Goal: Task Accomplishment & Management: Complete application form

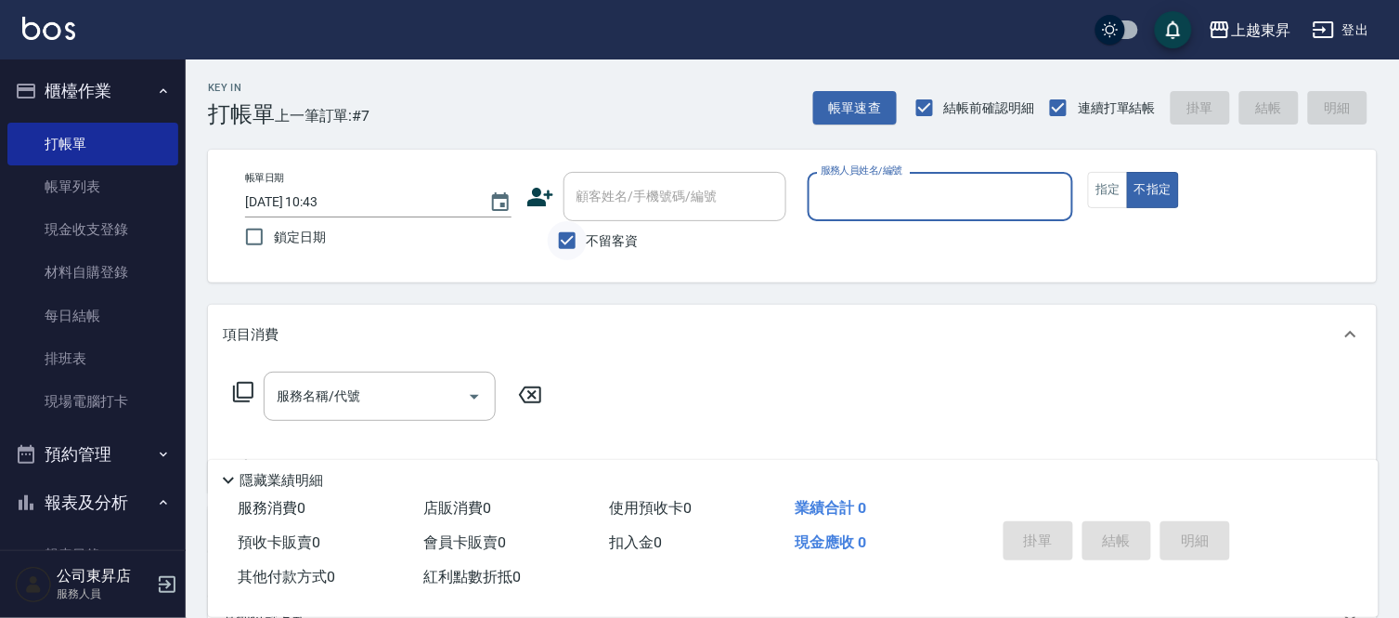
click at [569, 245] on input "不留客資" at bounding box center [567, 240] width 39 height 39
checkbox input "false"
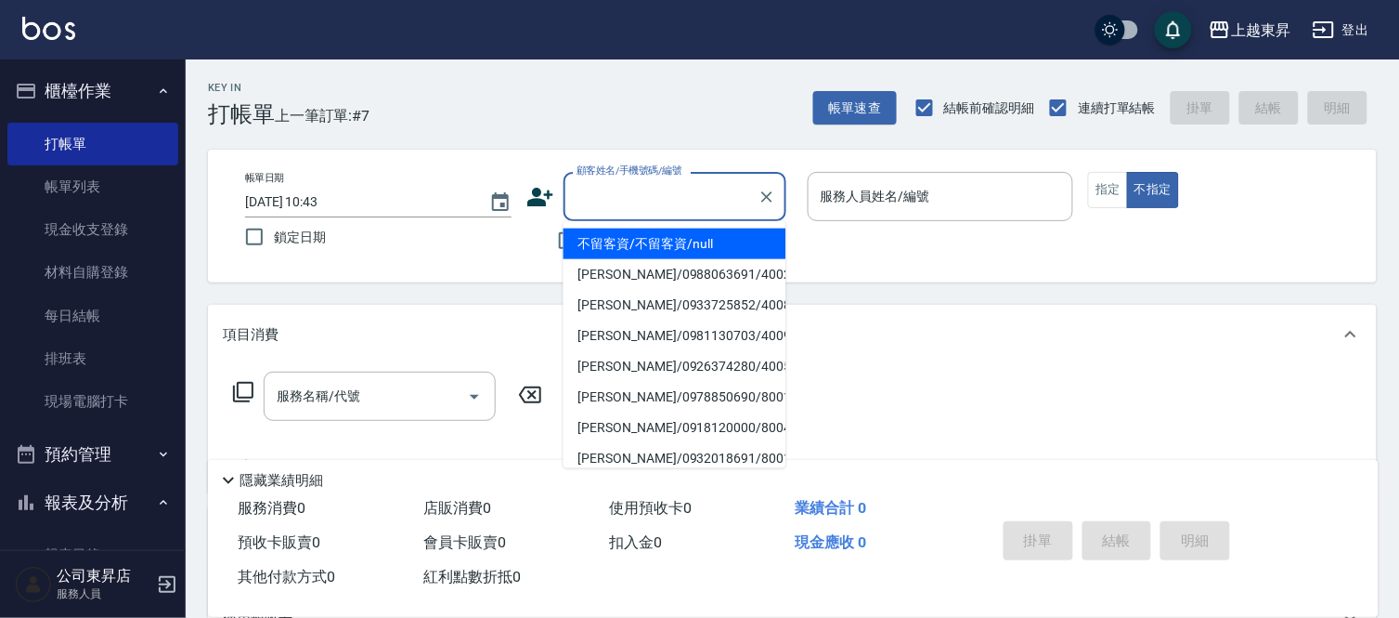
click at [644, 189] on div "顧客姓名/手機號碼/編號 顧客姓名/手機號碼/編號" at bounding box center [675, 196] width 223 height 49
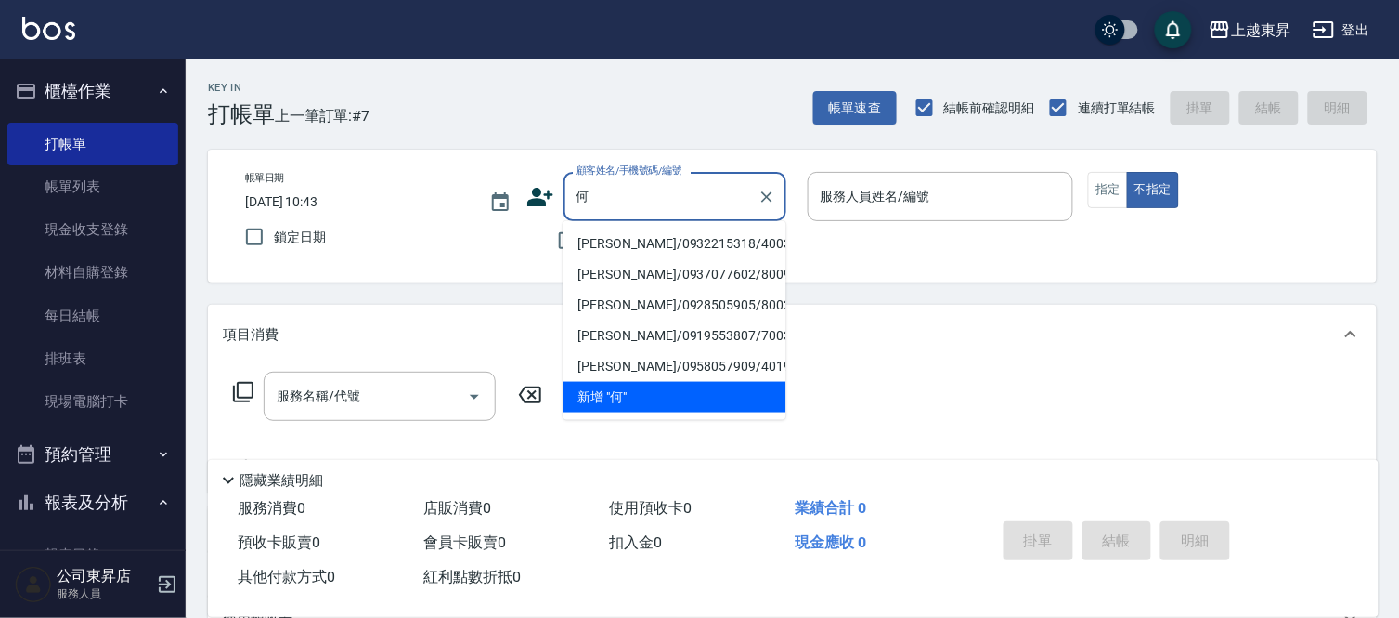
click at [629, 239] on li "[PERSON_NAME]/0932215318/40034" at bounding box center [675, 243] width 223 height 31
type input "[PERSON_NAME]/0932215318/40034"
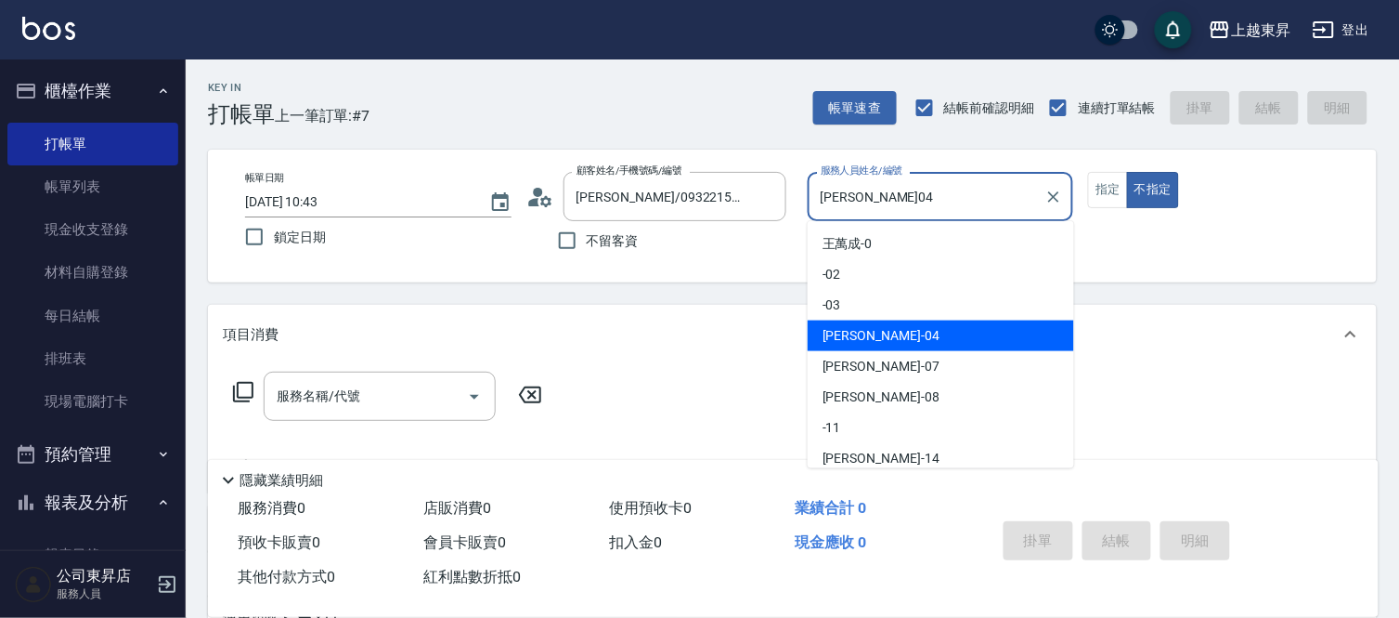
click at [892, 198] on input "[PERSON_NAME]04" at bounding box center [927, 196] width 222 height 33
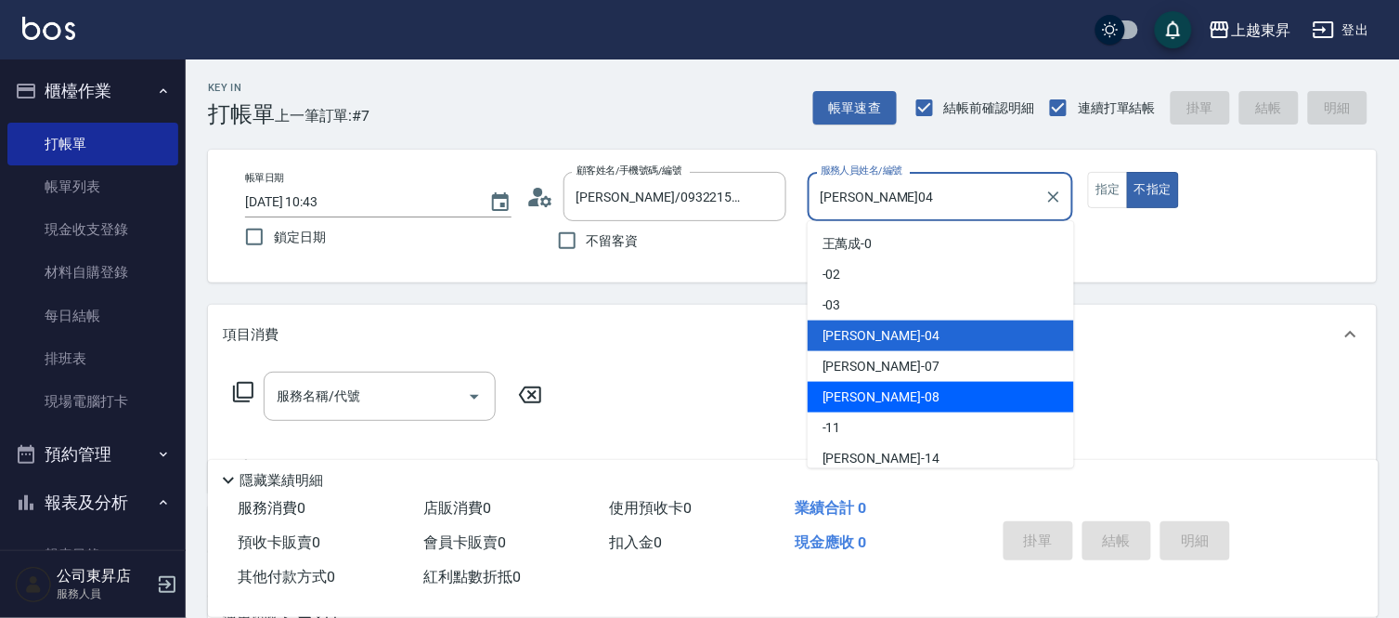
click at [879, 396] on div "[PERSON_NAME]-08" at bounding box center [941, 397] width 267 height 31
type input "[PERSON_NAME]-08"
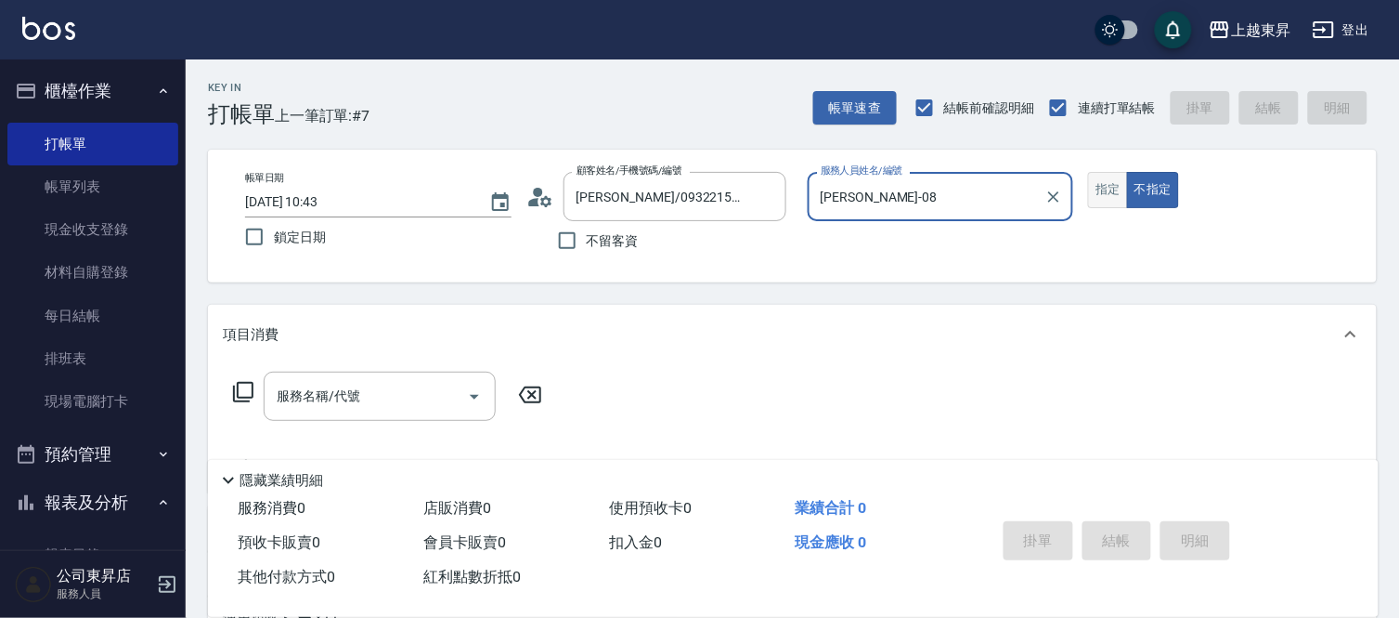
click at [1109, 193] on button "指定" at bounding box center [1108, 190] width 40 height 36
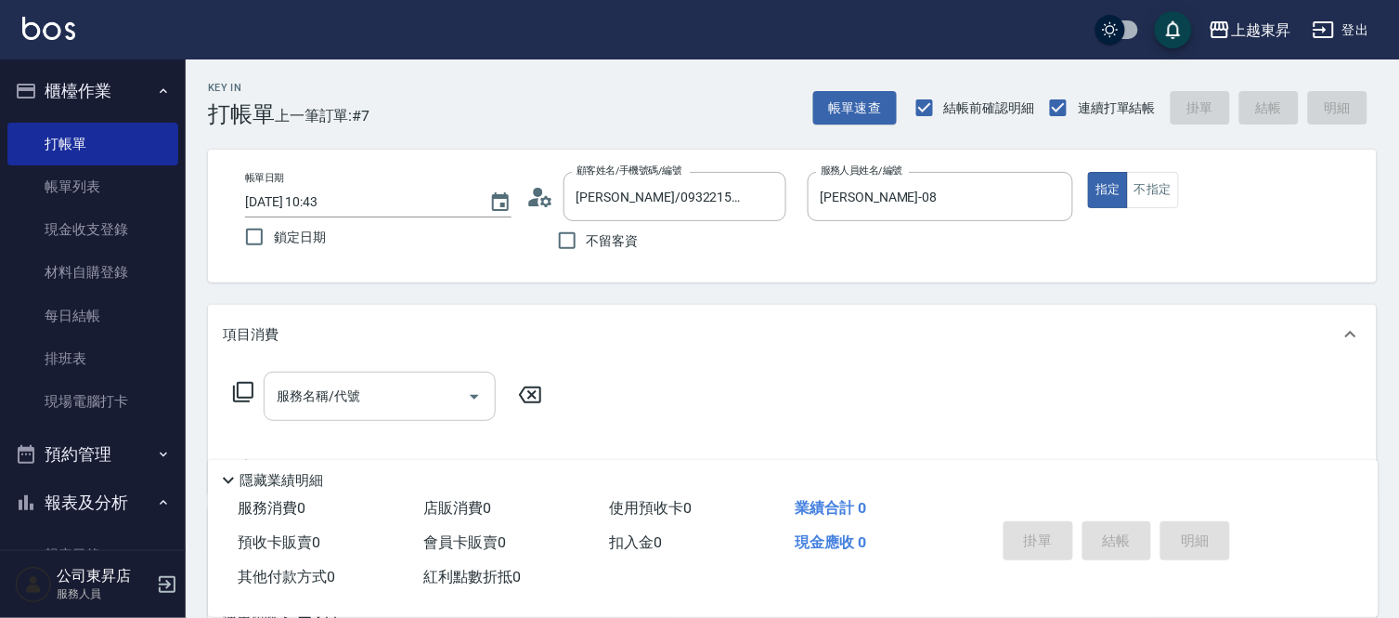
click at [353, 401] on div "服務名稱/代號 服務名稱/代號" at bounding box center [380, 395] width 232 height 49
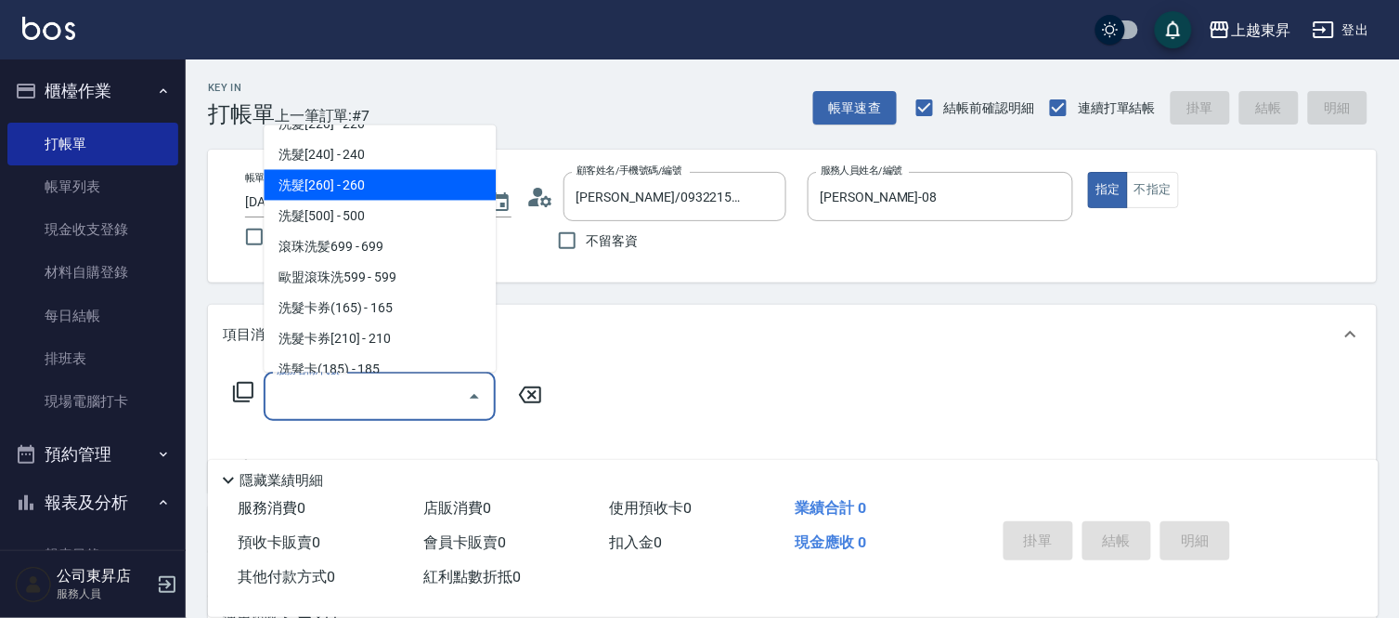
scroll to position [412, 0]
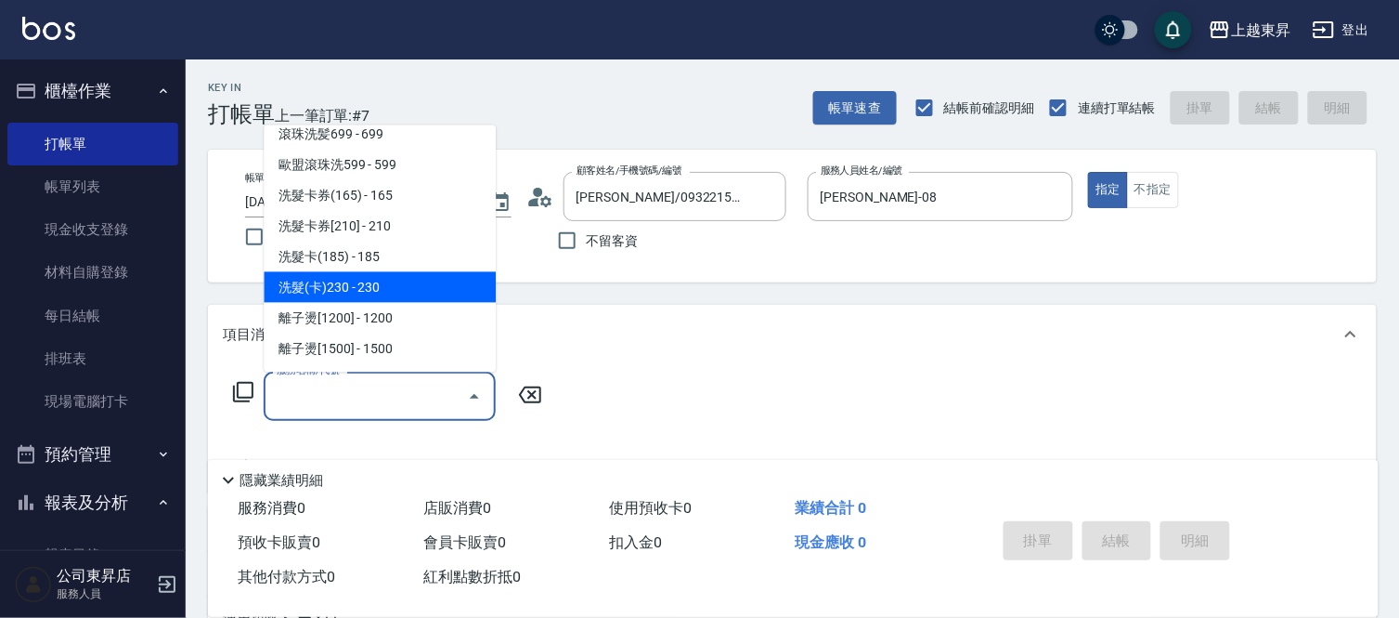
click at [383, 280] on span "洗髮(卡)230 - 230" at bounding box center [380, 287] width 232 height 31
type input "洗髮(卡)230(224)"
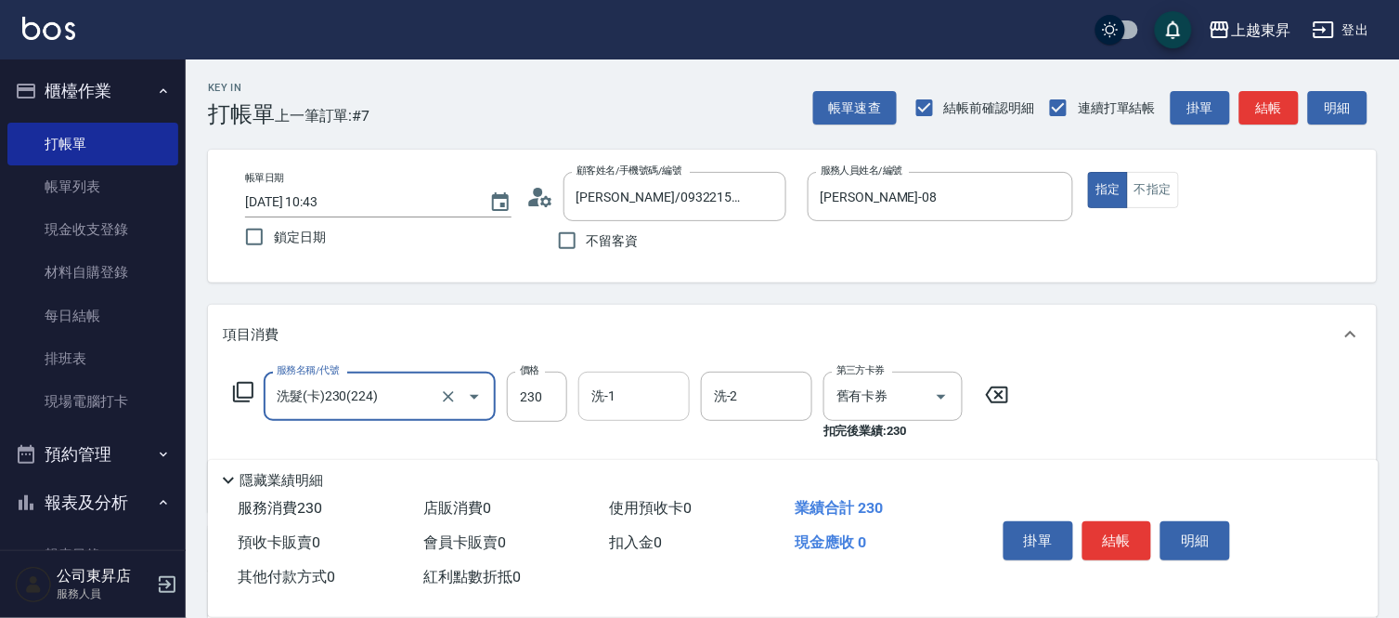
click at [618, 384] on input "洗-1" at bounding box center [634, 396] width 95 height 33
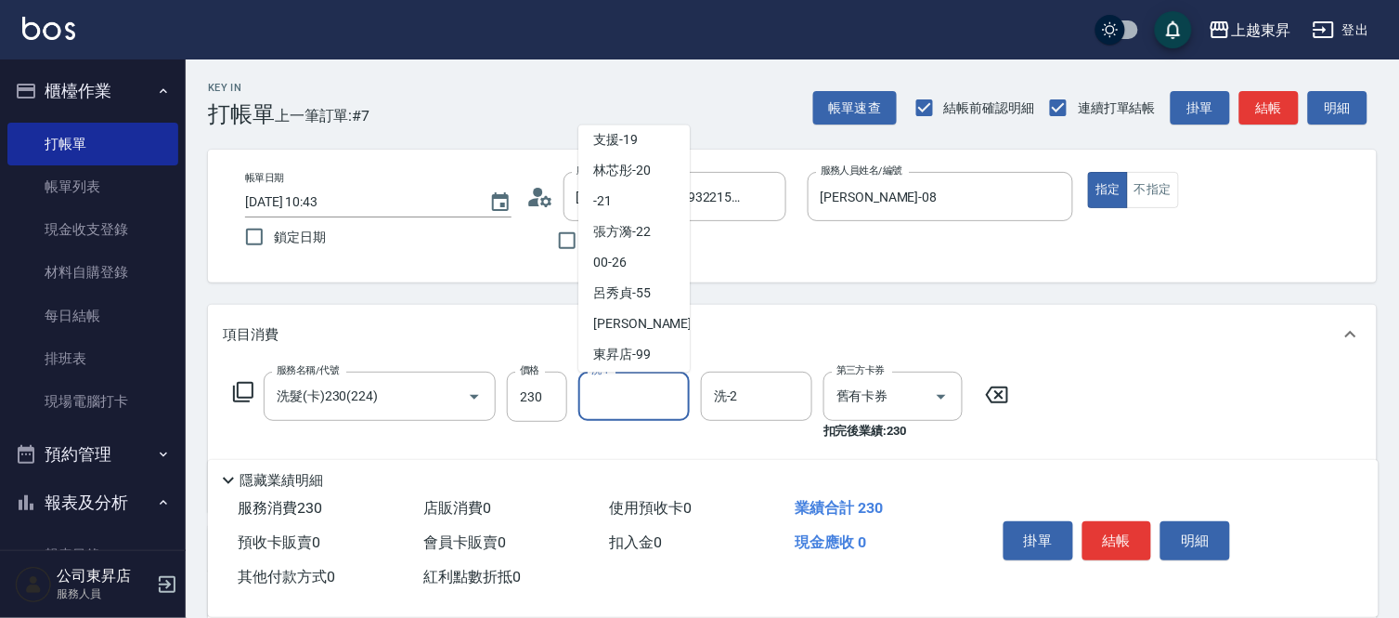
scroll to position [288, 0]
click at [633, 164] on span "林芯彤 -20" at bounding box center [622, 167] width 58 height 20
type input "林芯彤-20"
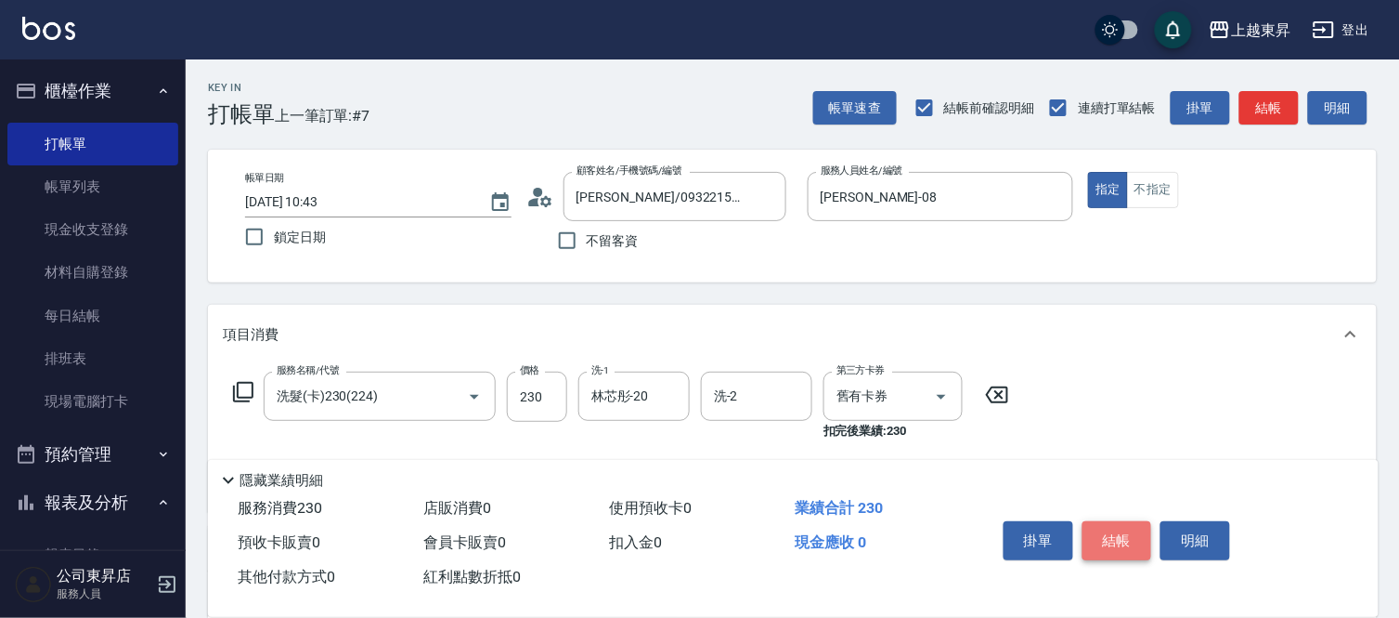
click at [1103, 544] on button "結帳" at bounding box center [1118, 540] width 70 height 39
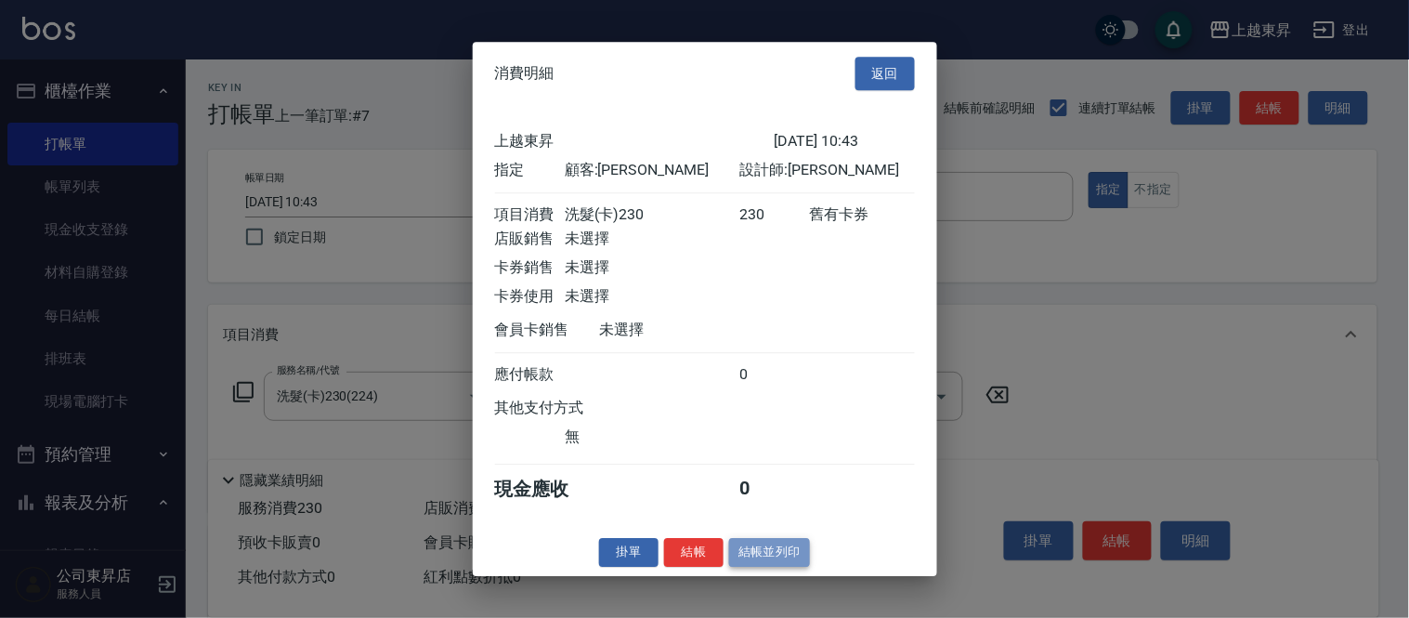
click at [784, 565] on button "結帳並列印" at bounding box center [769, 552] width 81 height 29
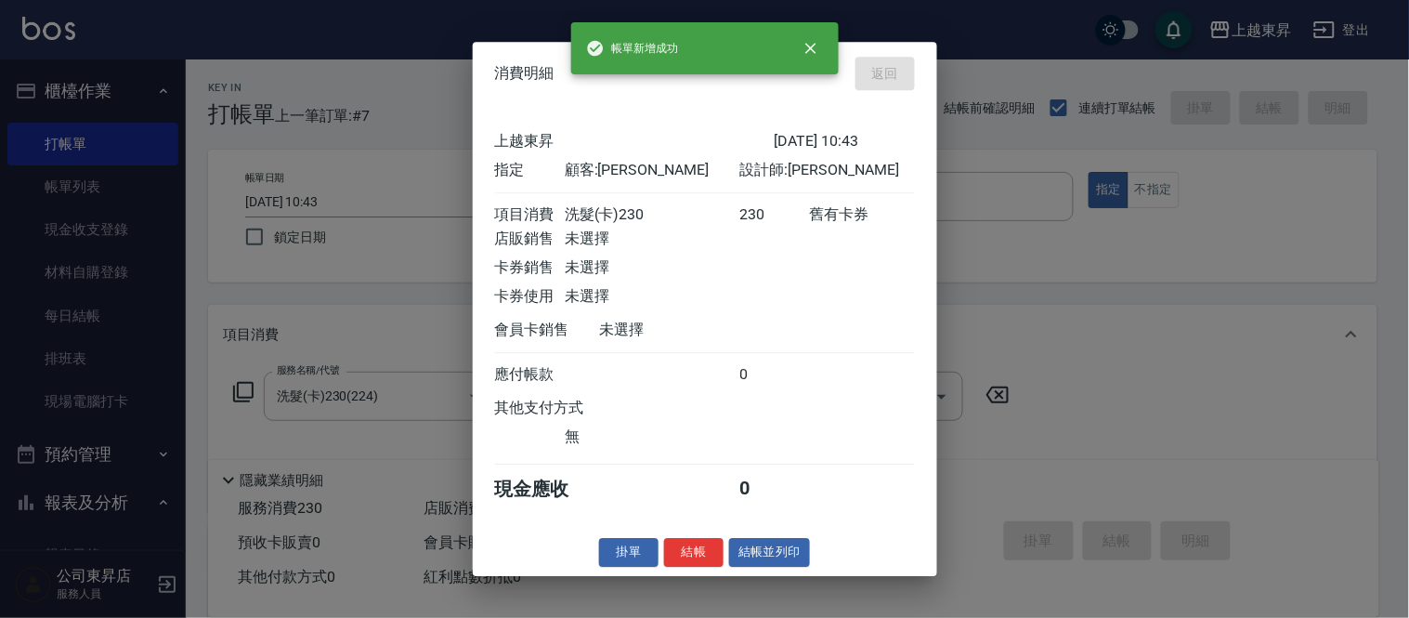
type input "[DATE] 11:54"
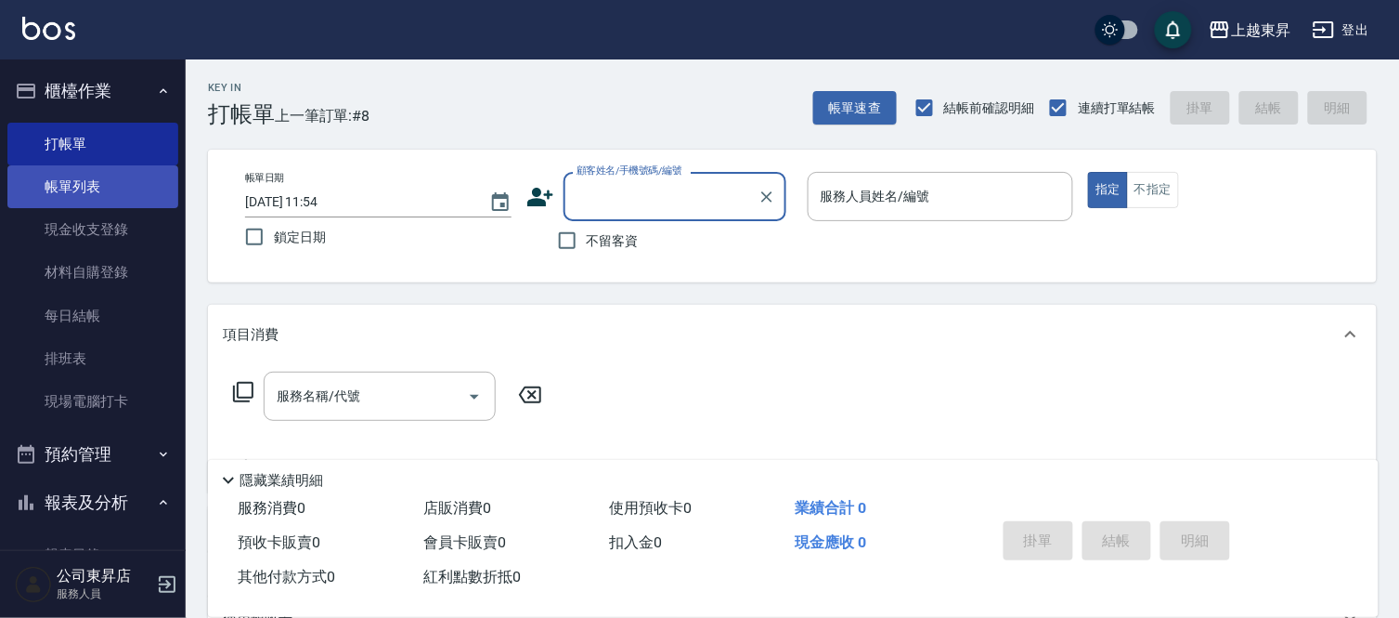
drag, startPoint x: 59, startPoint y: 179, endPoint x: 40, endPoint y: 202, distance: 30.3
click at [59, 179] on link "帳單列表" at bounding box center [92, 186] width 171 height 43
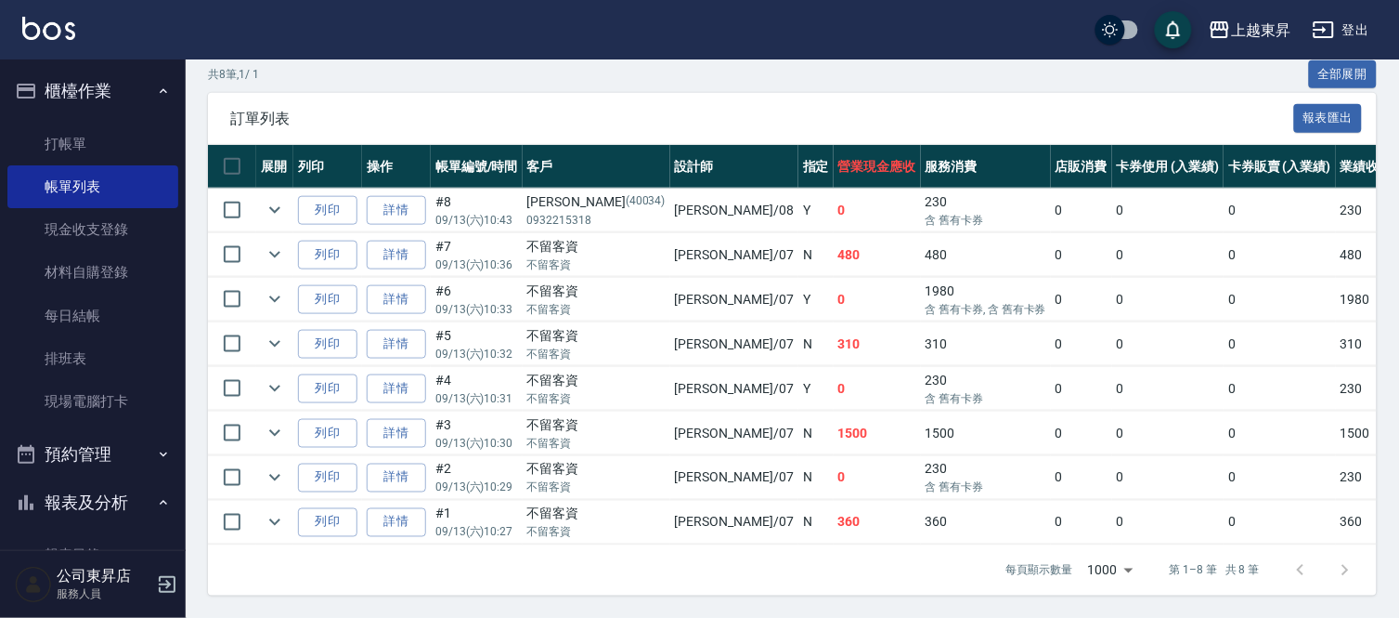
scroll to position [446, 0]
click at [410, 419] on link "詳情" at bounding box center [396, 433] width 59 height 29
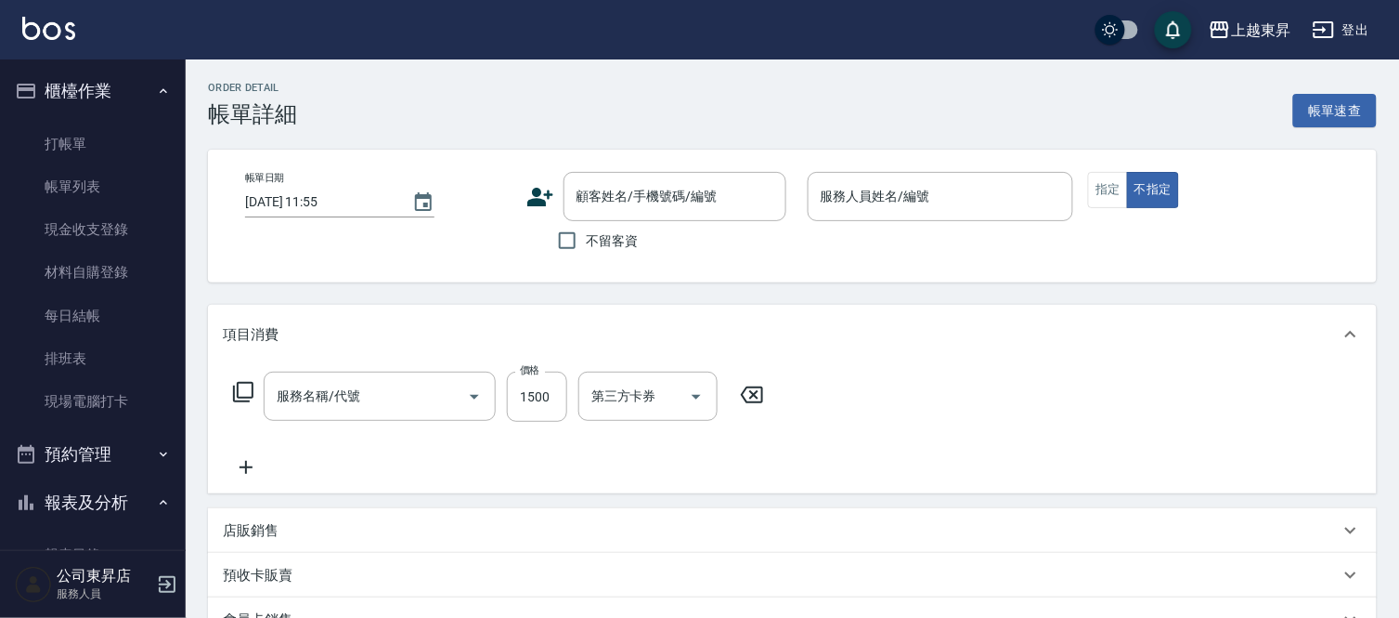
type input "[DATE] 10:30"
checkbox input "true"
type input "[PERSON_NAME]-07"
type input "芙[PERSON_NAME]頭皮養護(636)"
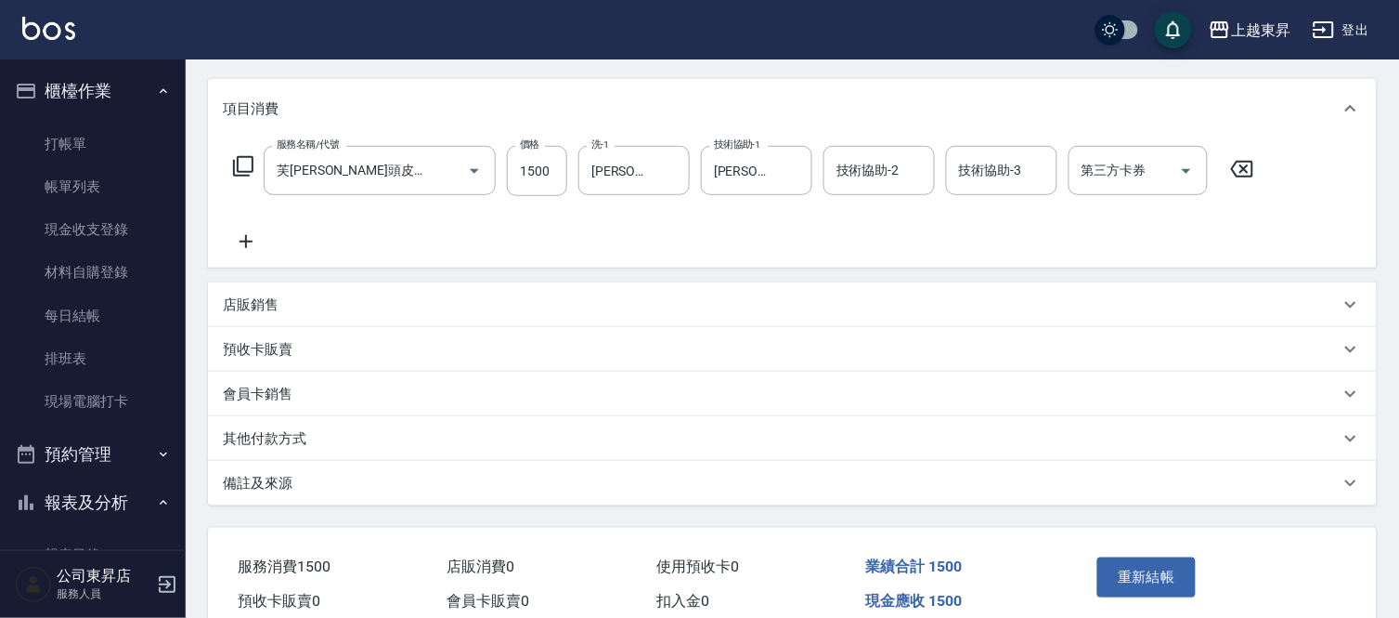
scroll to position [311, 0]
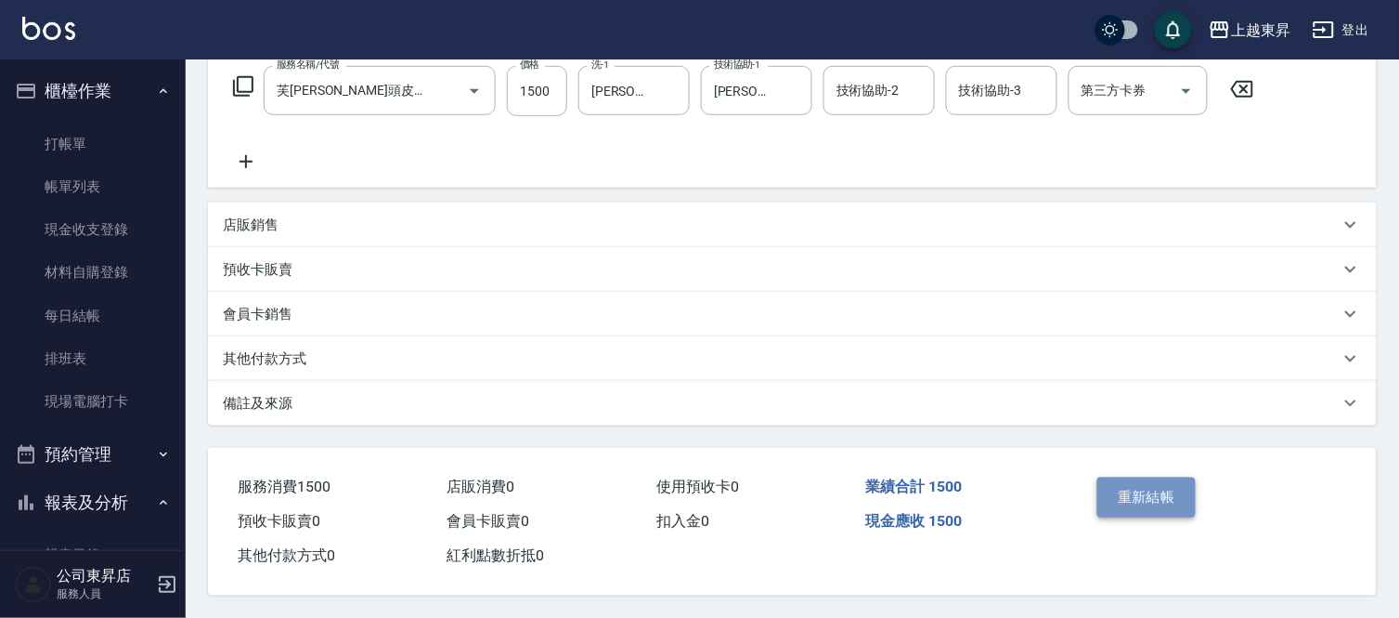
click at [1127, 496] on button "重新結帳" at bounding box center [1147, 496] width 98 height 39
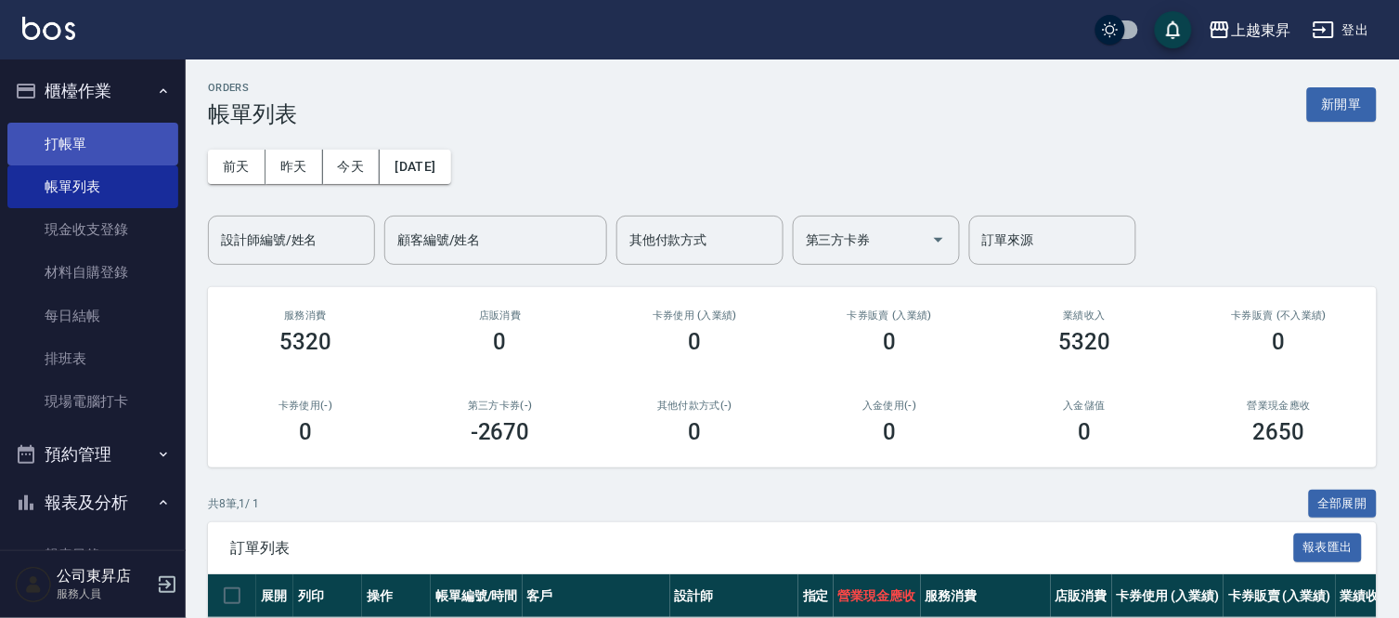
click at [70, 150] on link "打帳單" at bounding box center [92, 144] width 171 height 43
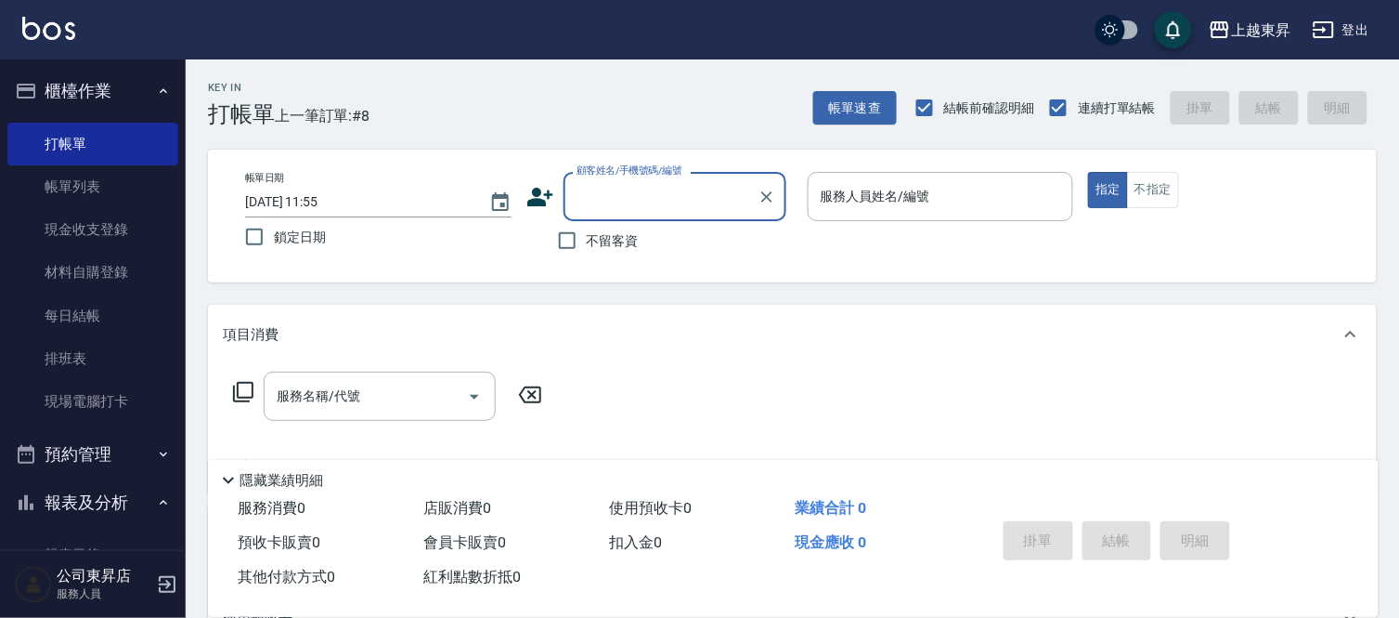
click at [614, 197] on input "顧客姓名/手機號碼/編號" at bounding box center [661, 196] width 178 height 33
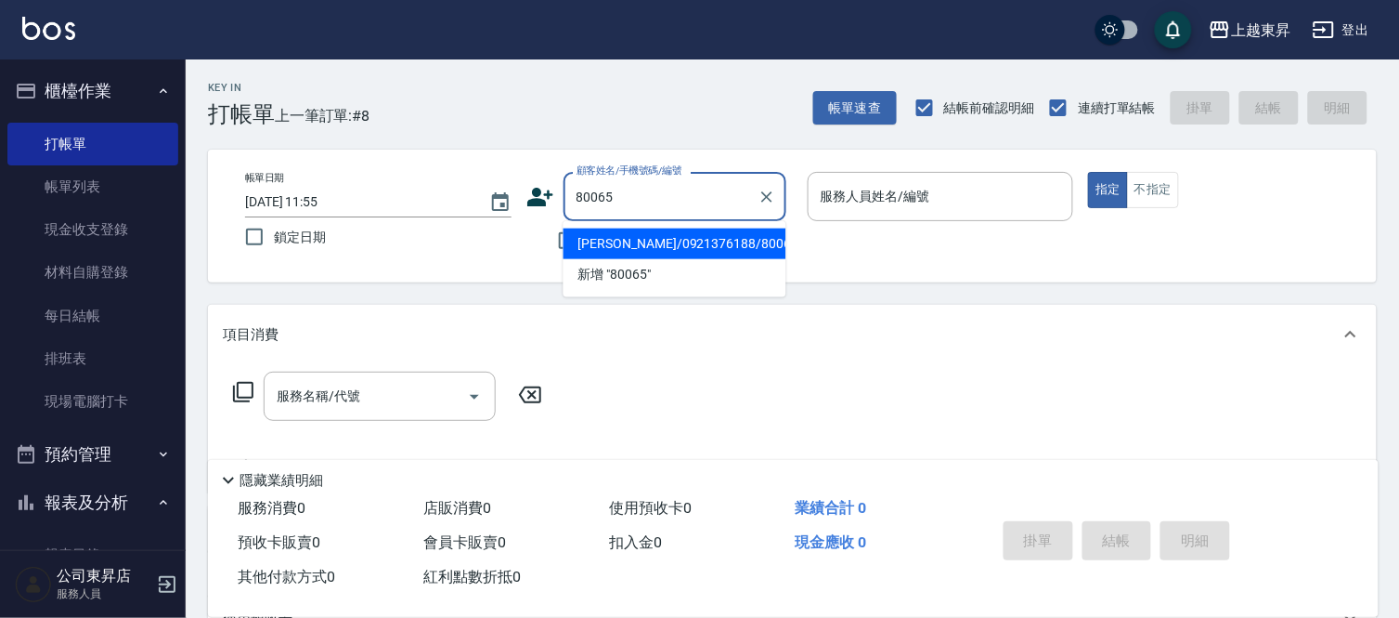
type input "[PERSON_NAME]/0921376188/80065"
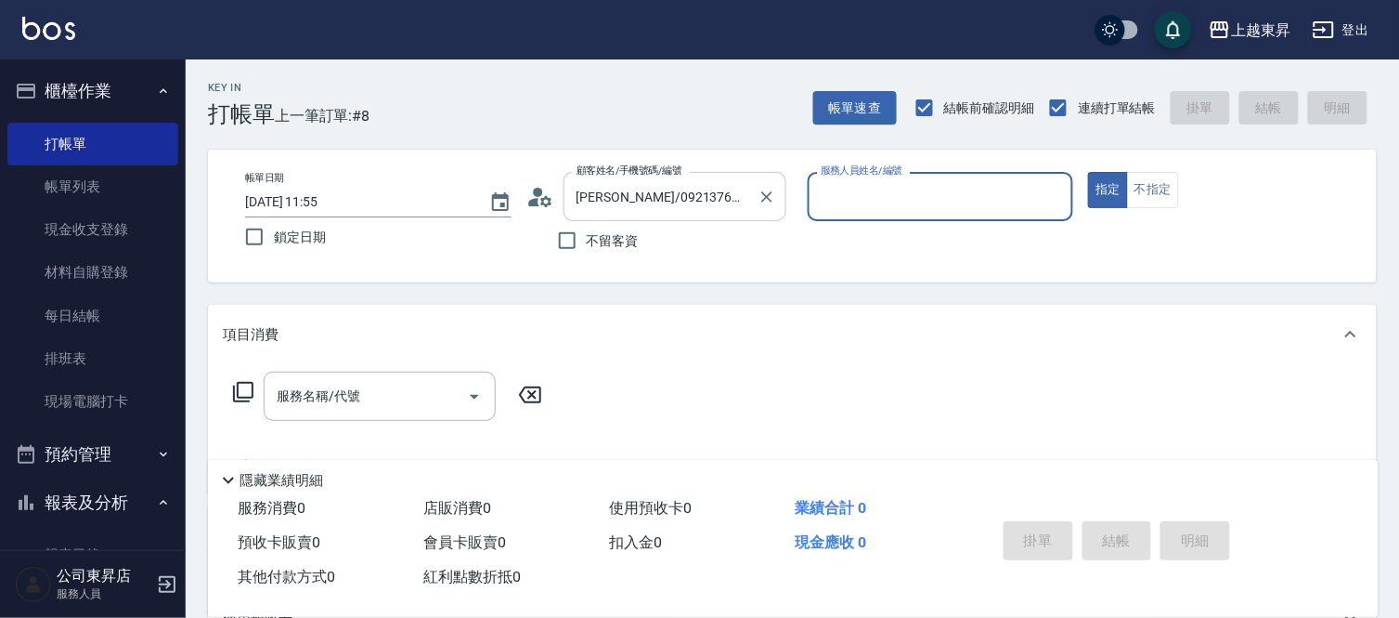
type input "[PERSON_NAME]-08"
click at [367, 393] on input "服務名稱/代號" at bounding box center [366, 396] width 188 height 33
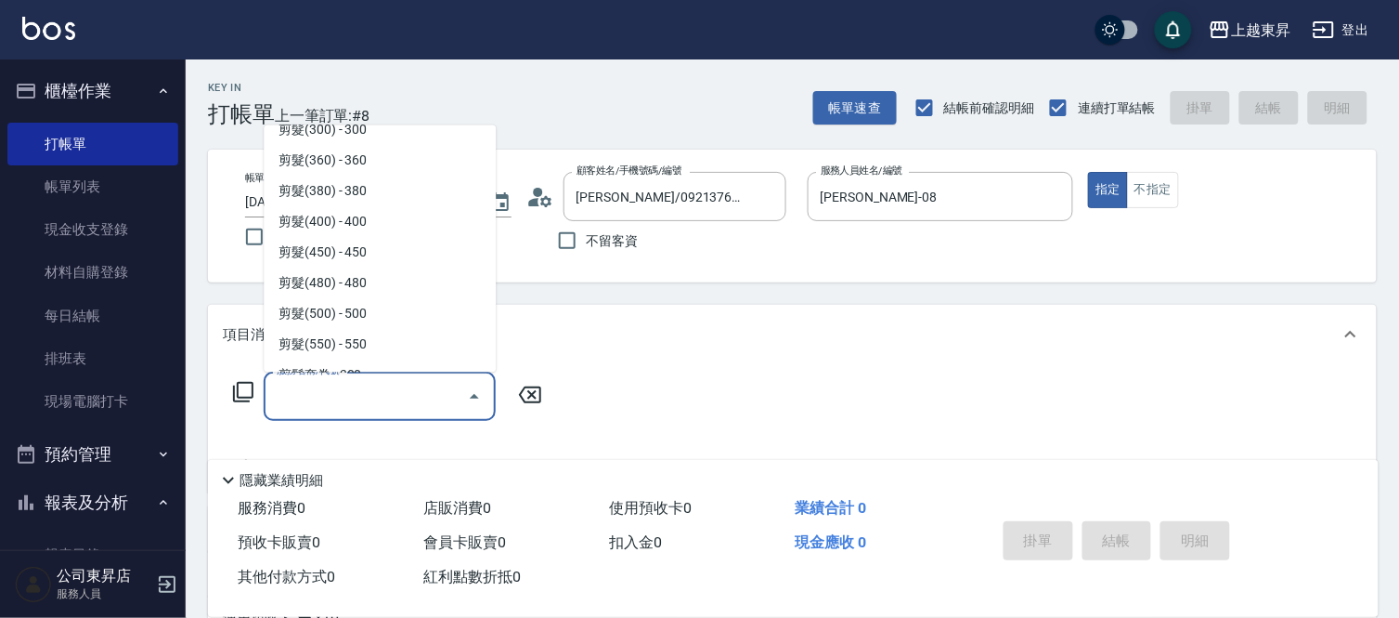
scroll to position [1444, 0]
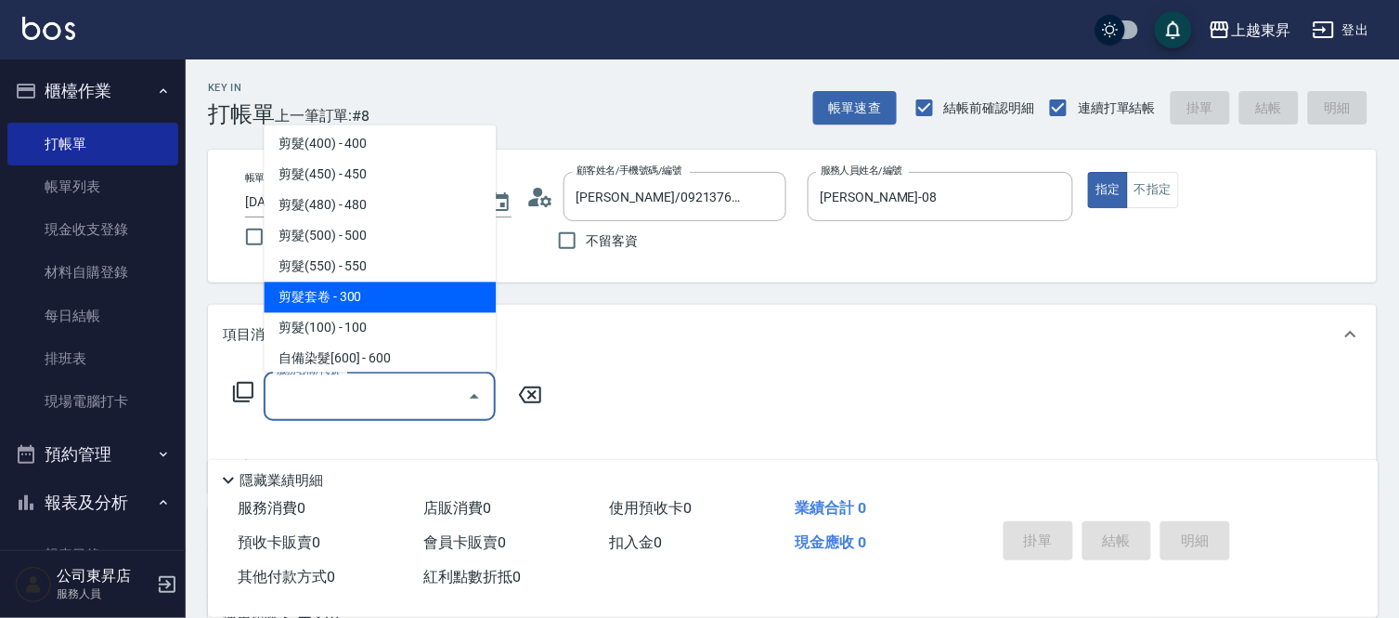
click at [272, 282] on span "剪髮套卷 - 300" at bounding box center [380, 297] width 232 height 31
type input "剪髮套卷(410)"
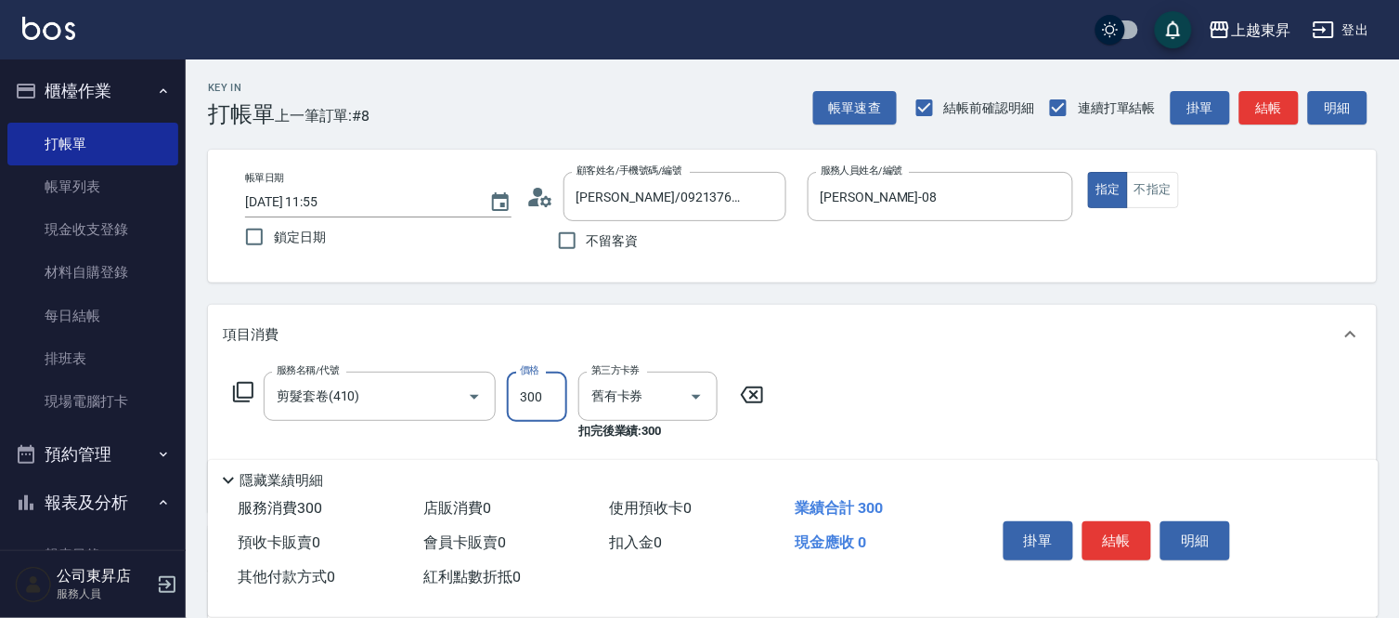
click at [522, 397] on input "300" at bounding box center [537, 396] width 60 height 50
type input "430"
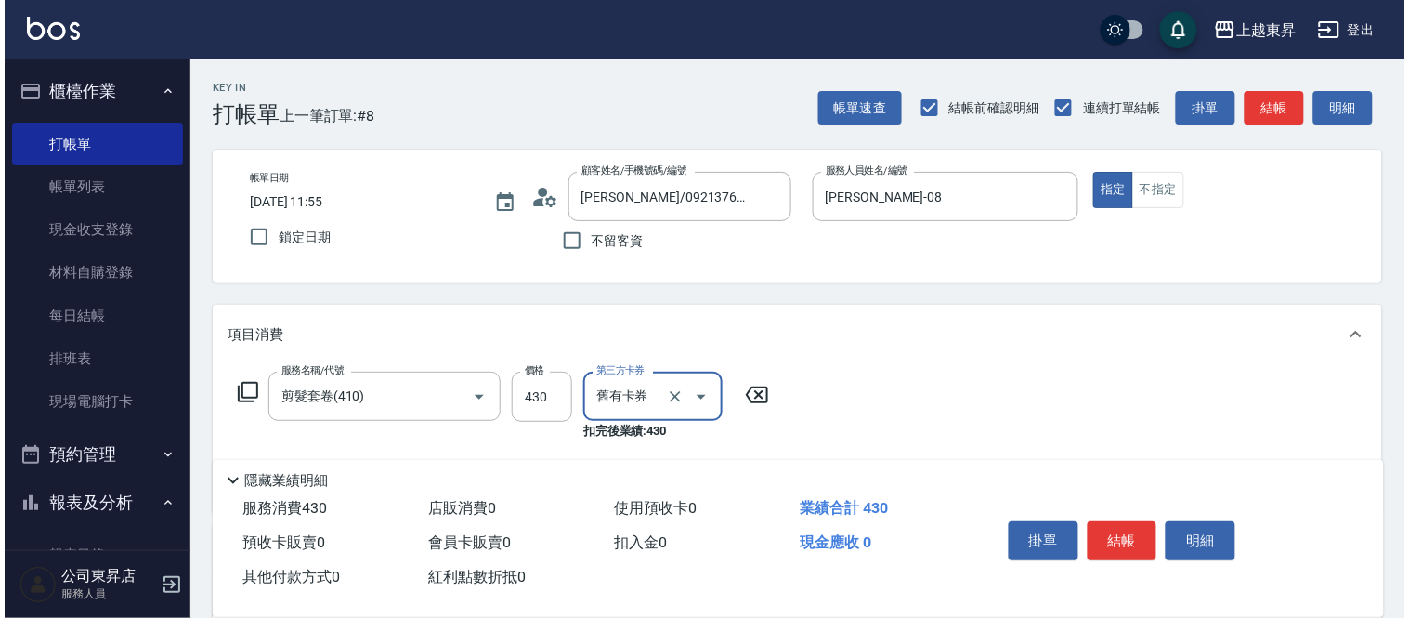
scroll to position [309, 0]
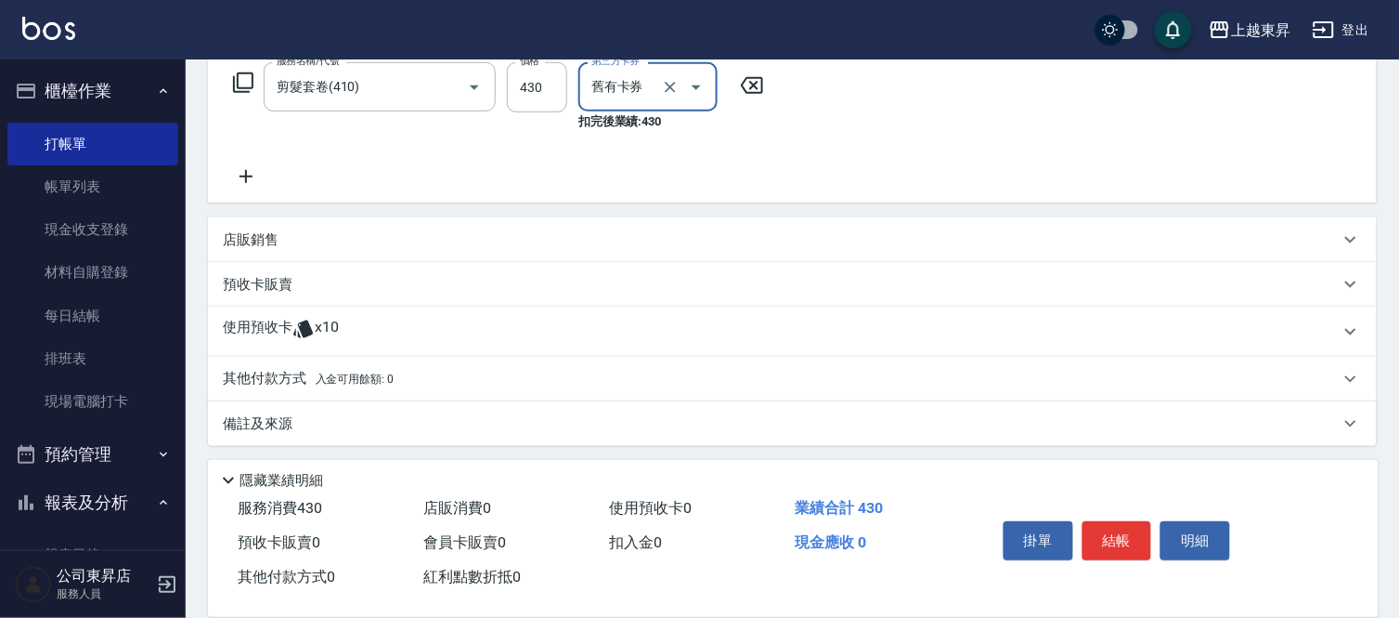
click at [247, 175] on icon at bounding box center [246, 176] width 13 height 13
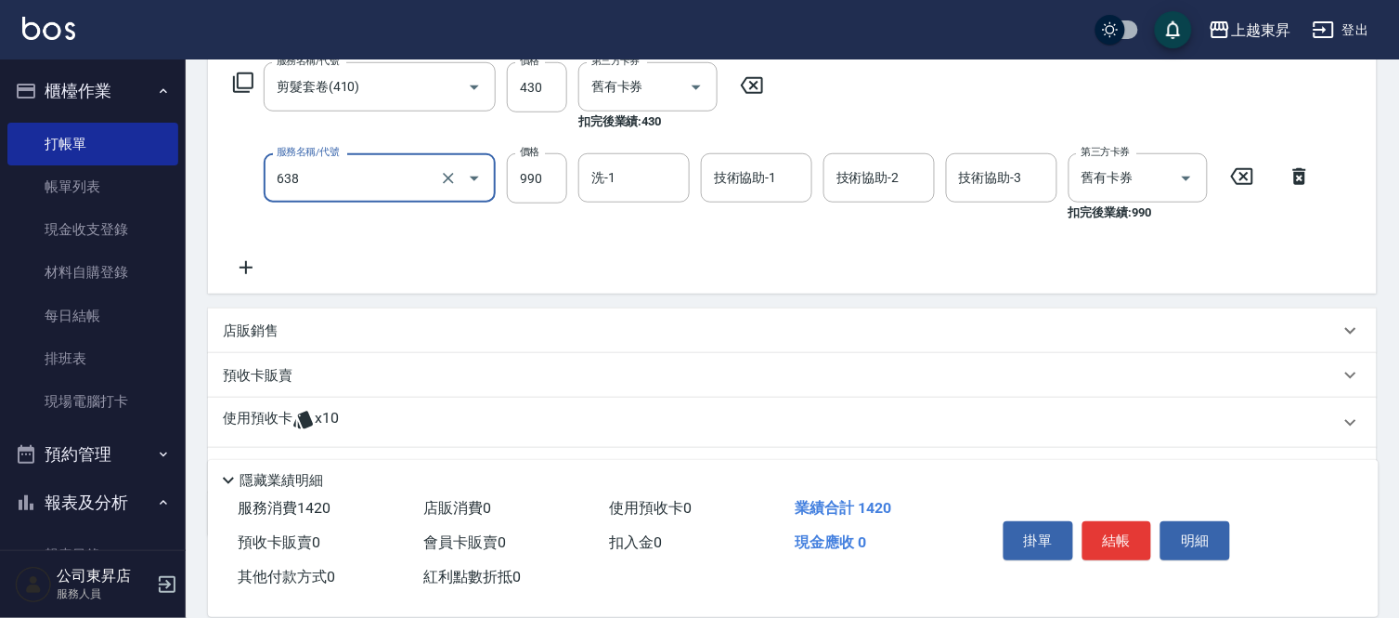
type input "(芙)頭皮養護套卡(638)"
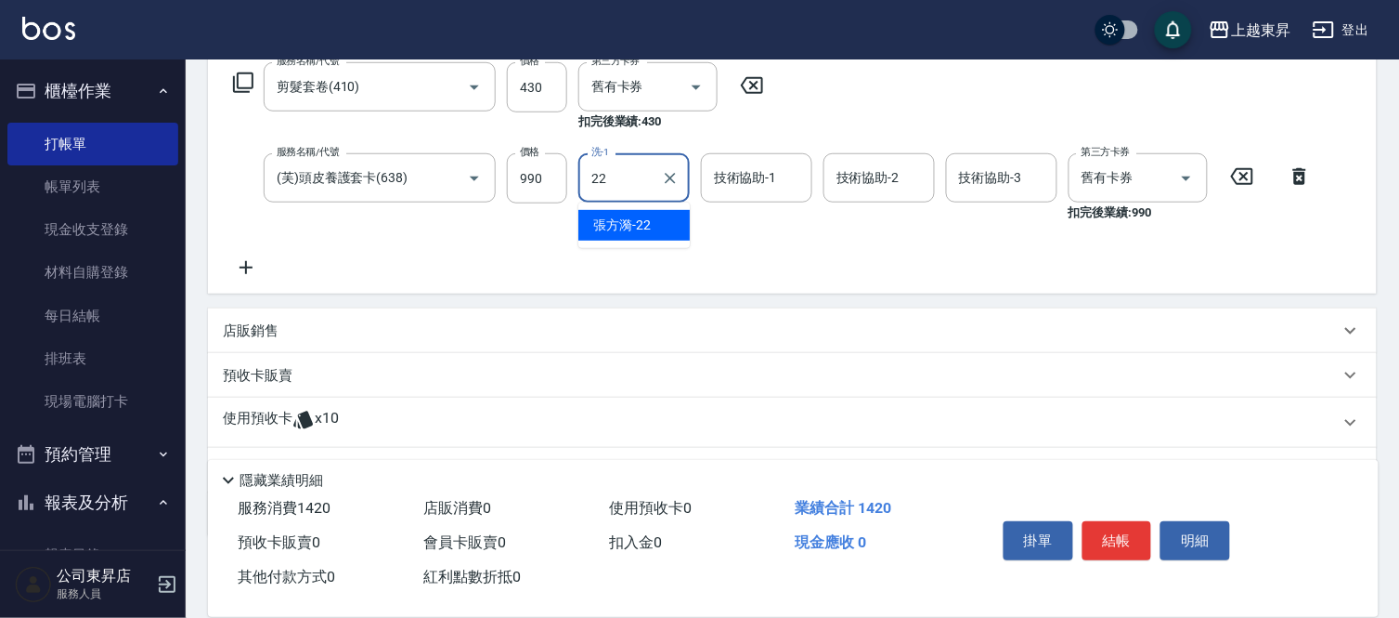
type input "[PERSON_NAME]-22"
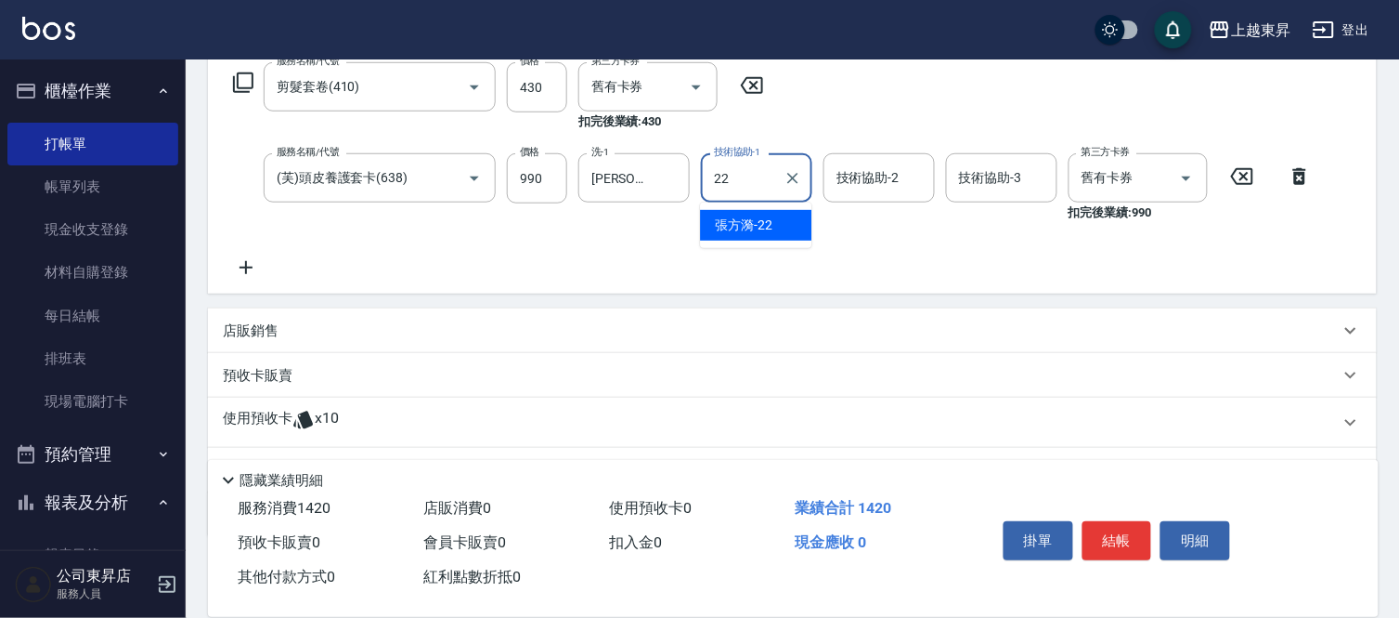
type input "[PERSON_NAME]-22"
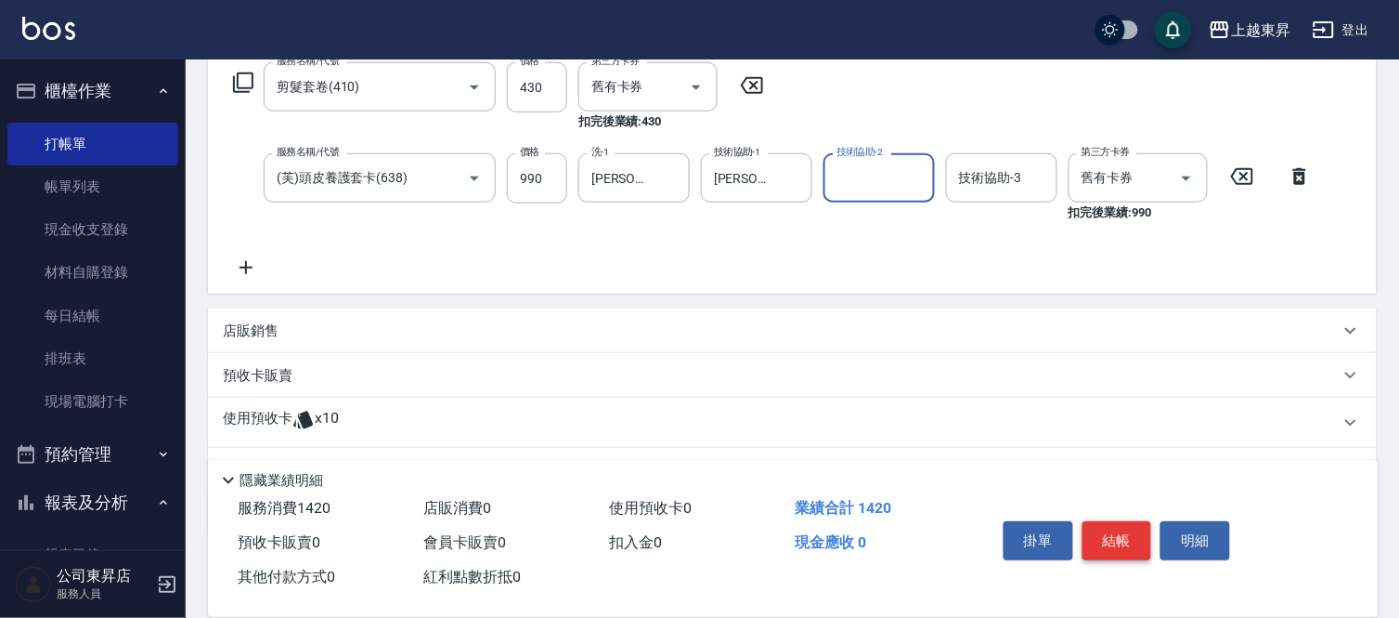
click at [1110, 531] on button "結帳" at bounding box center [1118, 540] width 70 height 39
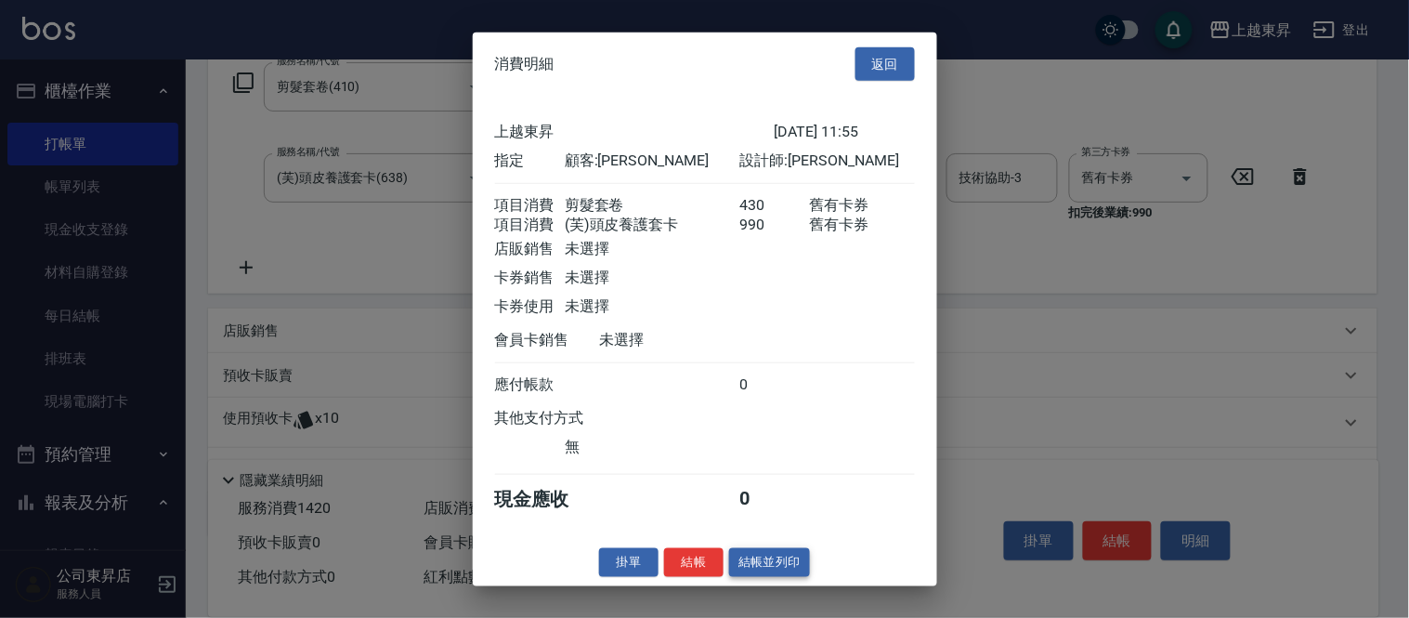
click at [757, 577] on button "結帳並列印" at bounding box center [769, 562] width 81 height 29
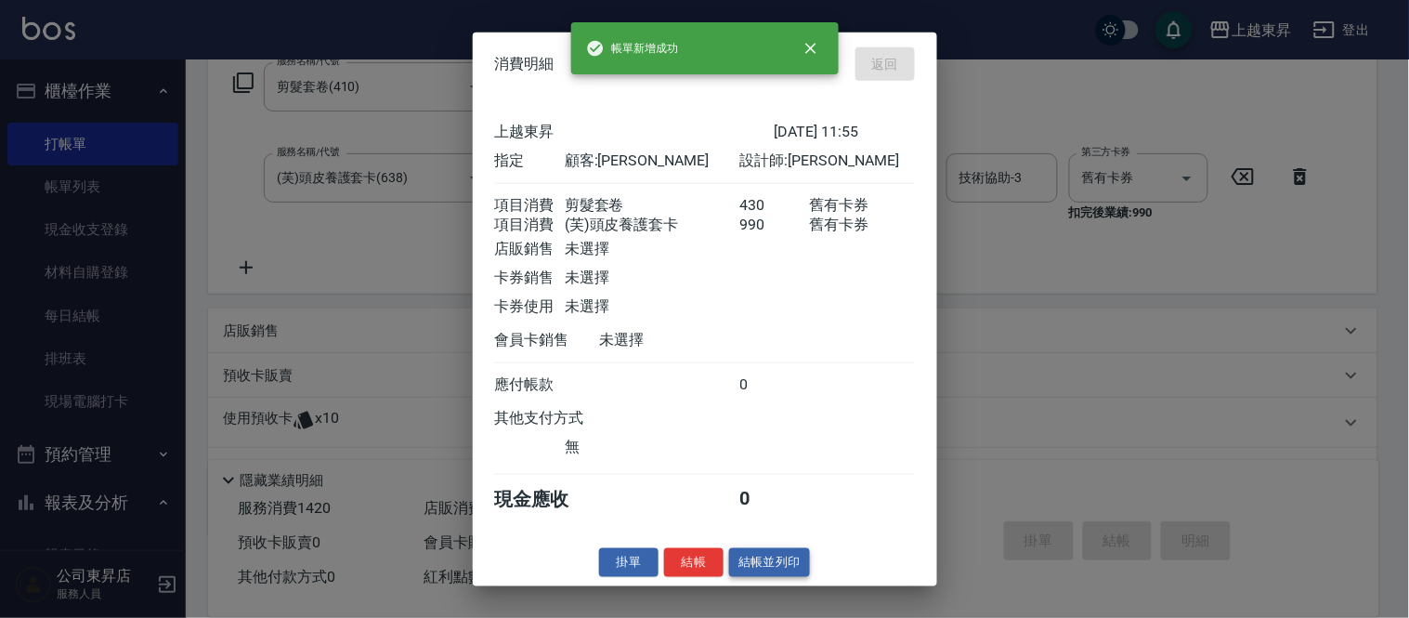
type input "[DATE] 11:56"
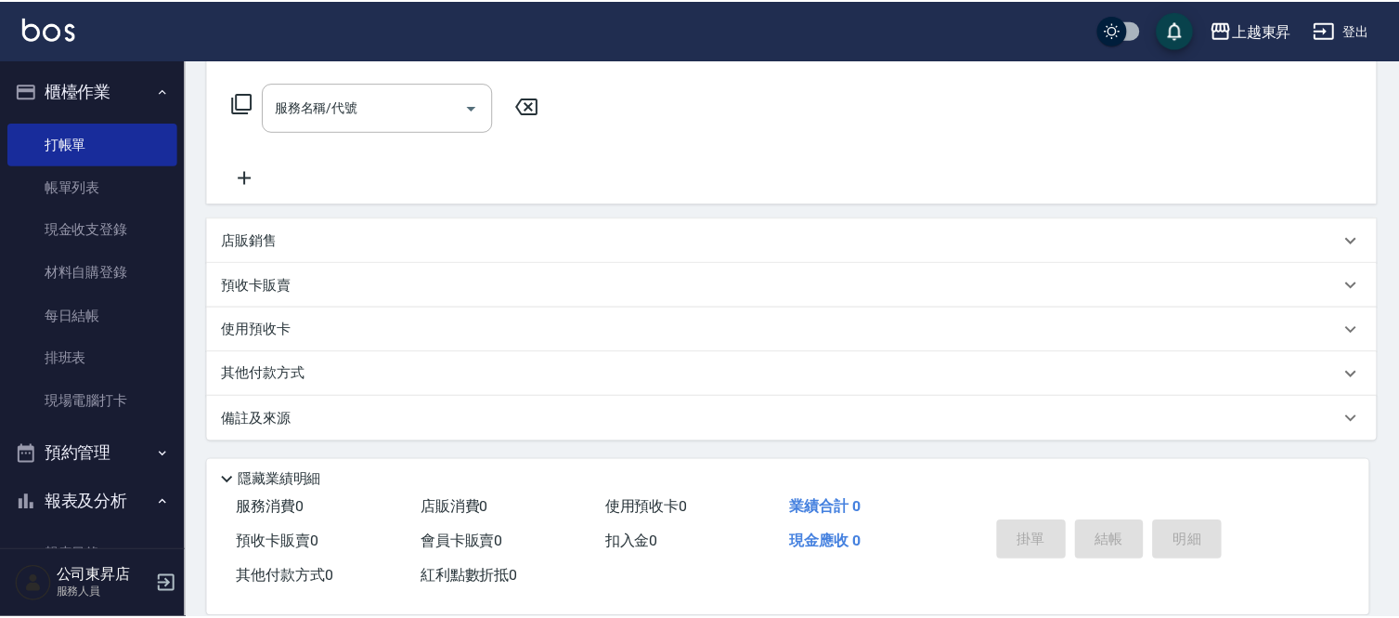
scroll to position [0, 0]
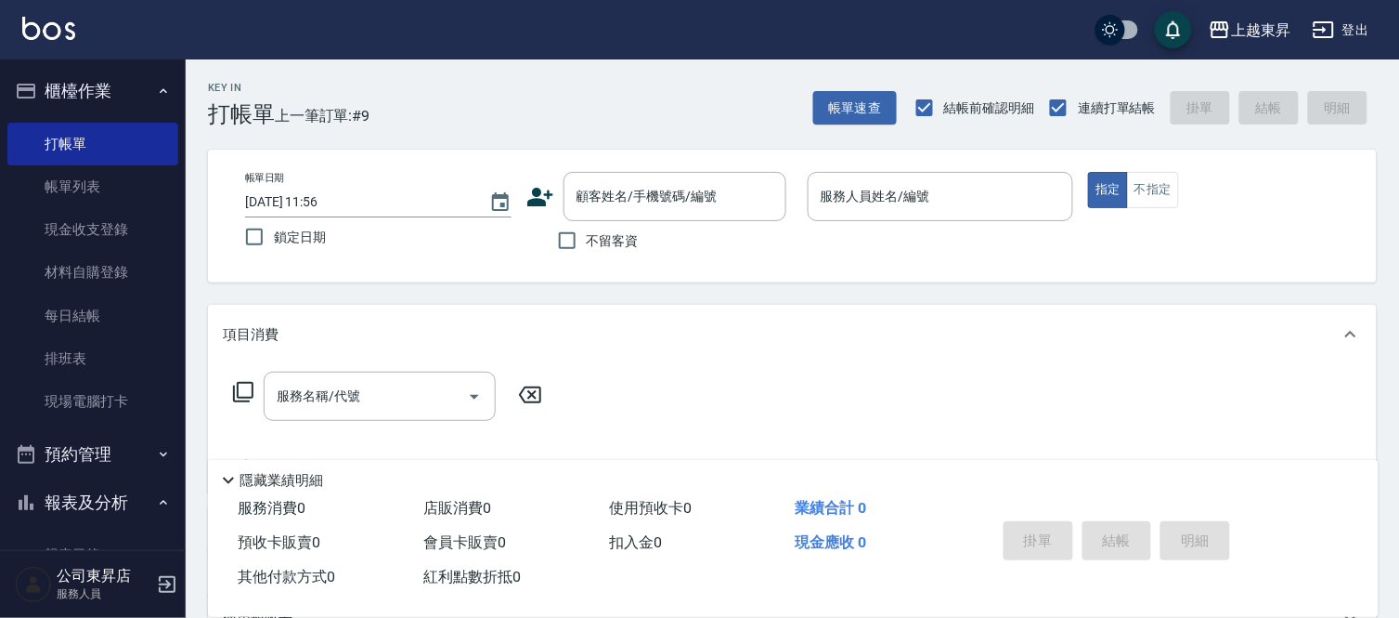
drag, startPoint x: 316, startPoint y: 0, endPoint x: 791, endPoint y: 373, distance: 604.5
click at [791, 373] on div "服務名稱/代號 服務名稱/代號" at bounding box center [792, 428] width 1169 height 128
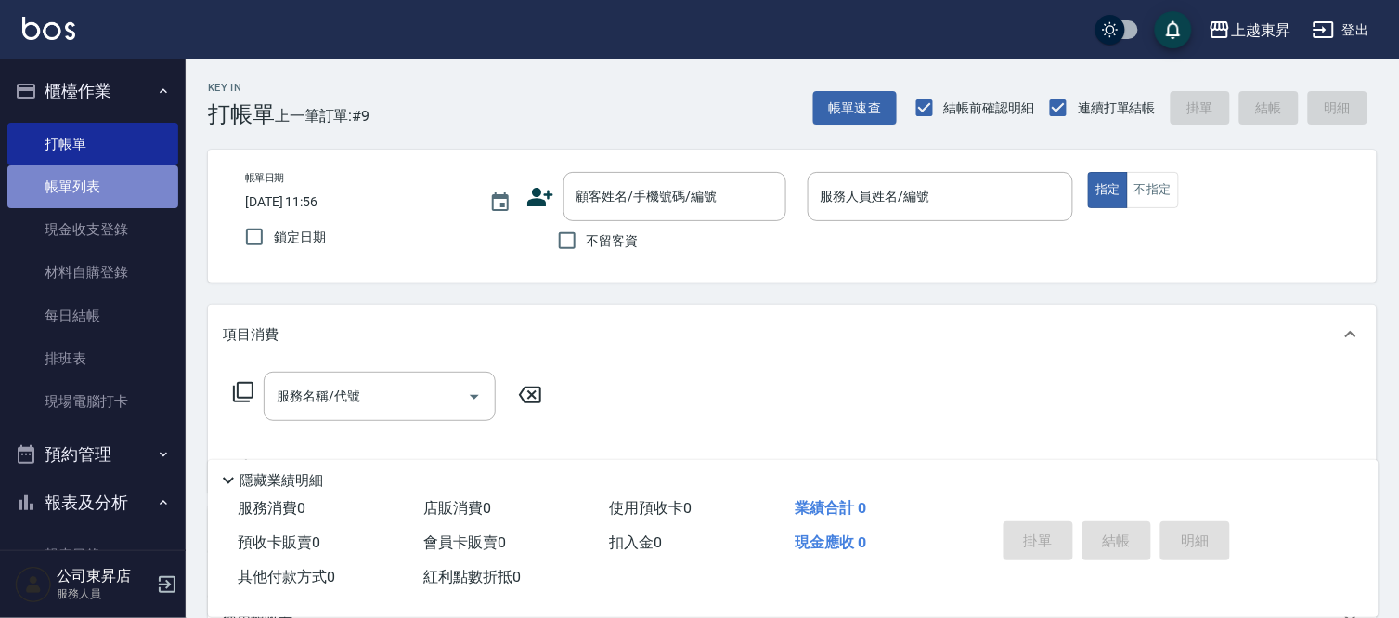
click at [108, 181] on link "帳單列表" at bounding box center [92, 186] width 171 height 43
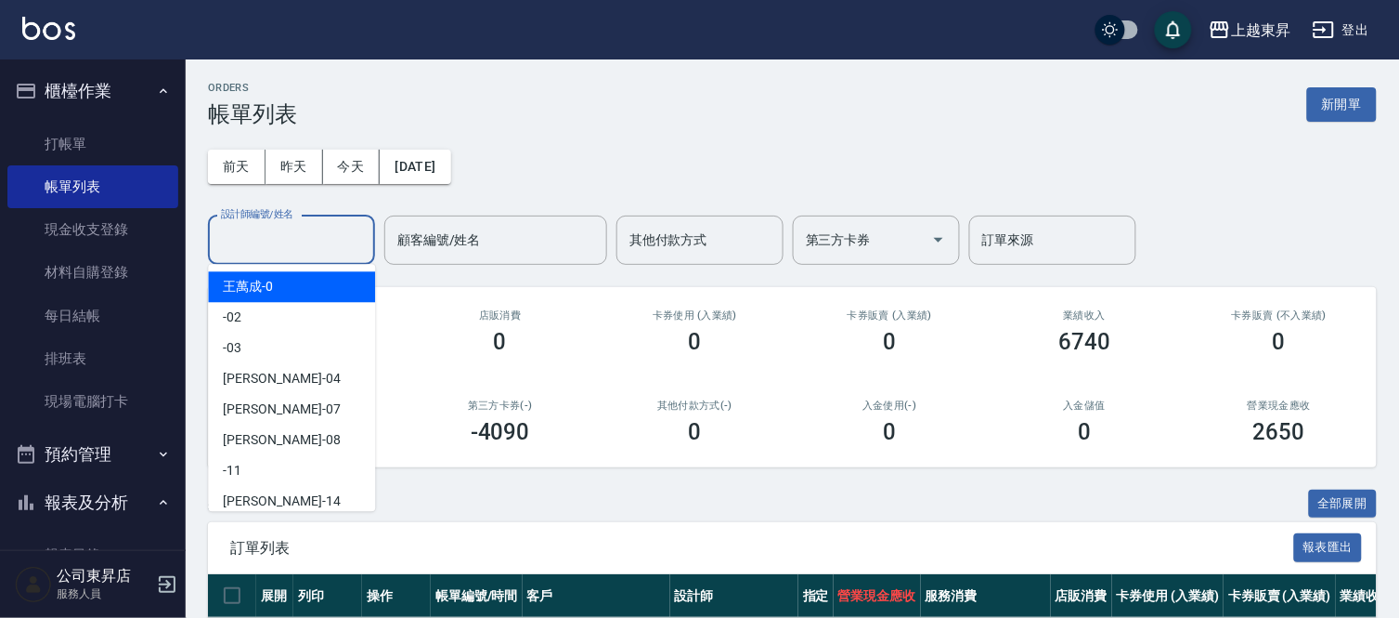
click at [265, 229] on input "設計師編號/姓名" at bounding box center [291, 240] width 150 height 33
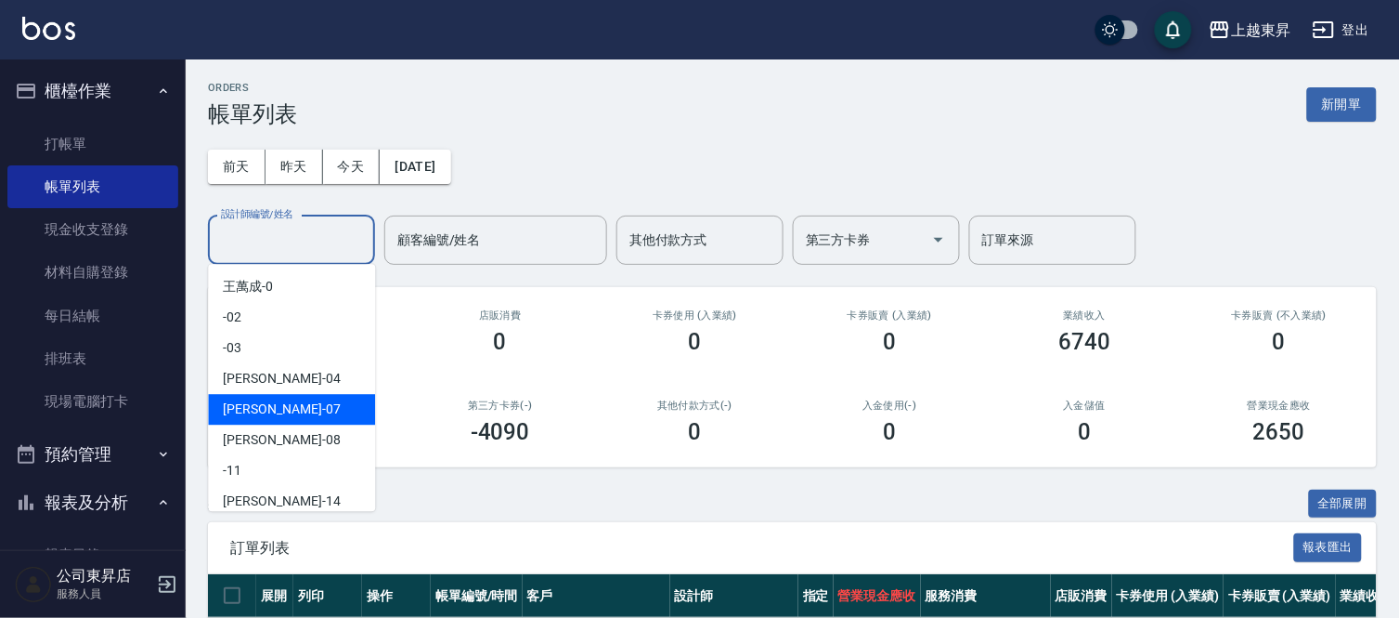
click at [261, 401] on span "榮松 -07" at bounding box center [281, 409] width 117 height 20
type input "[PERSON_NAME]-07"
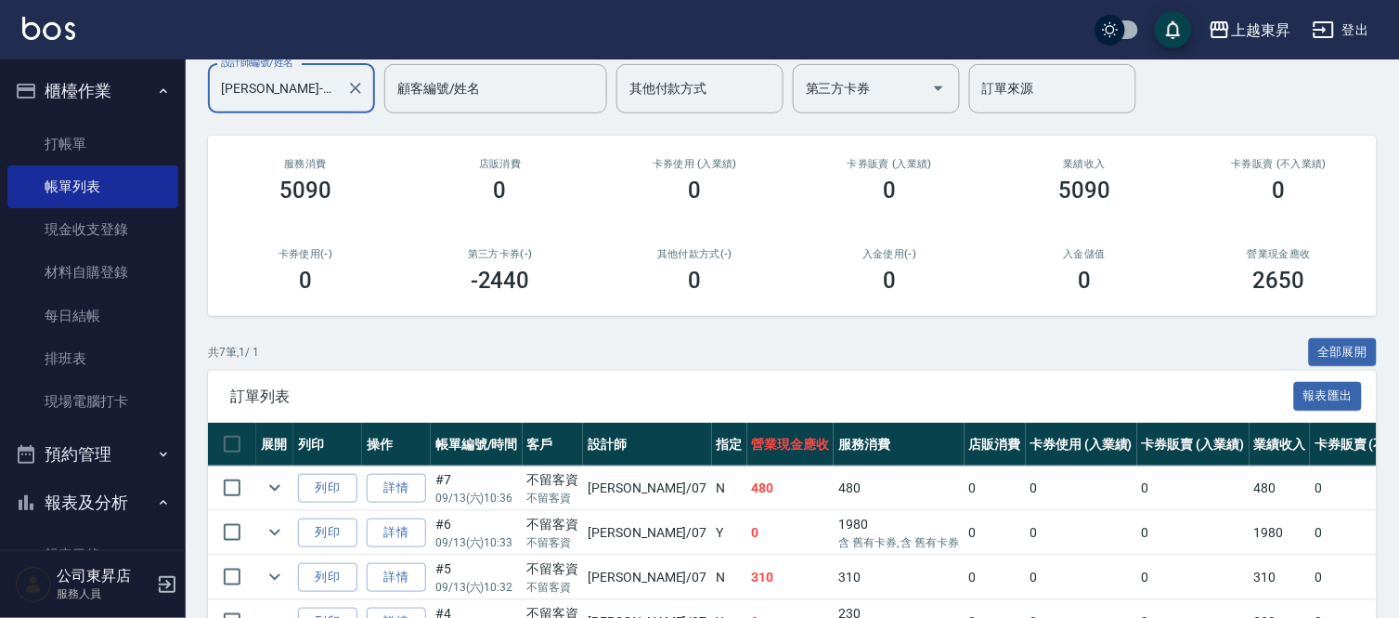
scroll to position [91, 0]
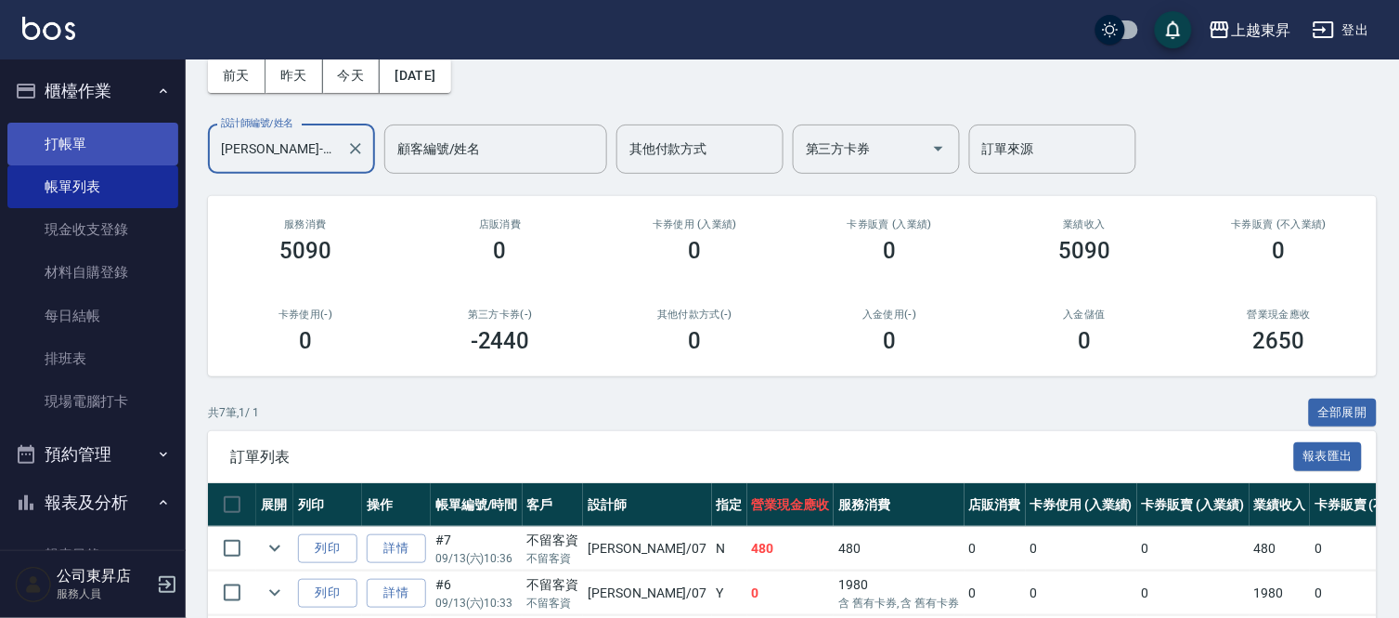
click at [114, 137] on link "打帳單" at bounding box center [92, 144] width 171 height 43
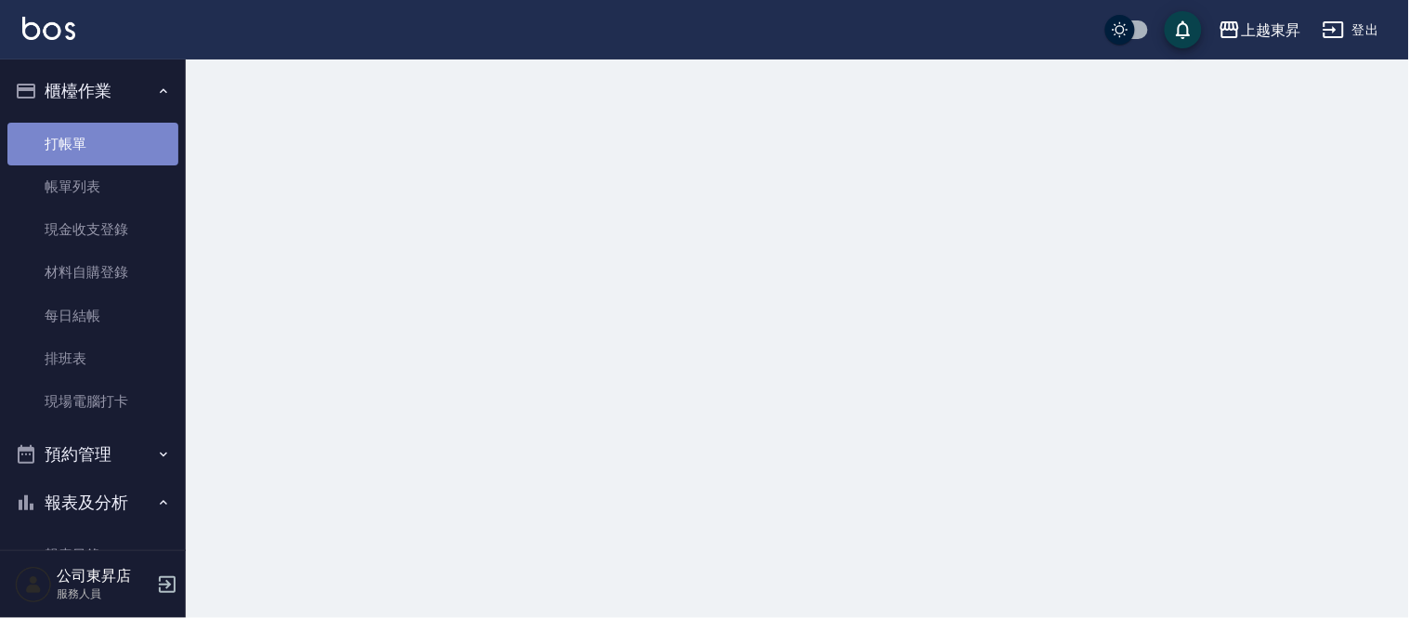
click at [107, 137] on link "打帳單" at bounding box center [92, 144] width 171 height 43
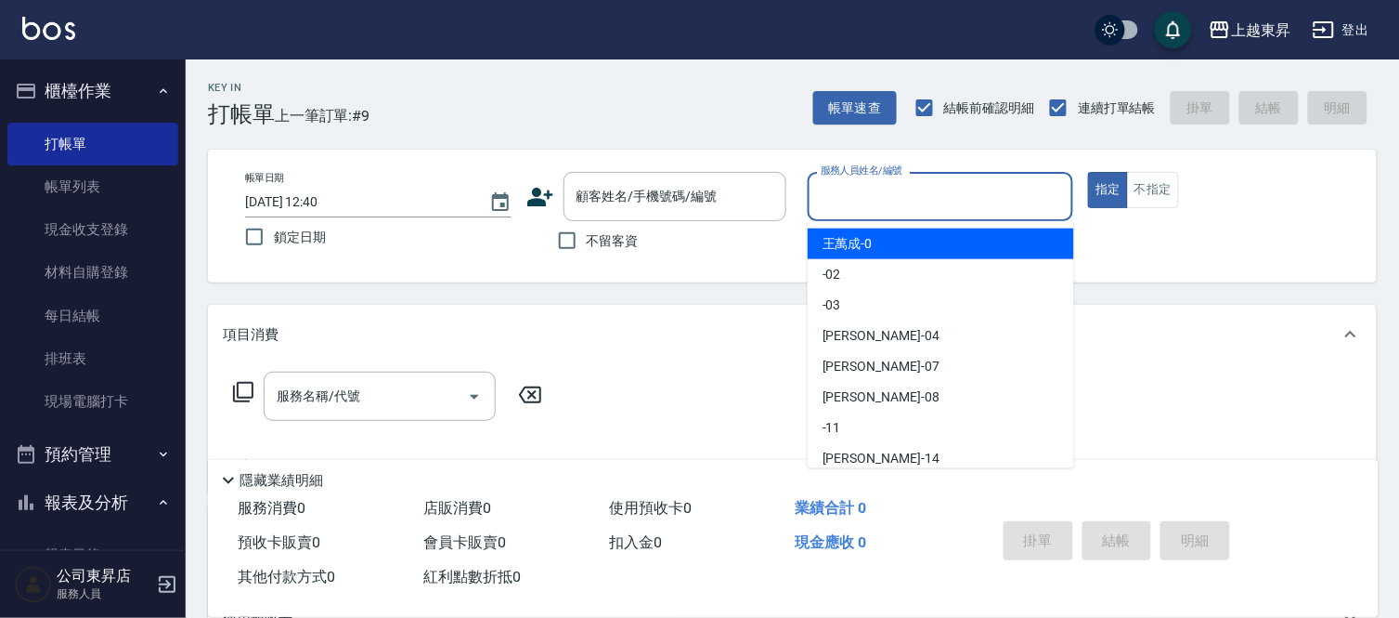
click at [879, 201] on input "服務人員姓名/編號" at bounding box center [941, 196] width 250 height 33
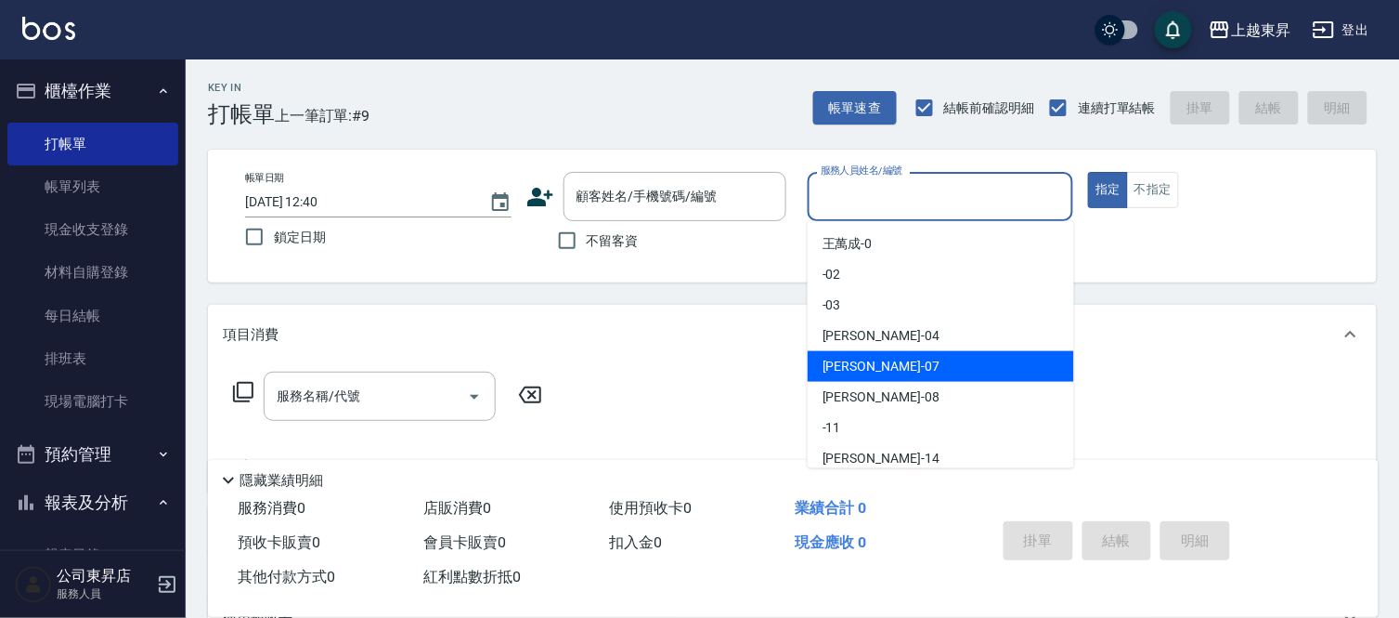
click at [845, 367] on span "榮松 -07" at bounding box center [881, 367] width 117 height 20
type input "[PERSON_NAME]-07"
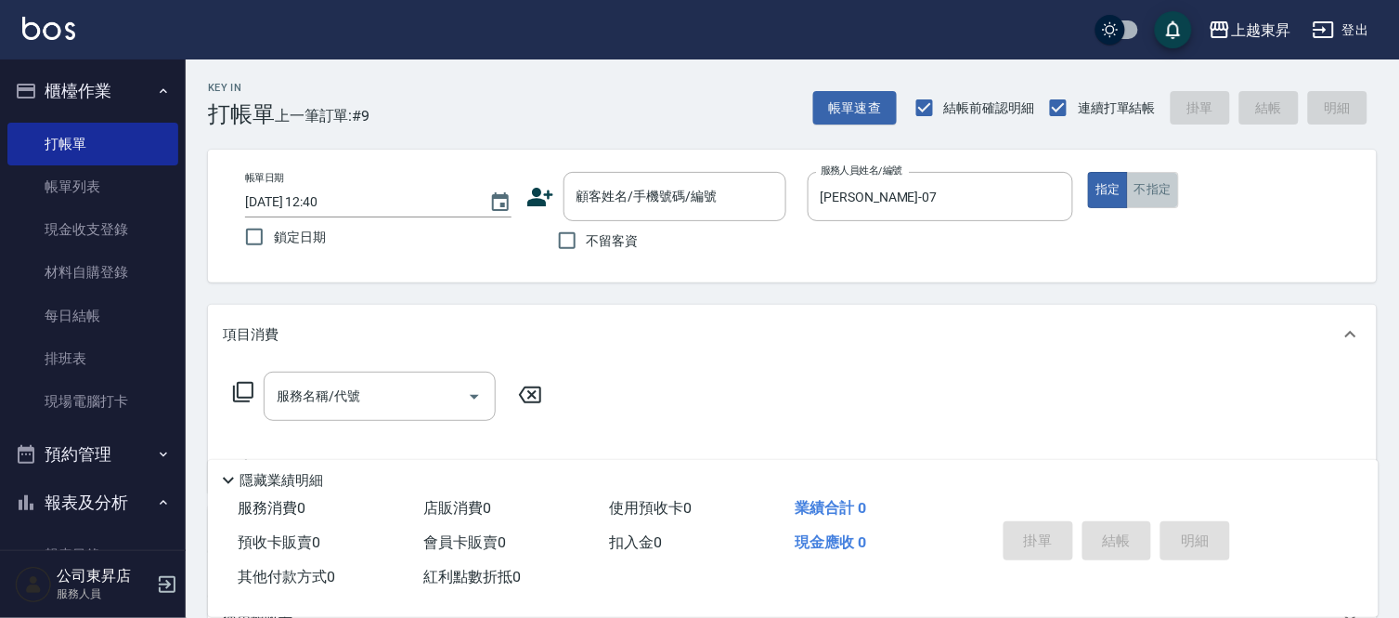
click at [1157, 198] on button "不指定" at bounding box center [1153, 190] width 52 height 36
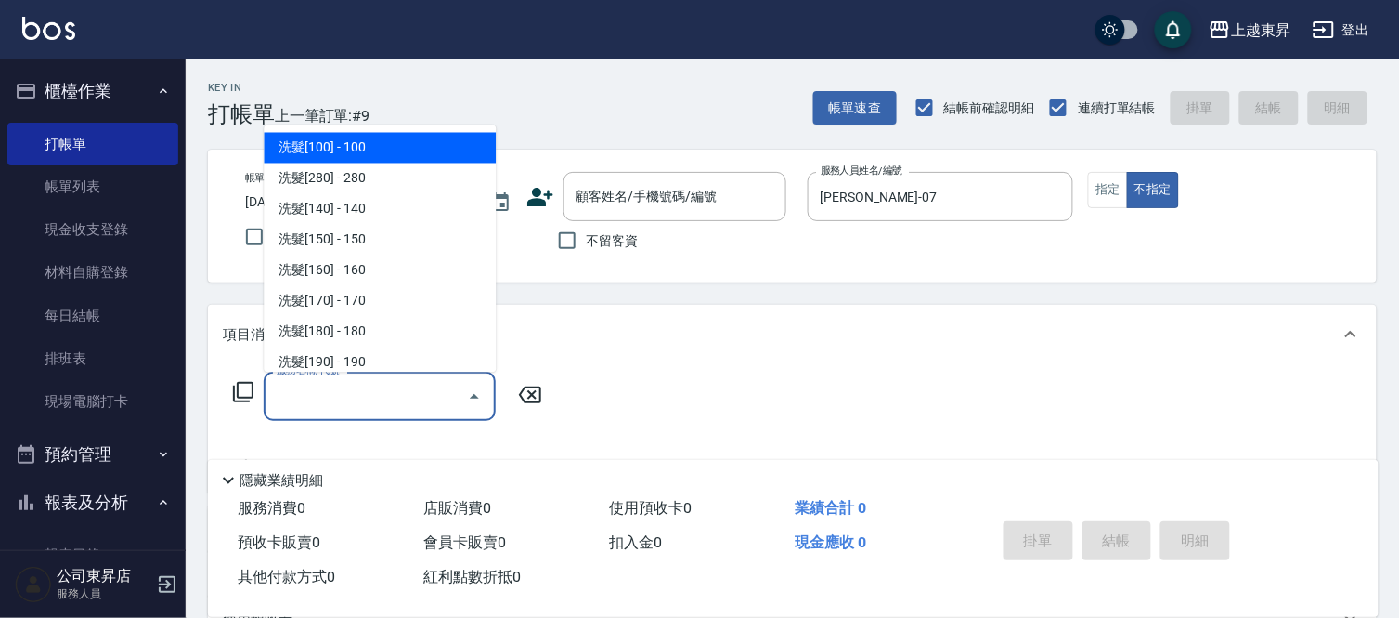
click at [360, 394] on input "服務名稱/代號" at bounding box center [366, 396] width 188 height 33
click at [399, 147] on span "洗髮[100] - 100" at bounding box center [380, 148] width 232 height 31
type input "洗髮[100](201)"
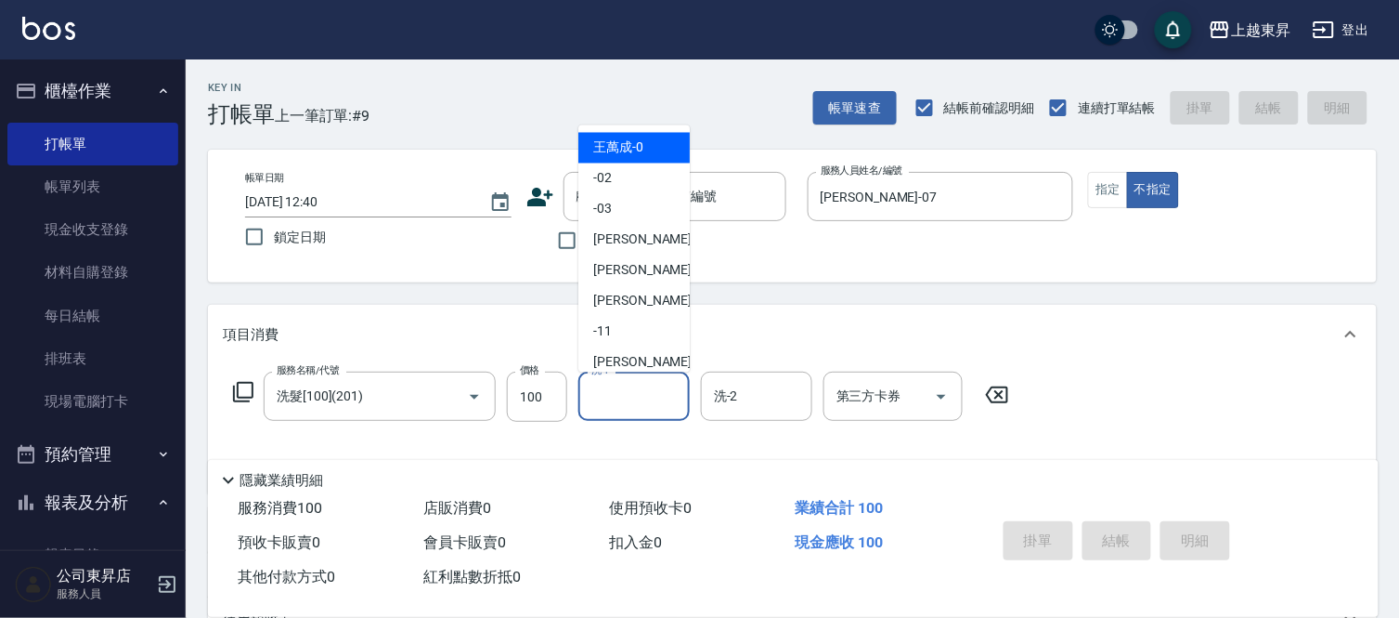
click at [620, 393] on input "洗-1" at bounding box center [634, 396] width 95 height 33
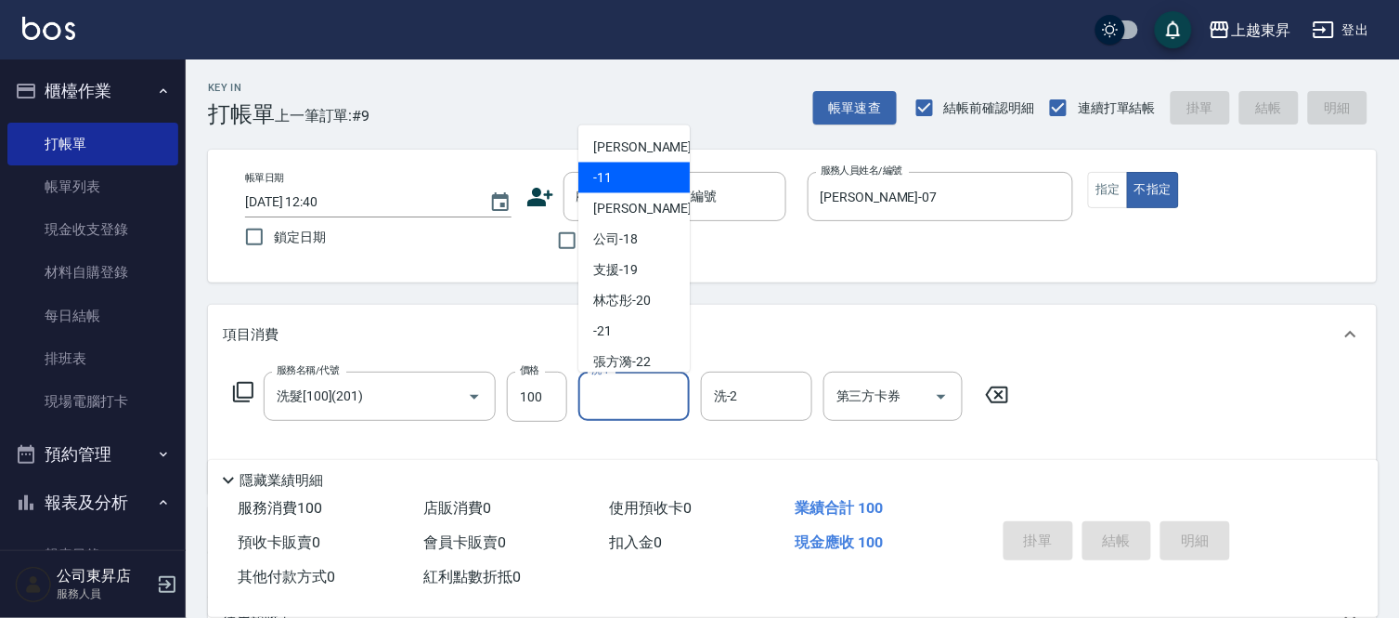
scroll to position [206, 0]
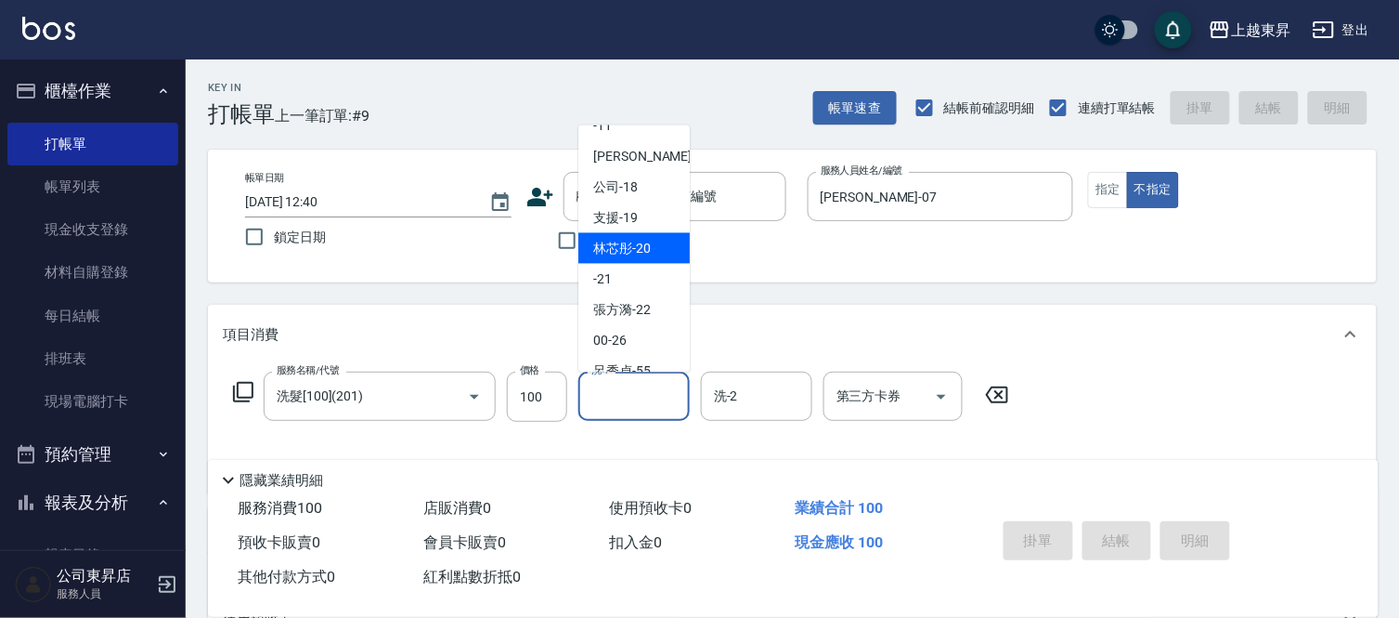
click at [647, 241] on span "林芯彤 -20" at bounding box center [622, 249] width 58 height 20
type input "林芯彤-20"
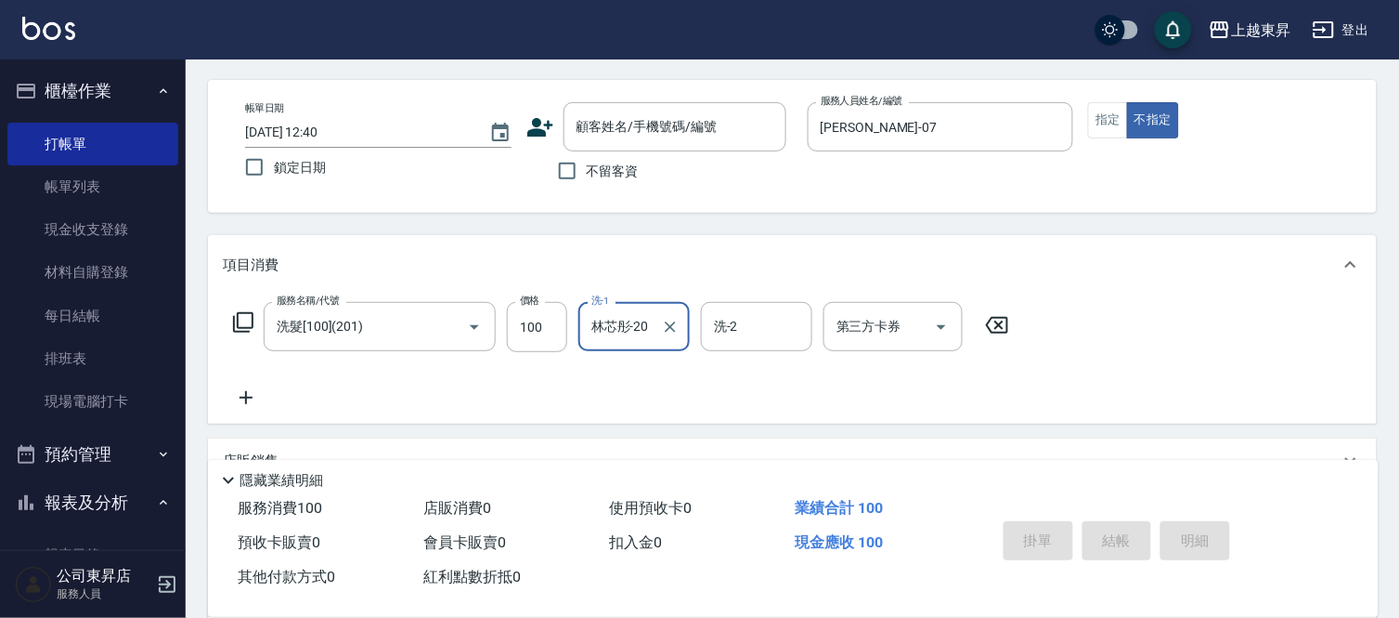
scroll to position [103, 0]
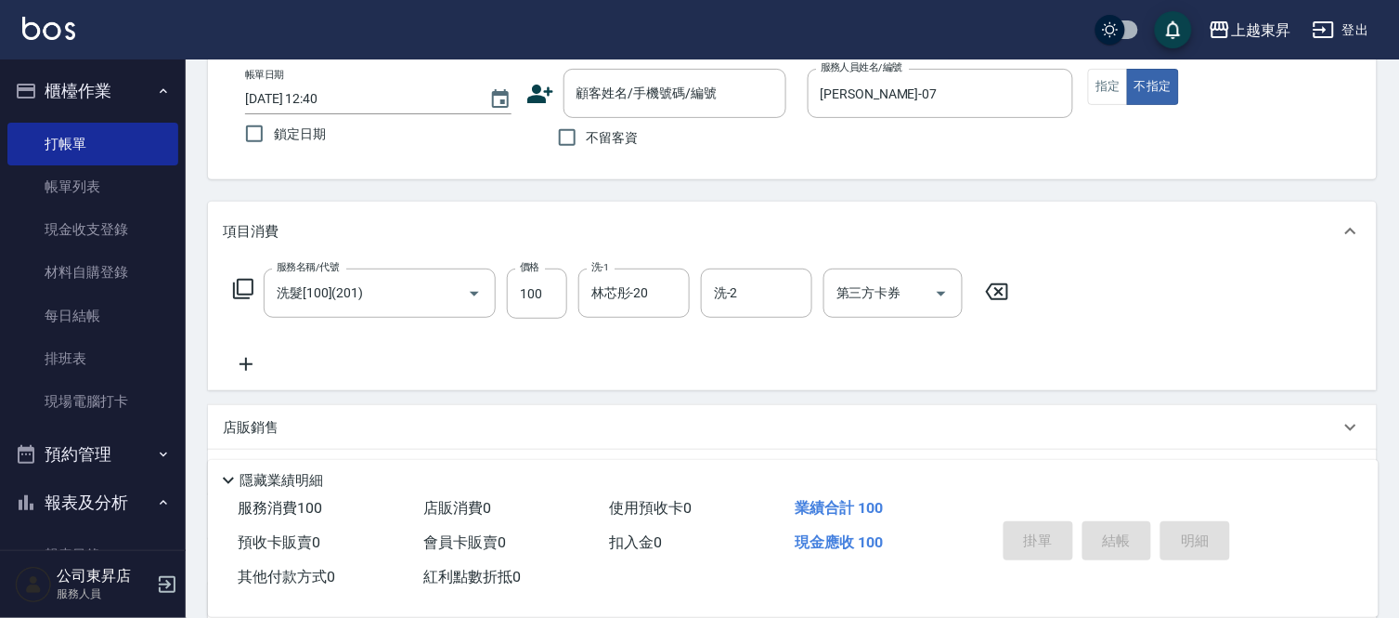
click at [243, 366] on icon at bounding box center [246, 364] width 46 height 22
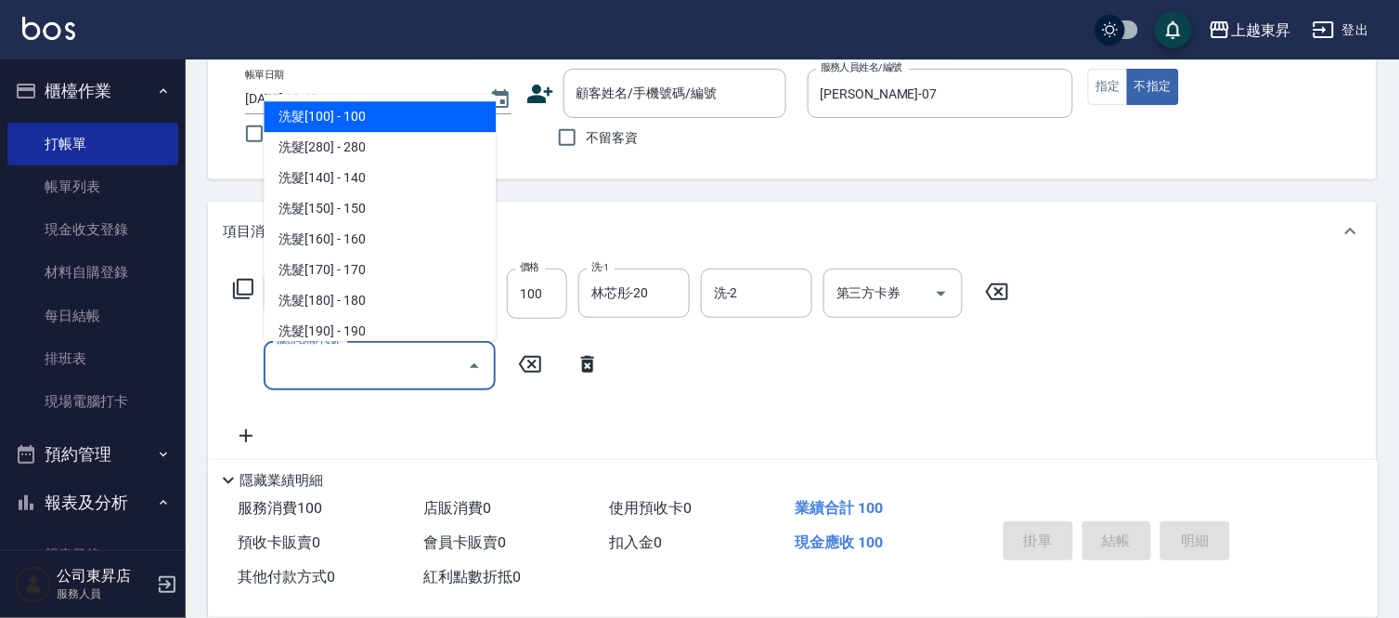
drag, startPoint x: 297, startPoint y: 364, endPoint x: 284, endPoint y: 356, distance: 15.5
click at [295, 364] on input "服務名稱/代號" at bounding box center [366, 365] width 188 height 33
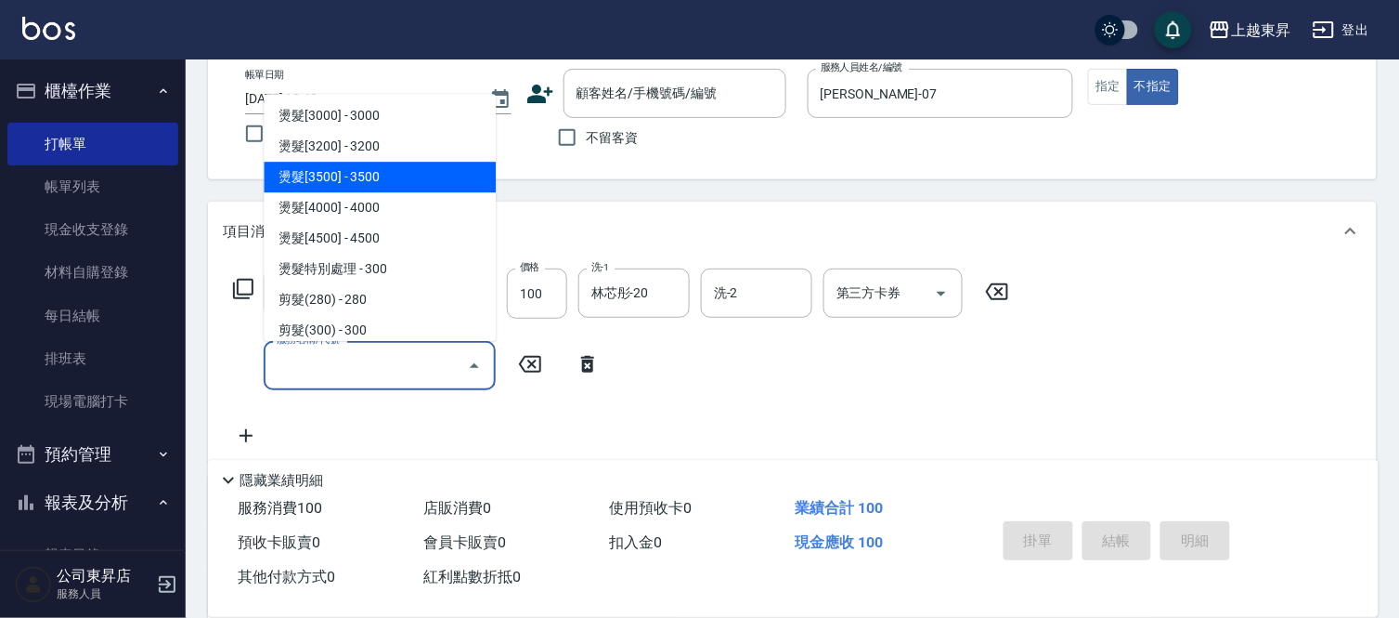
scroll to position [1238, 0]
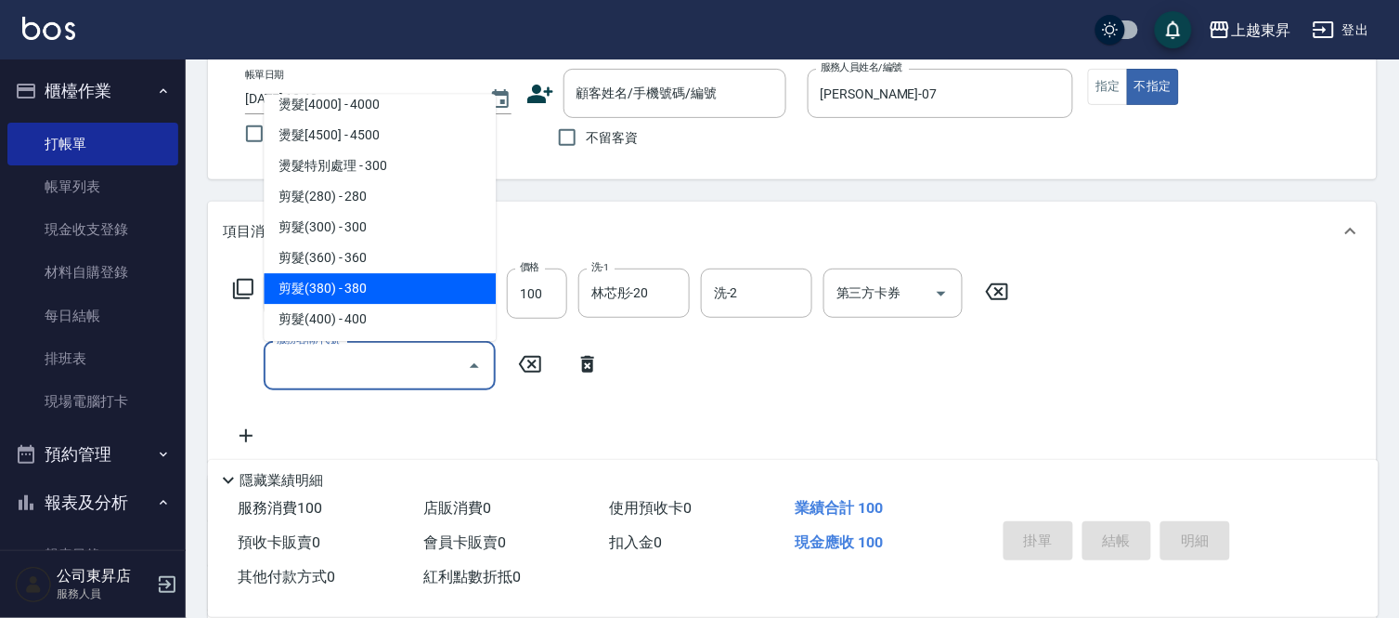
click at [373, 279] on span "剪髮(380) - 380" at bounding box center [380, 288] width 232 height 31
type input "剪髮(380)(404)"
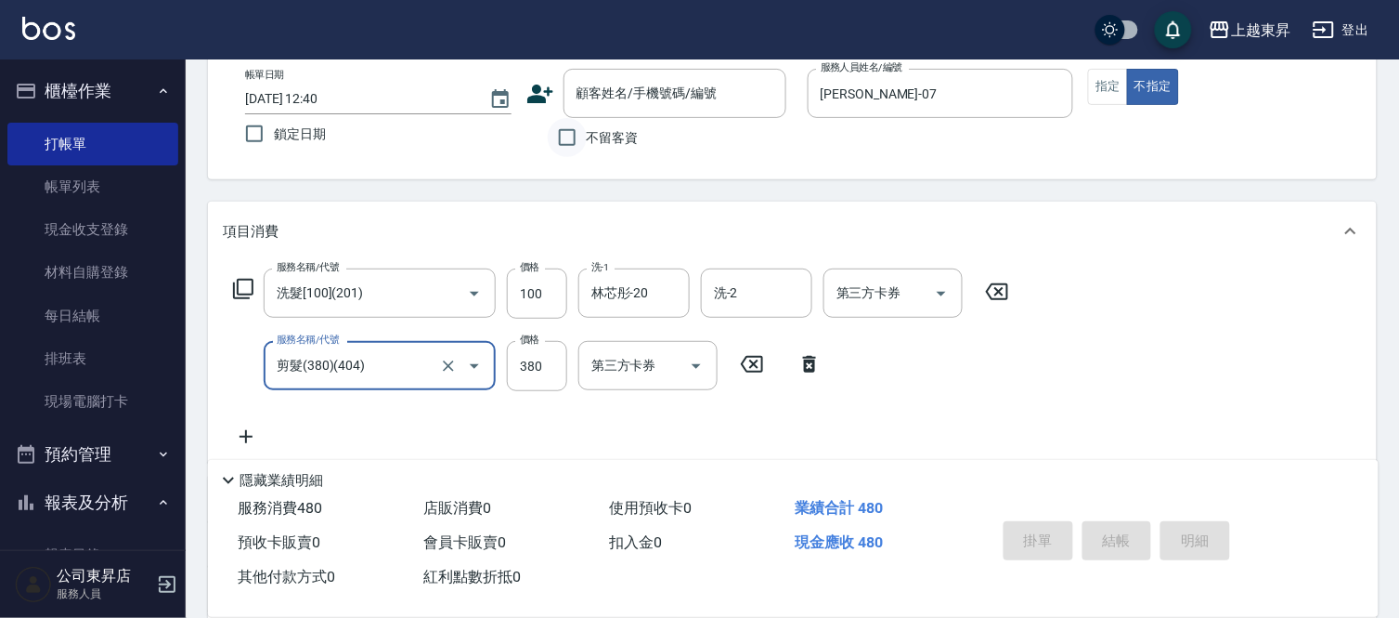
click at [565, 137] on input "不留客資" at bounding box center [567, 137] width 39 height 39
checkbox input "true"
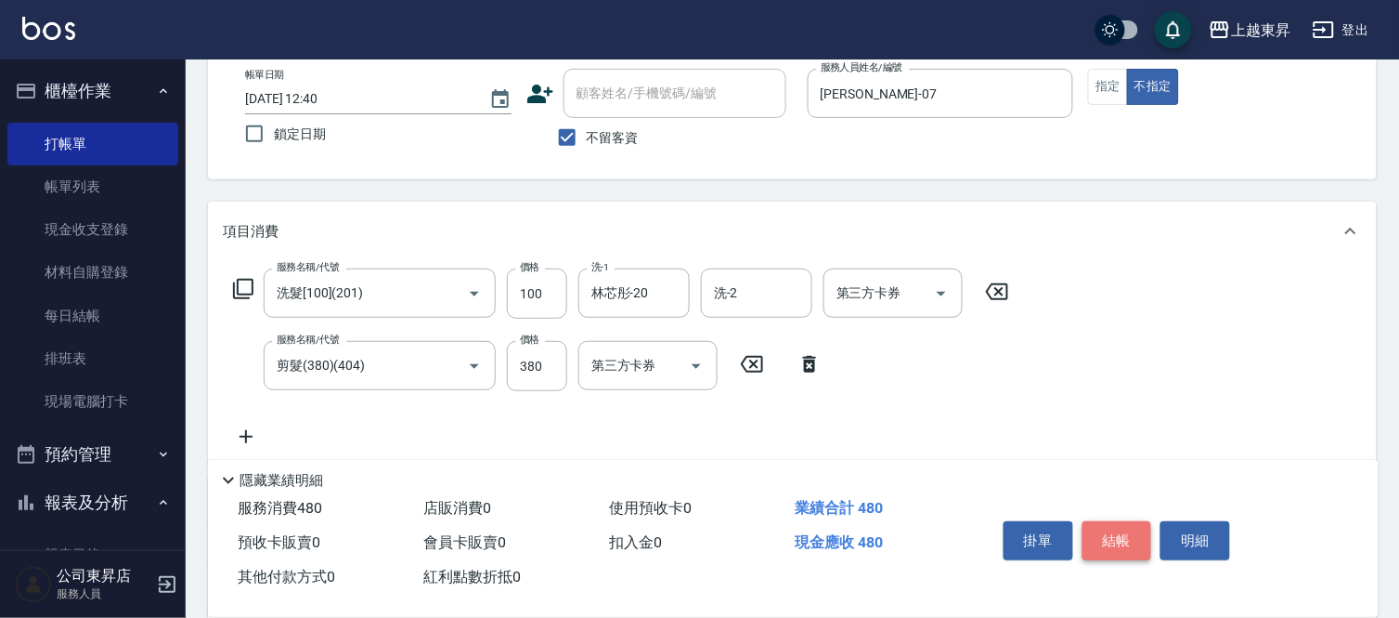
click at [1112, 535] on button "結帳" at bounding box center [1118, 540] width 70 height 39
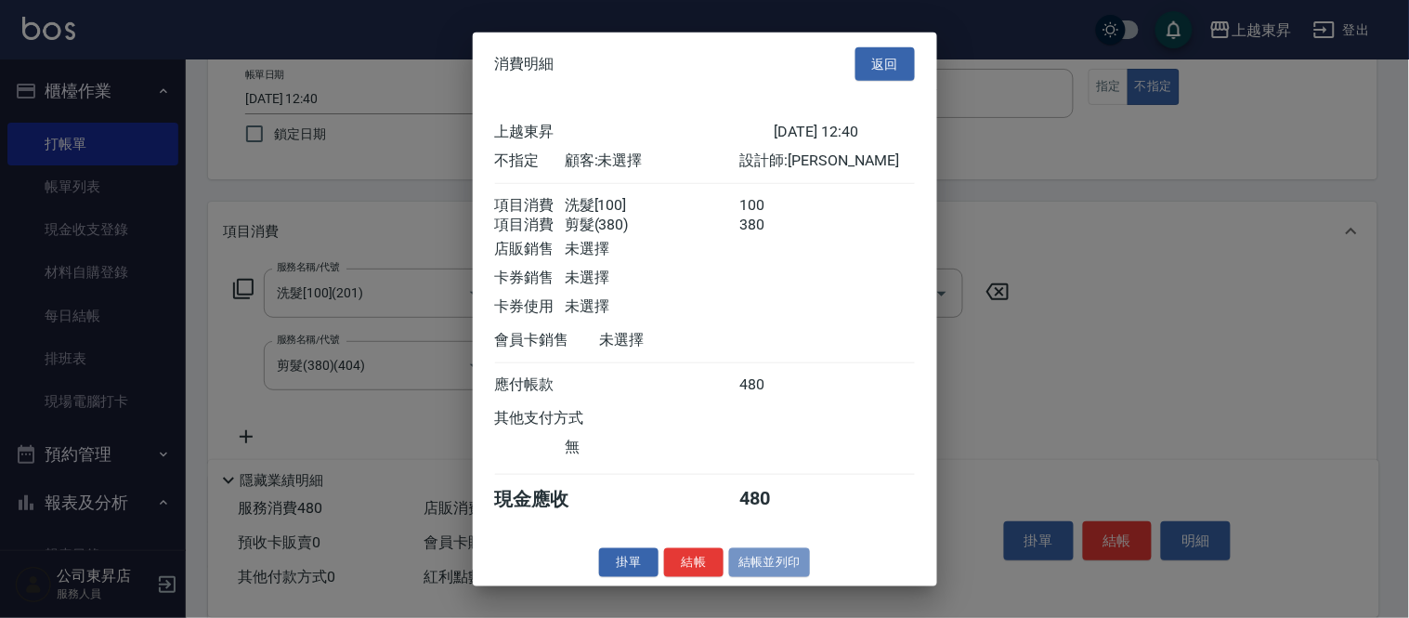
click at [773, 565] on button "結帳並列印" at bounding box center [769, 562] width 81 height 29
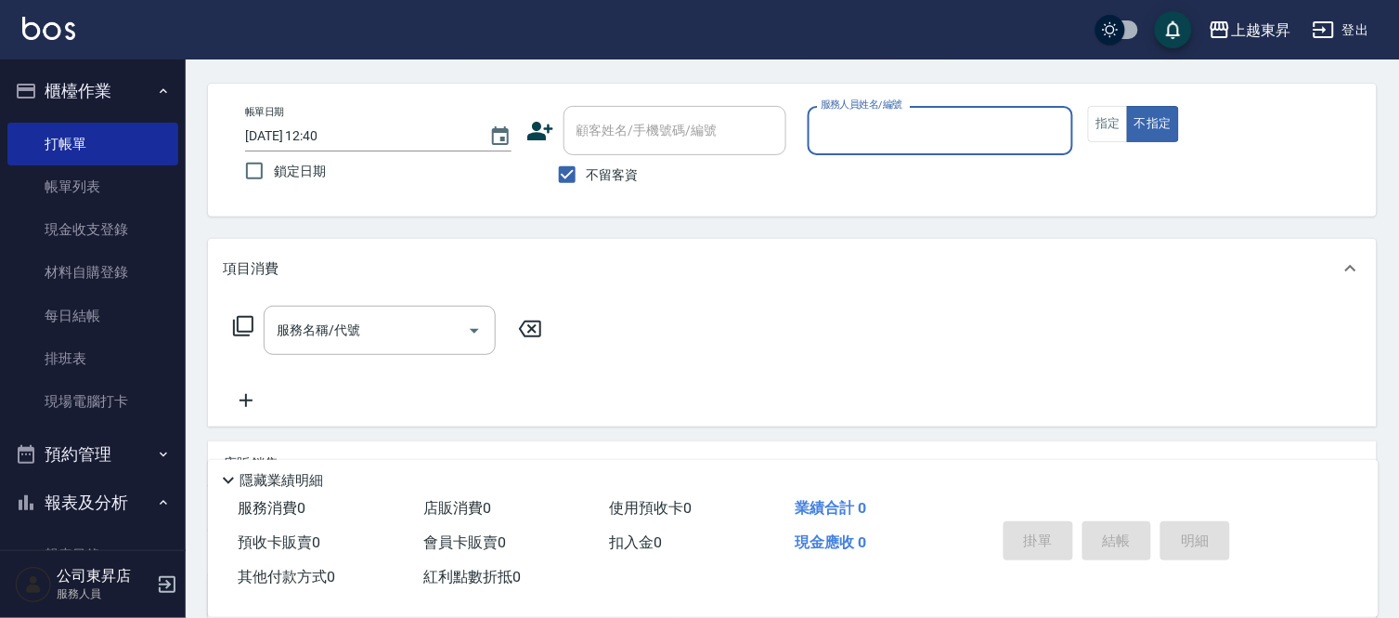
scroll to position [0, 0]
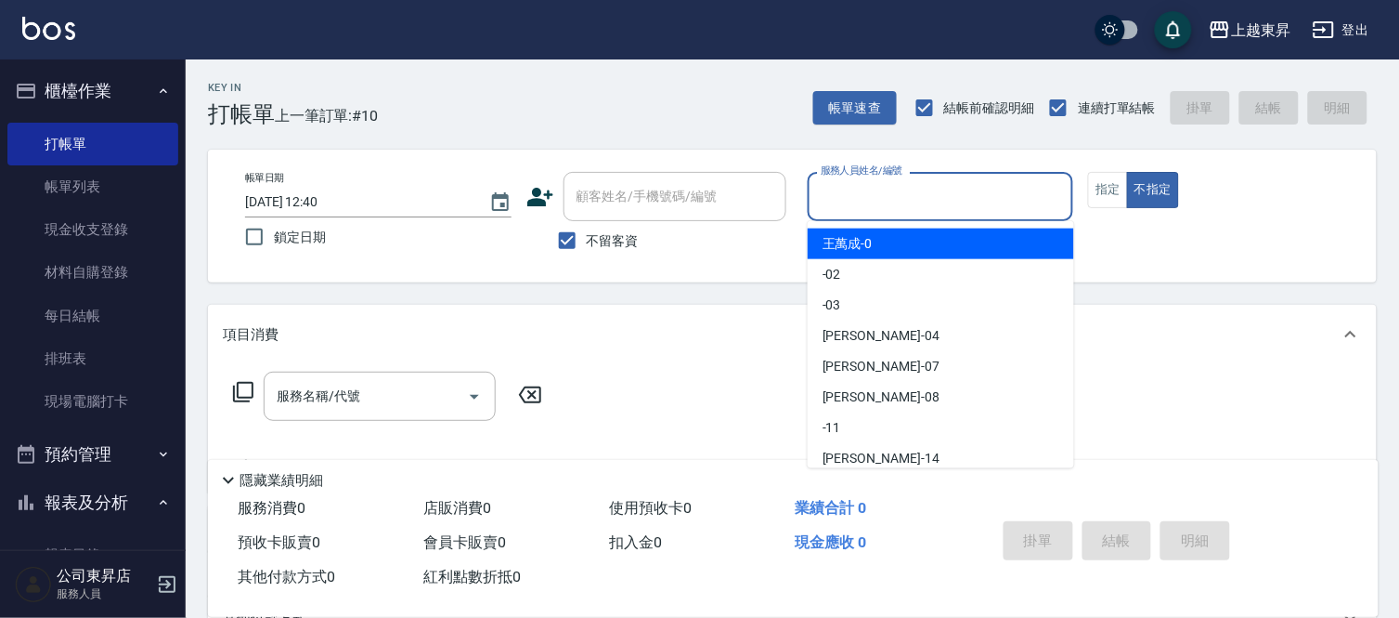
click at [865, 192] on input "服務人員姓名/編號" at bounding box center [941, 196] width 250 height 33
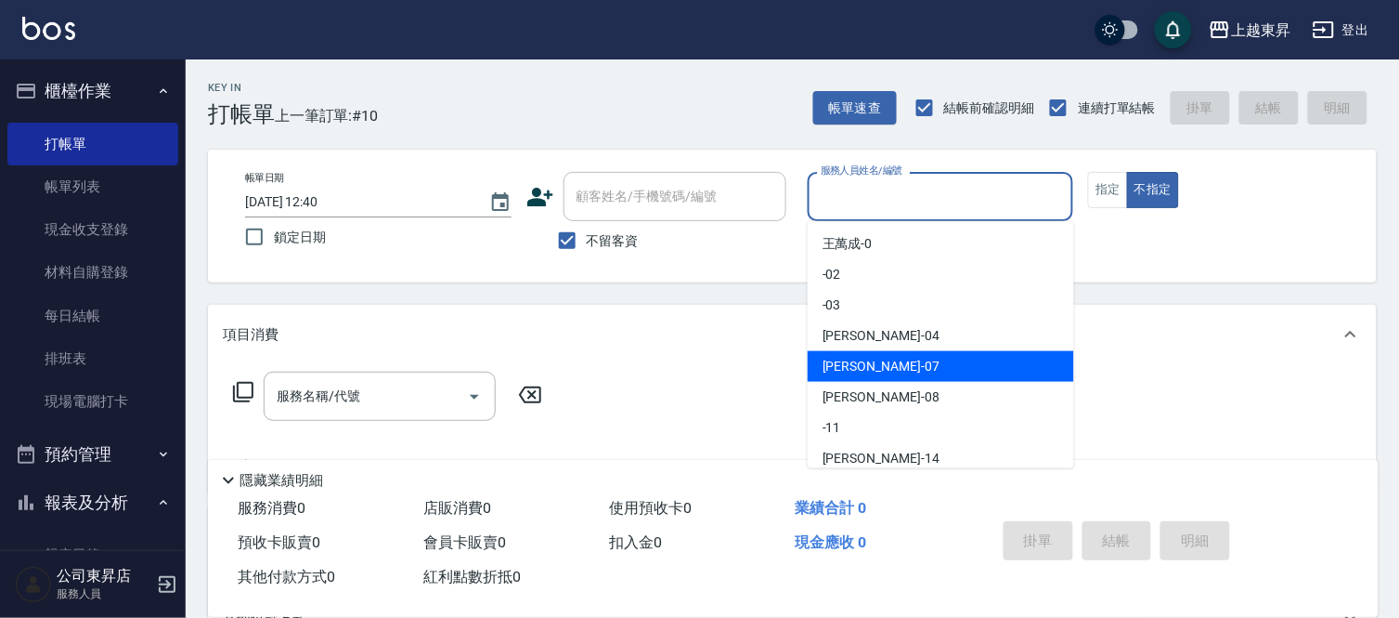
click at [848, 365] on span "榮松 -07" at bounding box center [881, 367] width 117 height 20
type input "[PERSON_NAME]-07"
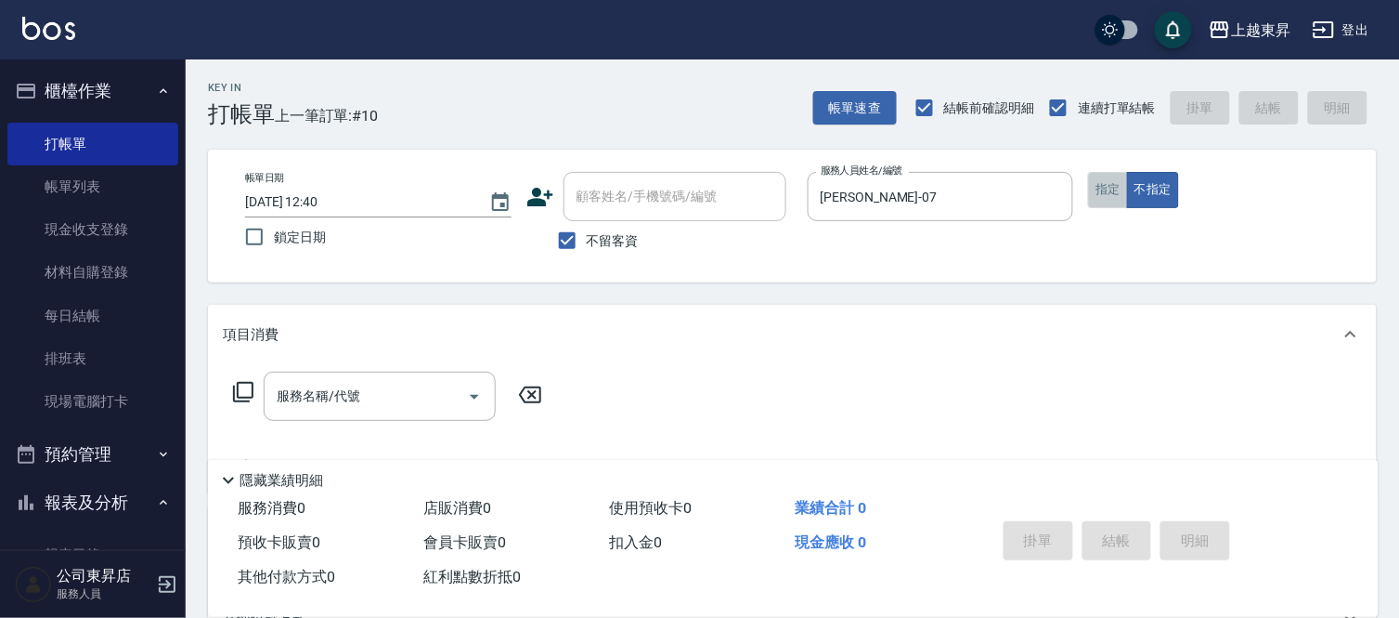
click at [1101, 196] on button "指定" at bounding box center [1108, 190] width 40 height 36
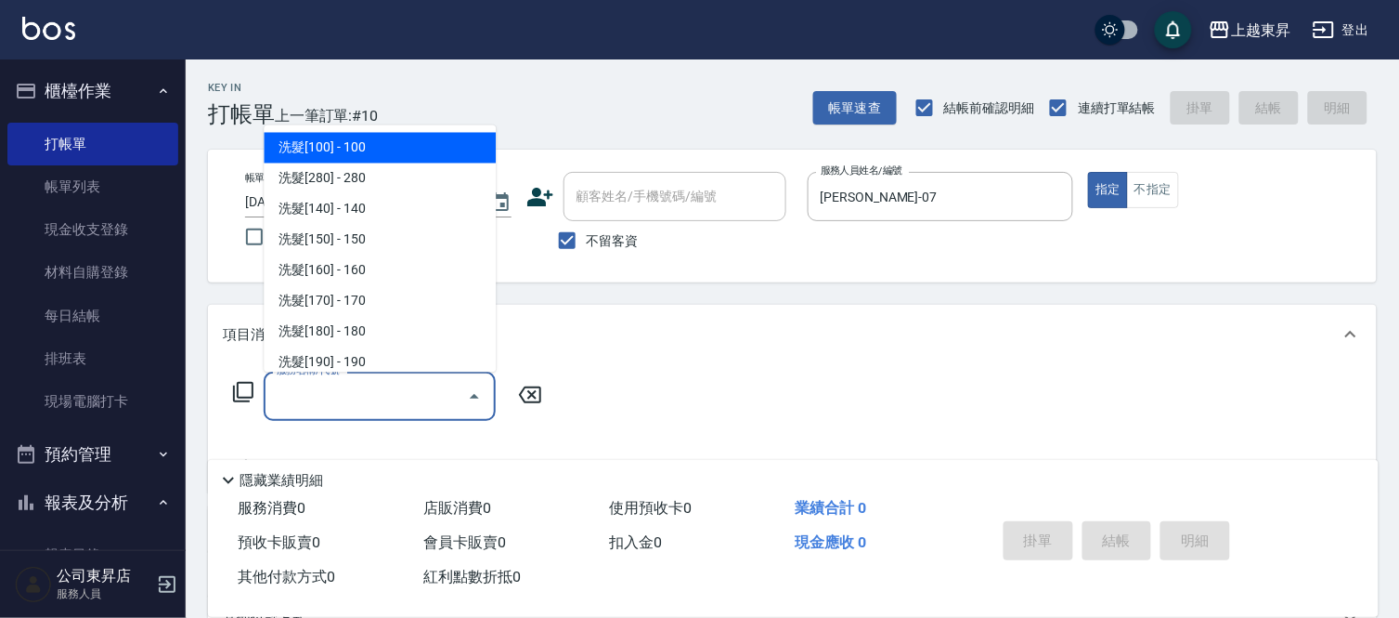
click at [356, 392] on input "服務名稱/代號" at bounding box center [366, 396] width 188 height 33
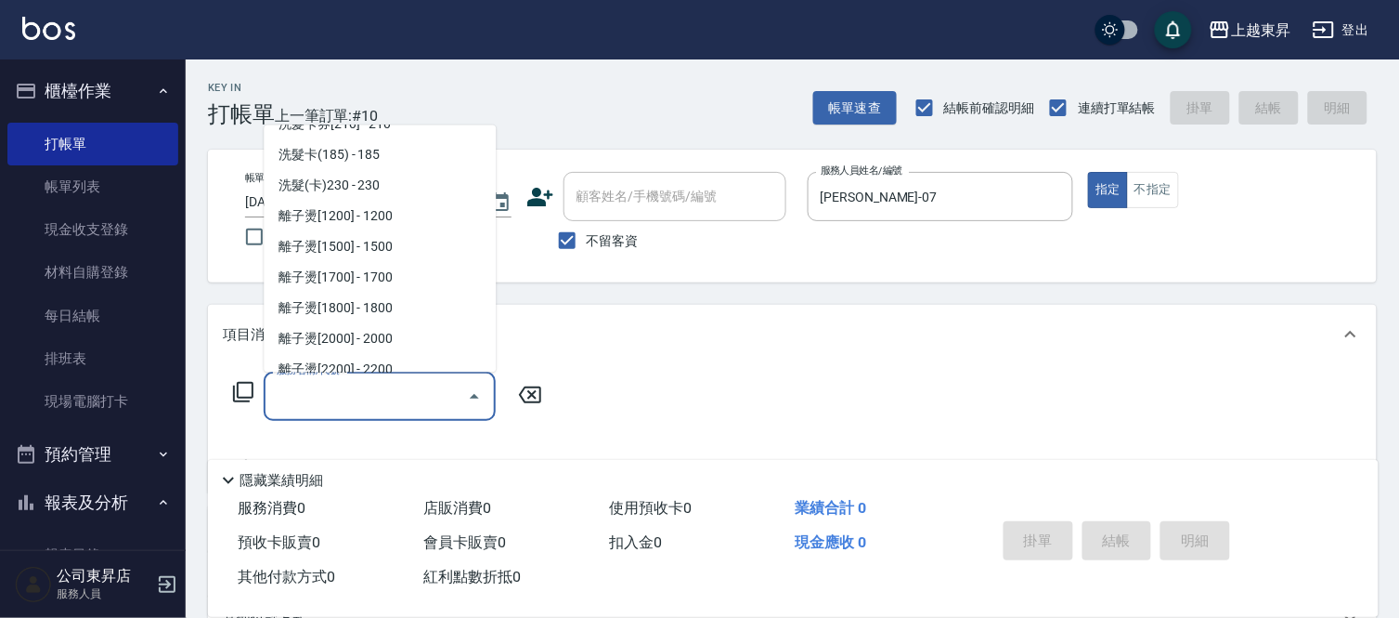
scroll to position [515, 0]
click at [410, 187] on span "洗髮(卡)230 - 230" at bounding box center [380, 184] width 232 height 31
type input "洗髮(卡)230(224)"
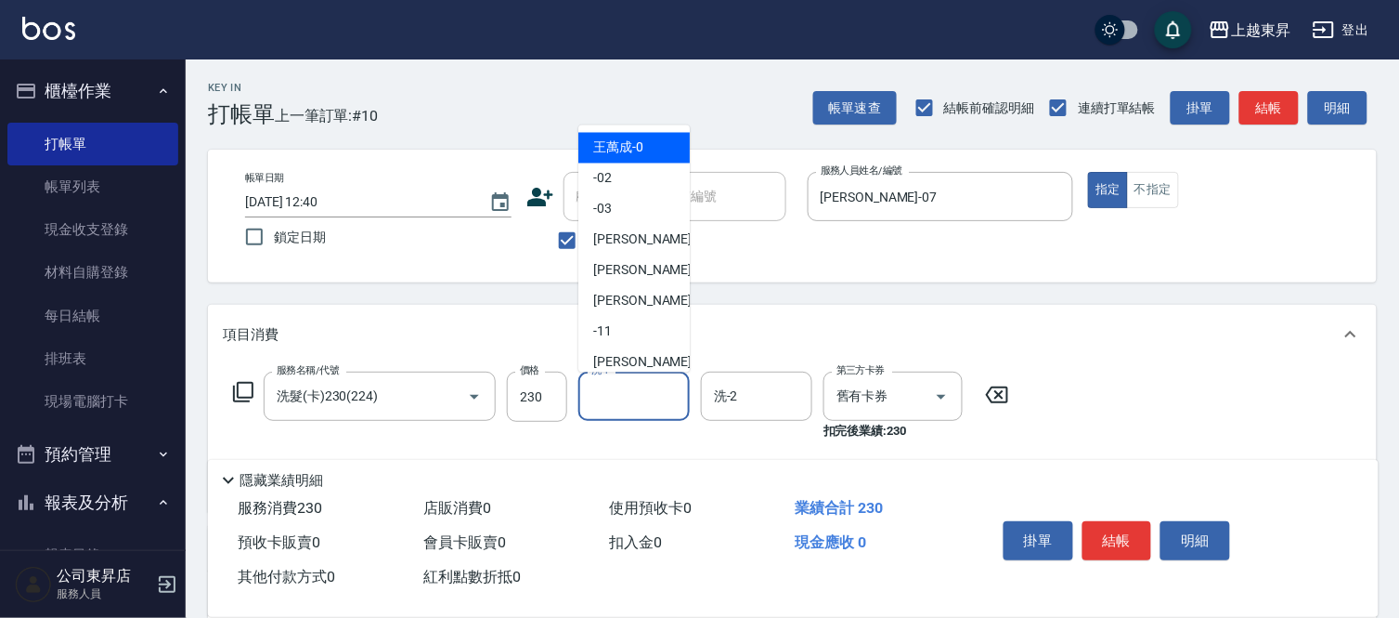
click at [637, 397] on input "洗-1" at bounding box center [634, 396] width 95 height 33
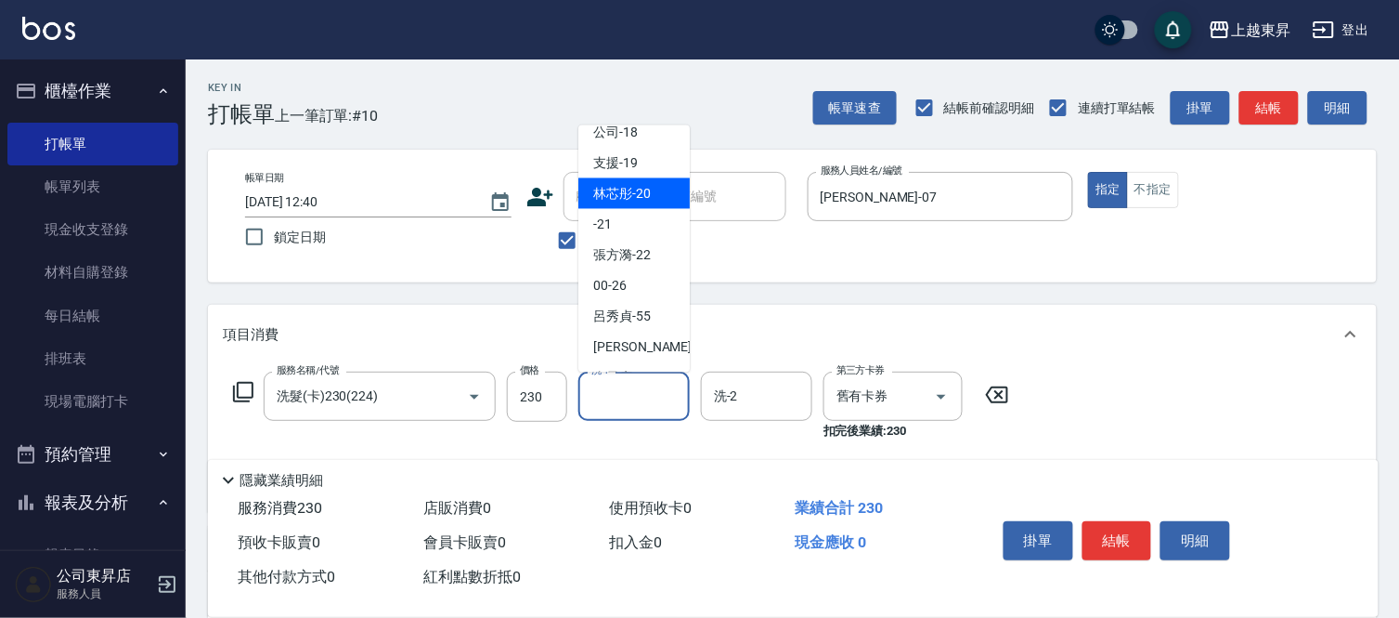
scroll to position [288, 0]
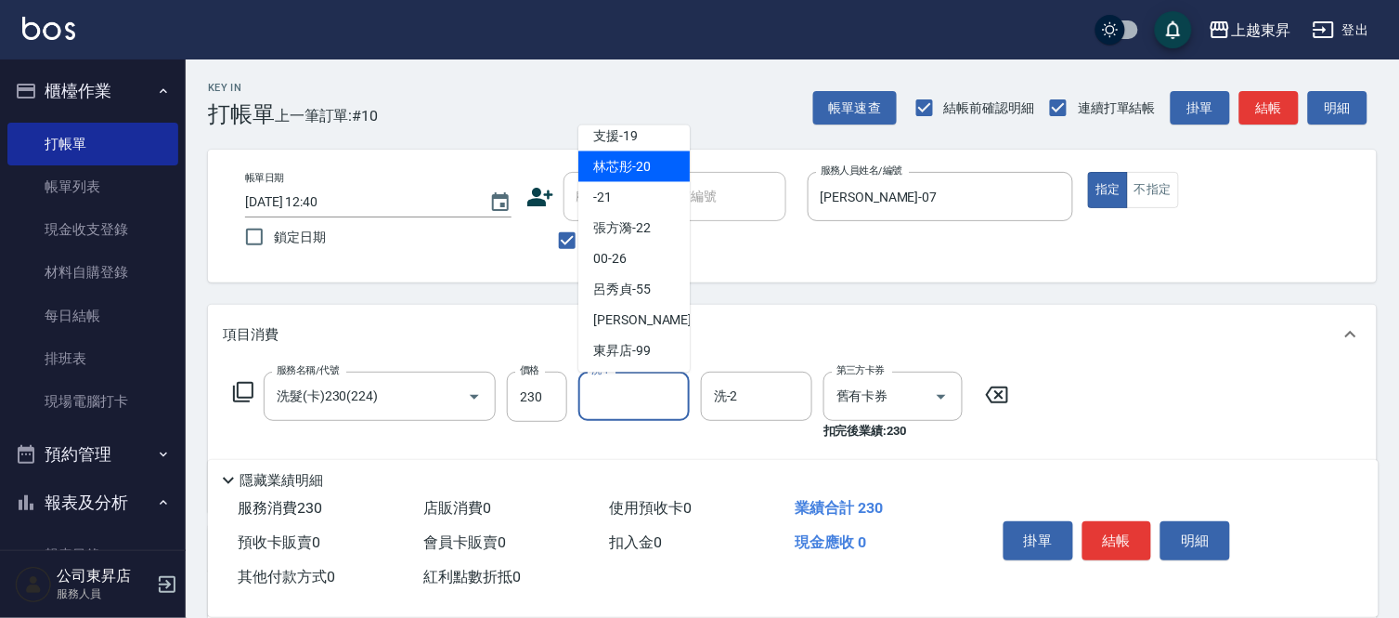
click at [654, 161] on div "林芯彤 -20" at bounding box center [634, 166] width 111 height 31
type input "林芯彤-20"
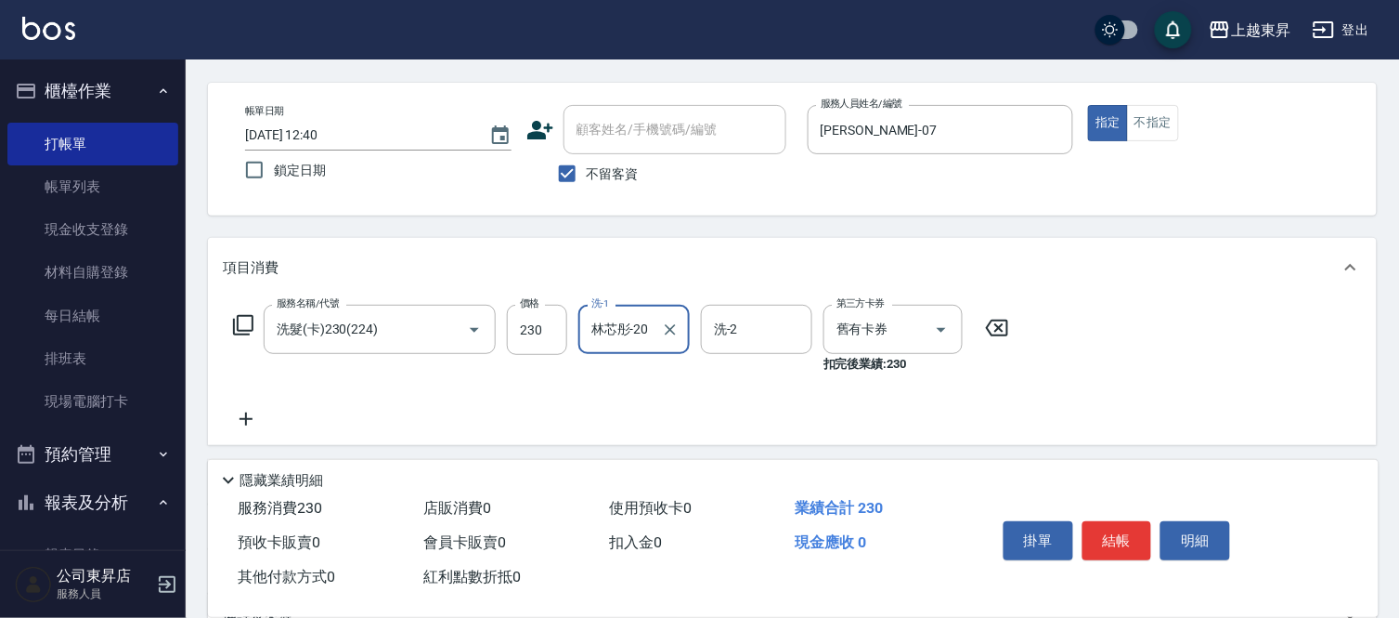
scroll to position [103, 0]
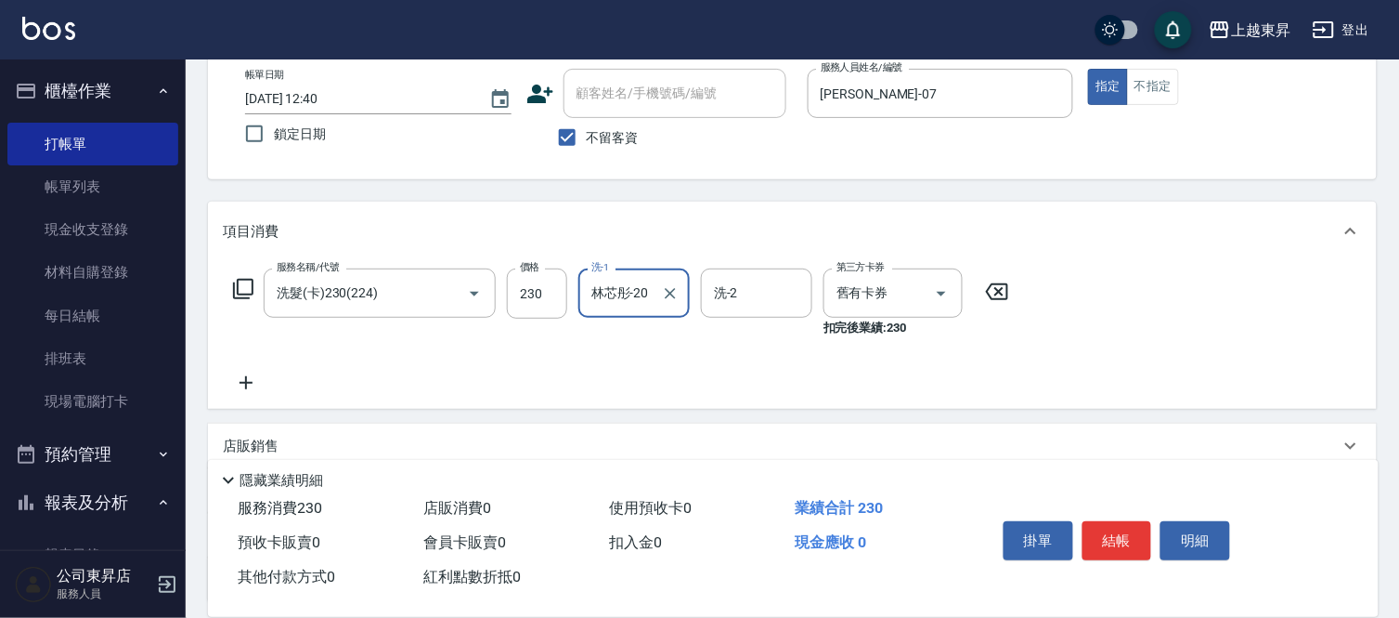
click at [233, 381] on icon at bounding box center [246, 382] width 46 height 22
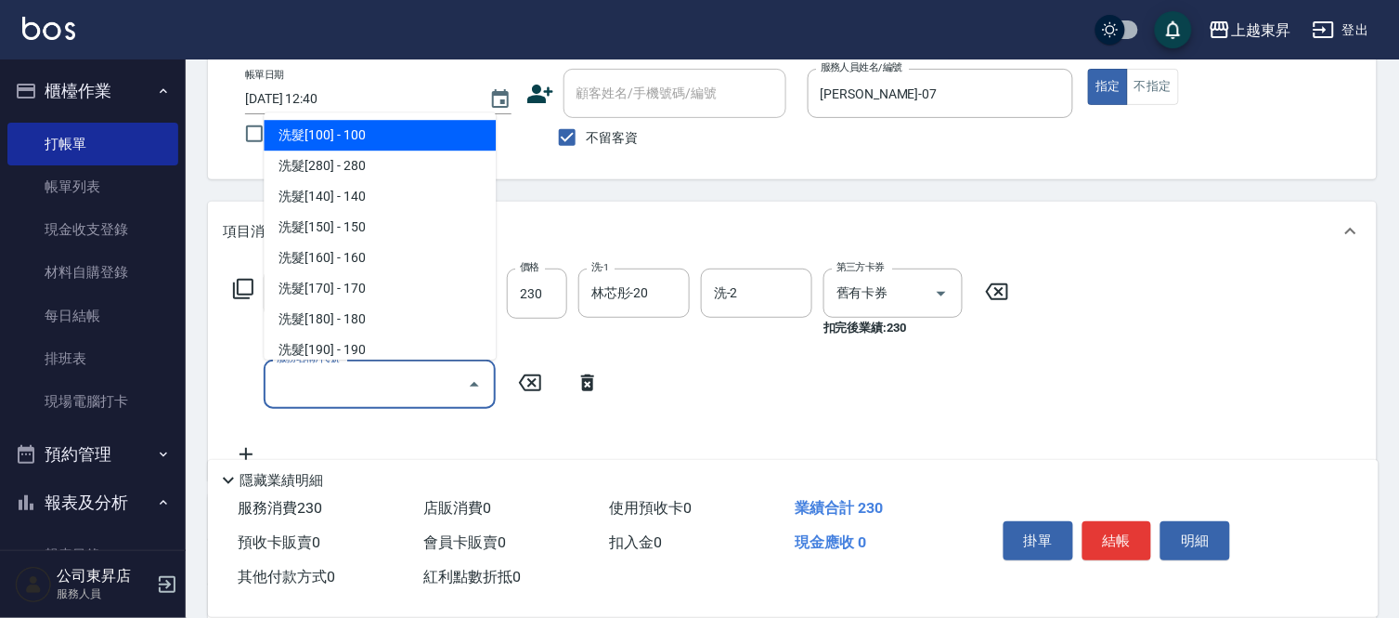
drag, startPoint x: 314, startPoint y: 381, endPoint x: 300, endPoint y: 381, distance: 13.9
click at [313, 382] on input "服務名稱/代號" at bounding box center [366, 384] width 188 height 33
click at [406, 126] on span "洗髮[100] - 100" at bounding box center [380, 135] width 232 height 31
type input "洗髮[100](201)"
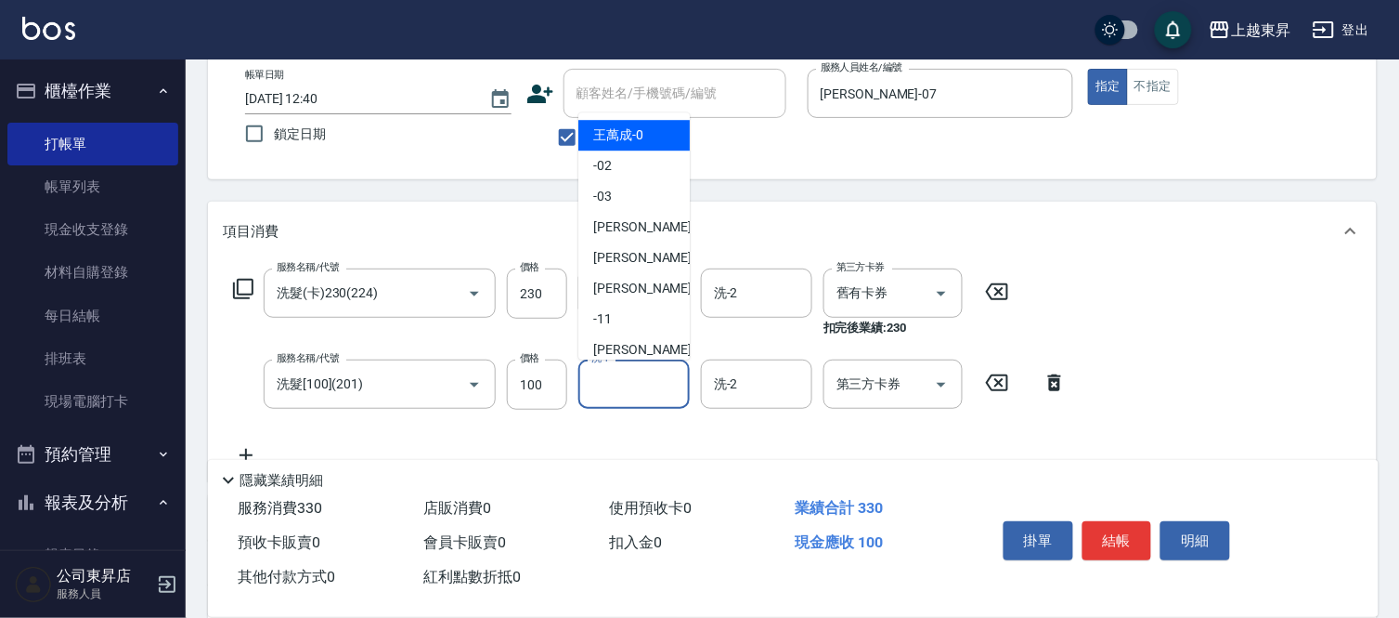
click at [620, 378] on input "洗-1" at bounding box center [634, 384] width 95 height 33
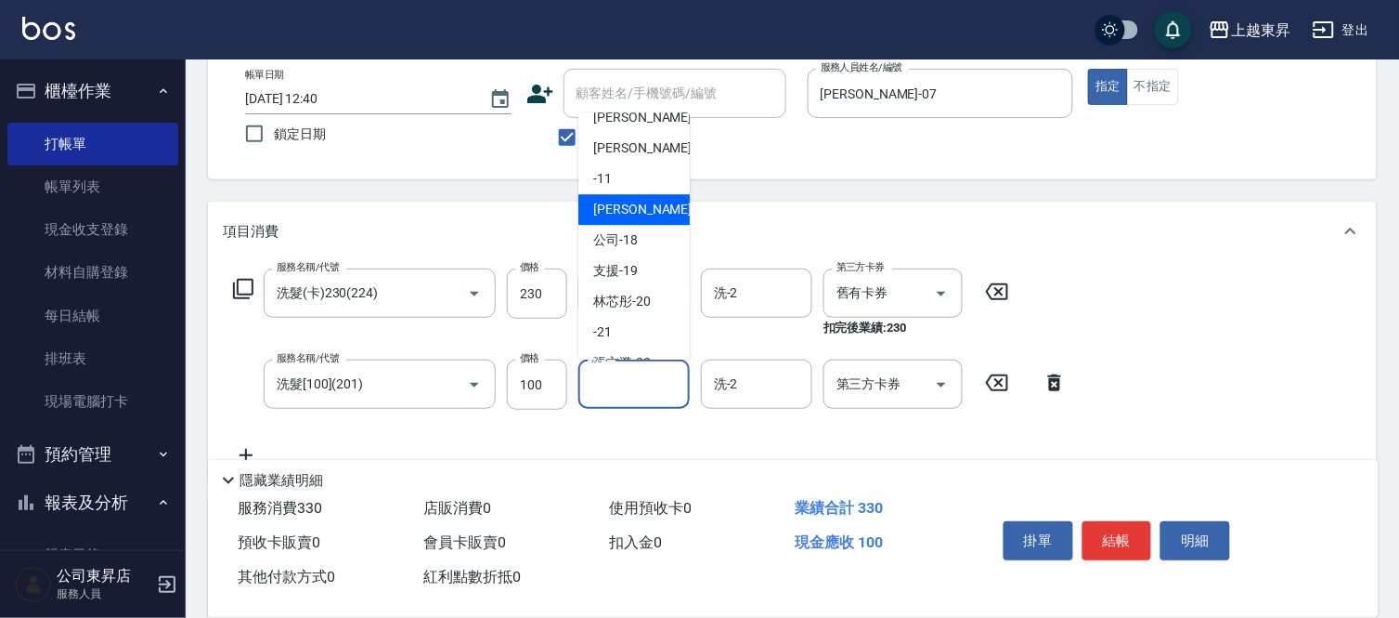
scroll to position [206, 0]
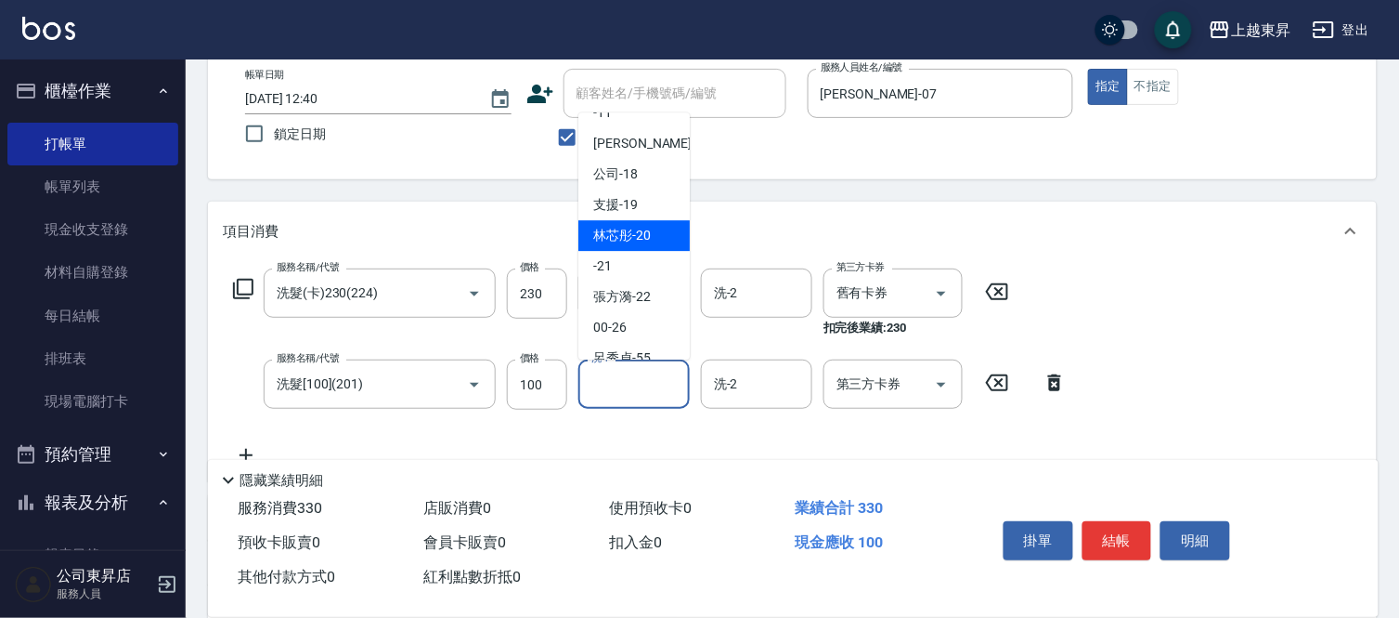
click at [660, 232] on div "林芯彤 -20" at bounding box center [634, 235] width 111 height 31
type input "林芯彤-20"
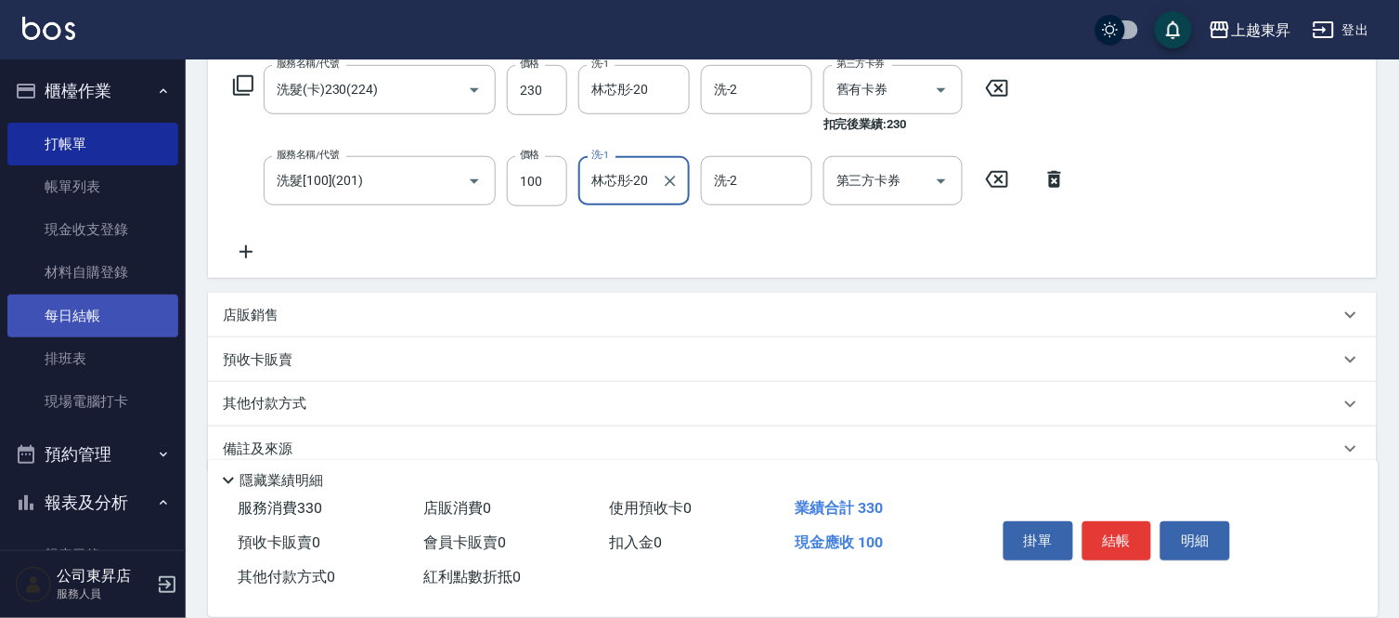
scroll to position [309, 0]
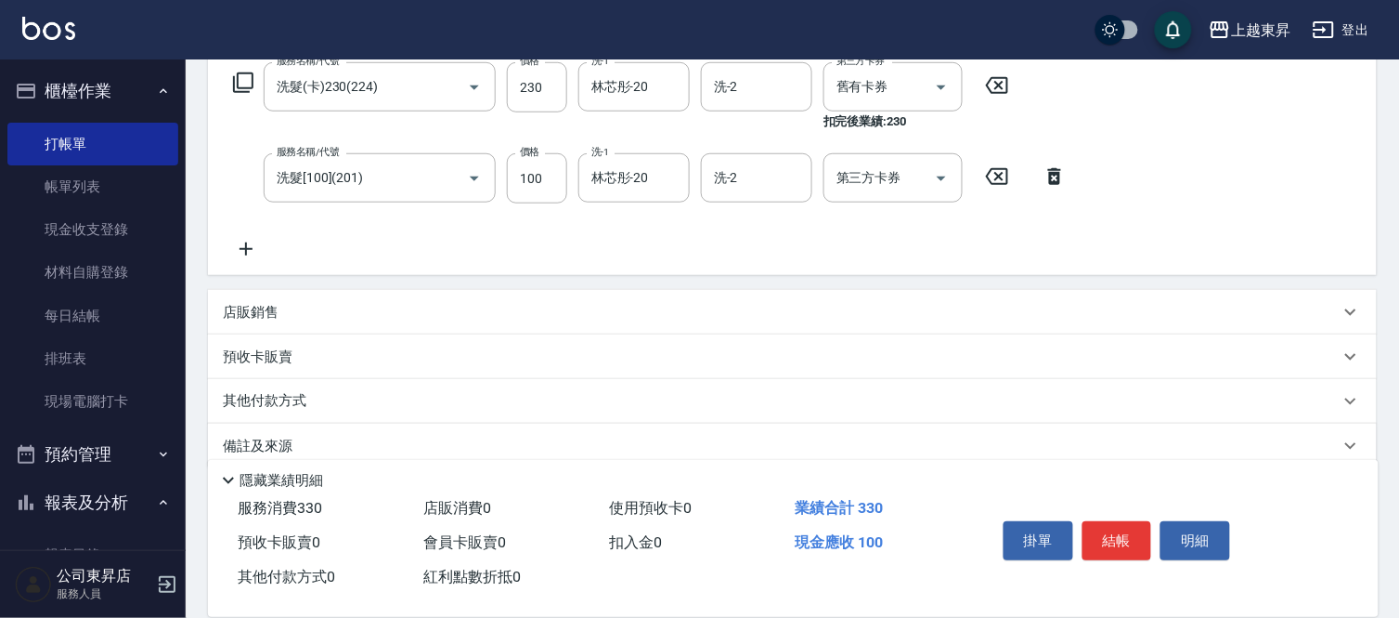
click at [239, 251] on icon at bounding box center [246, 249] width 46 height 22
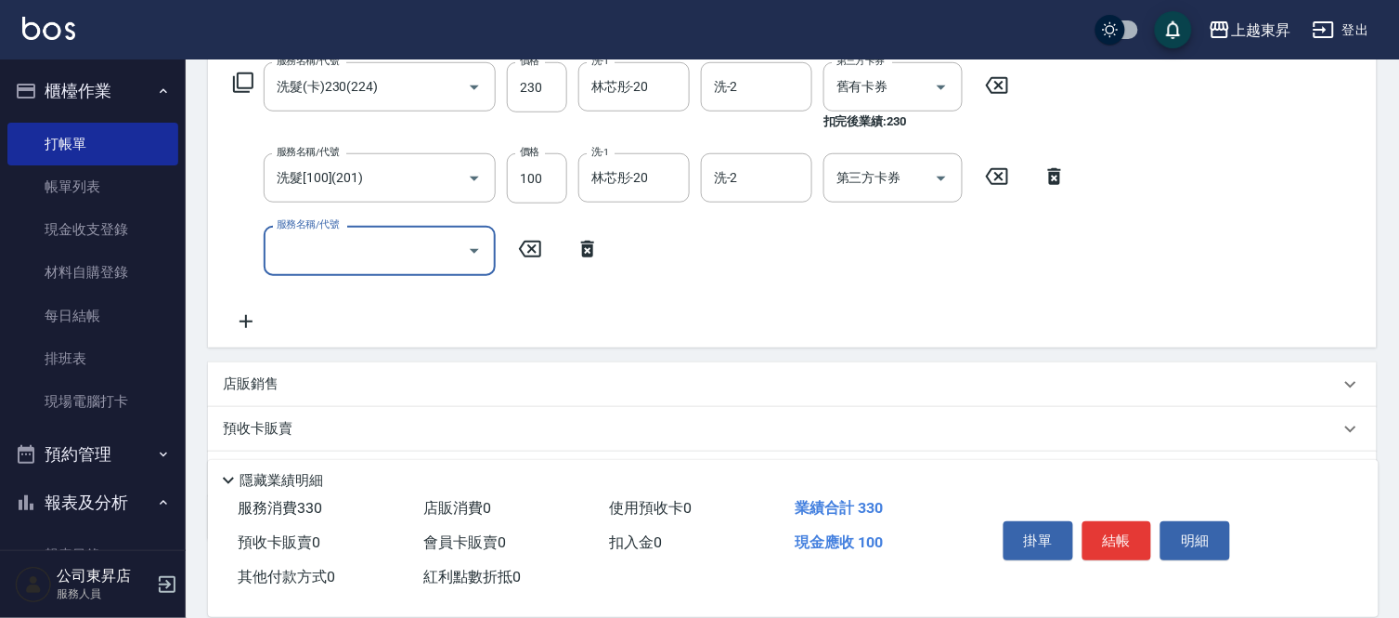
click at [294, 249] on input "服務名稱/代號" at bounding box center [366, 250] width 188 height 33
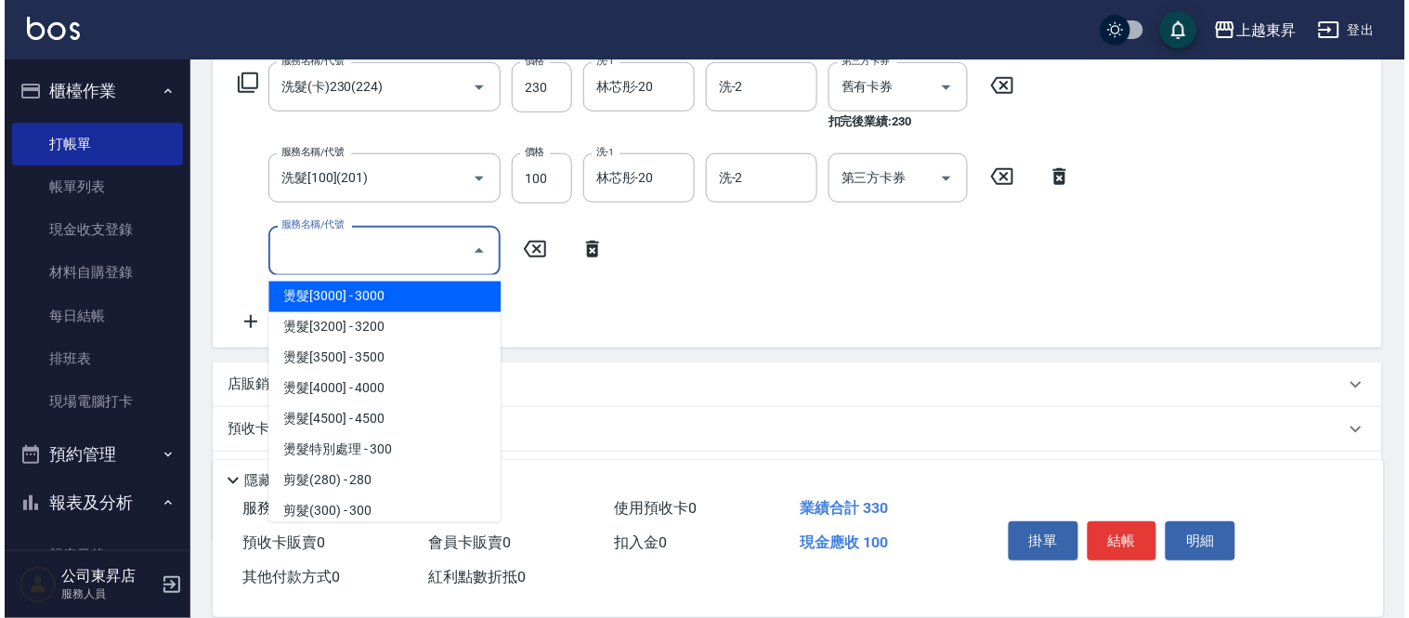
scroll to position [1238, 0]
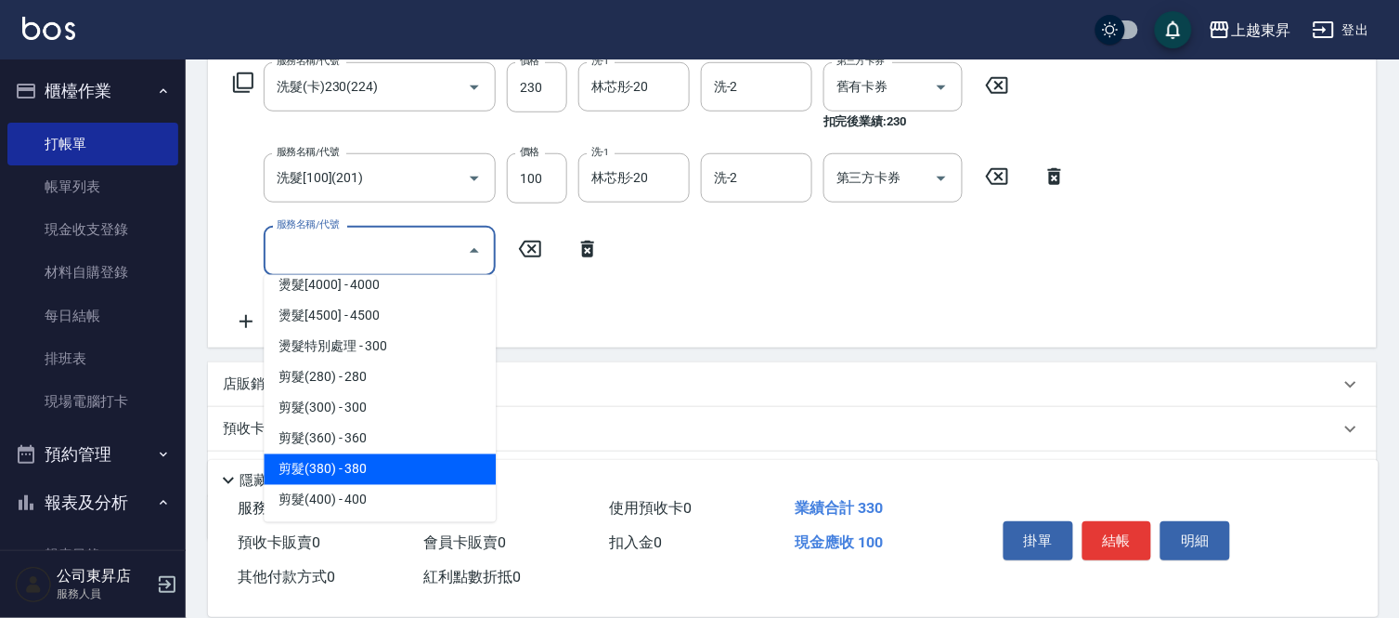
click at [354, 459] on span "剪髮(380) - 380" at bounding box center [380, 469] width 232 height 31
type input "剪髮(380)(404)"
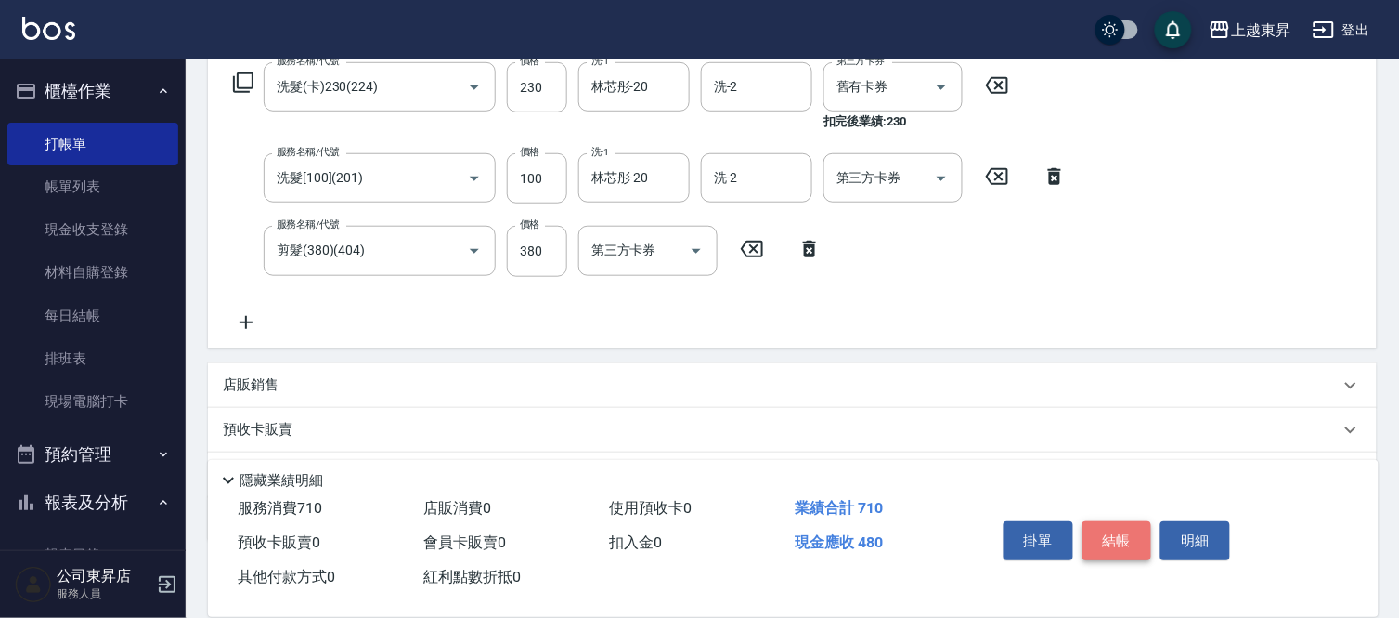
click at [1126, 527] on button "結帳" at bounding box center [1118, 540] width 70 height 39
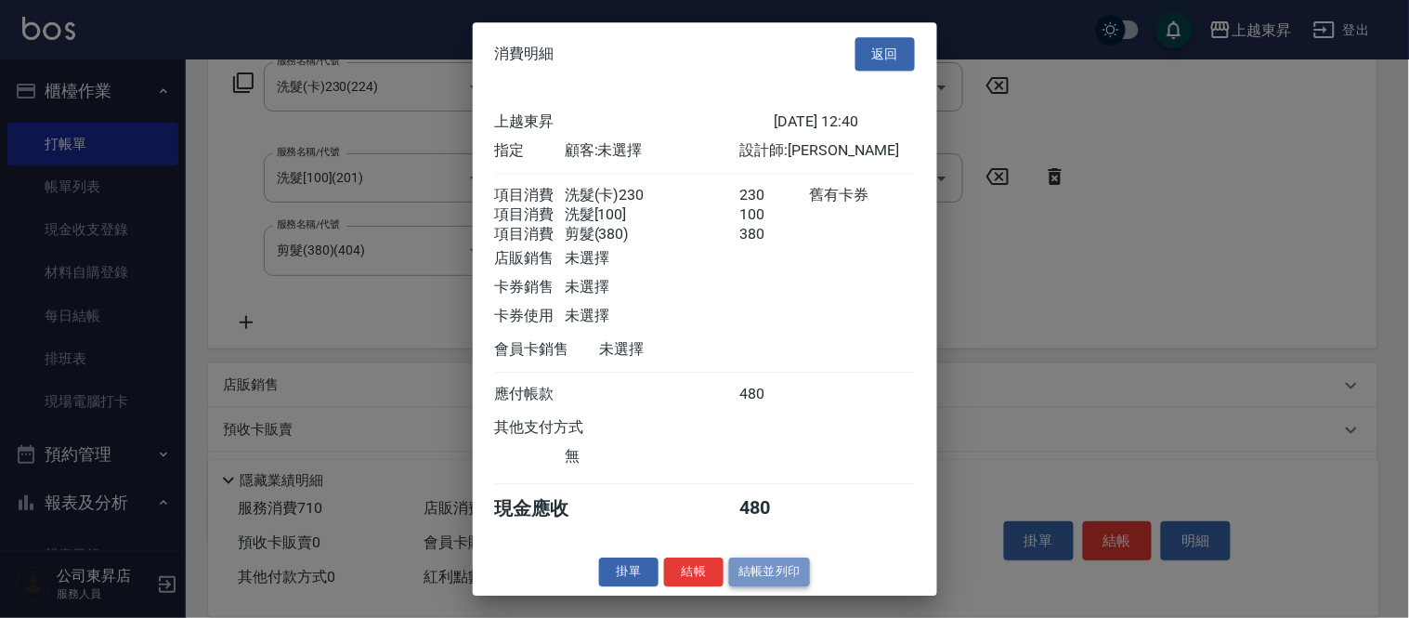
click at [777, 579] on button "結帳並列印" at bounding box center [769, 571] width 81 height 29
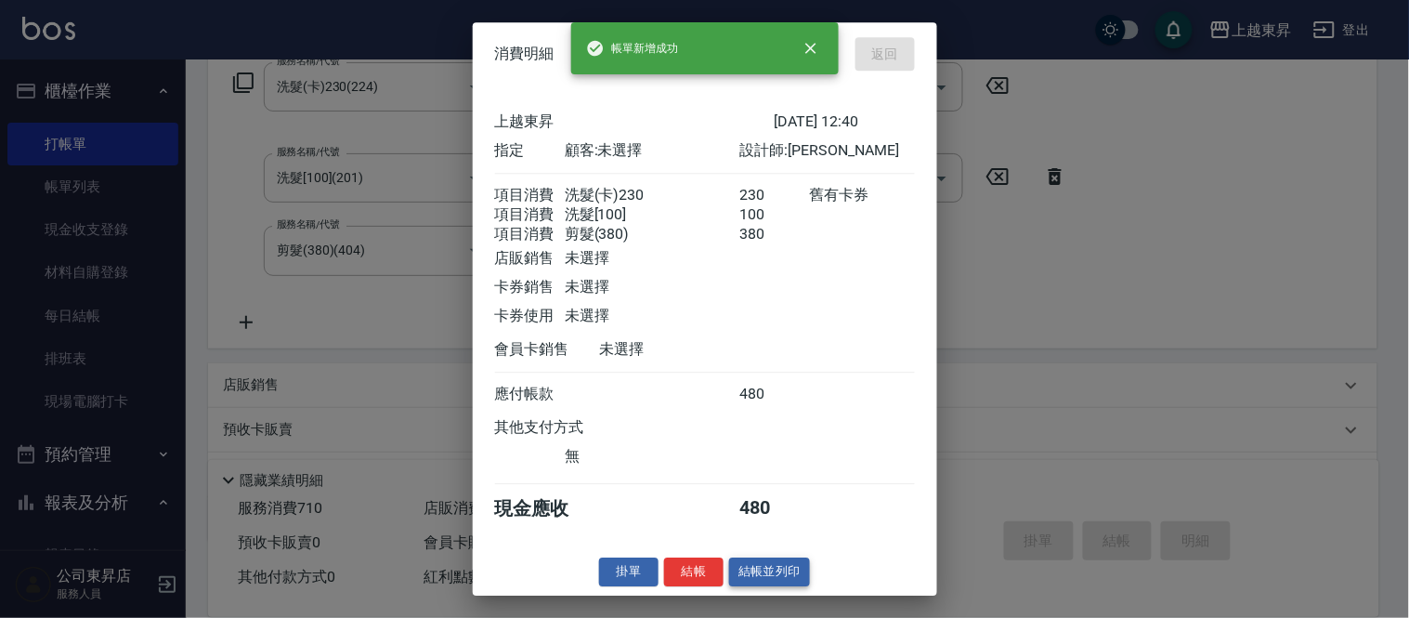
type input "[DATE] 12:41"
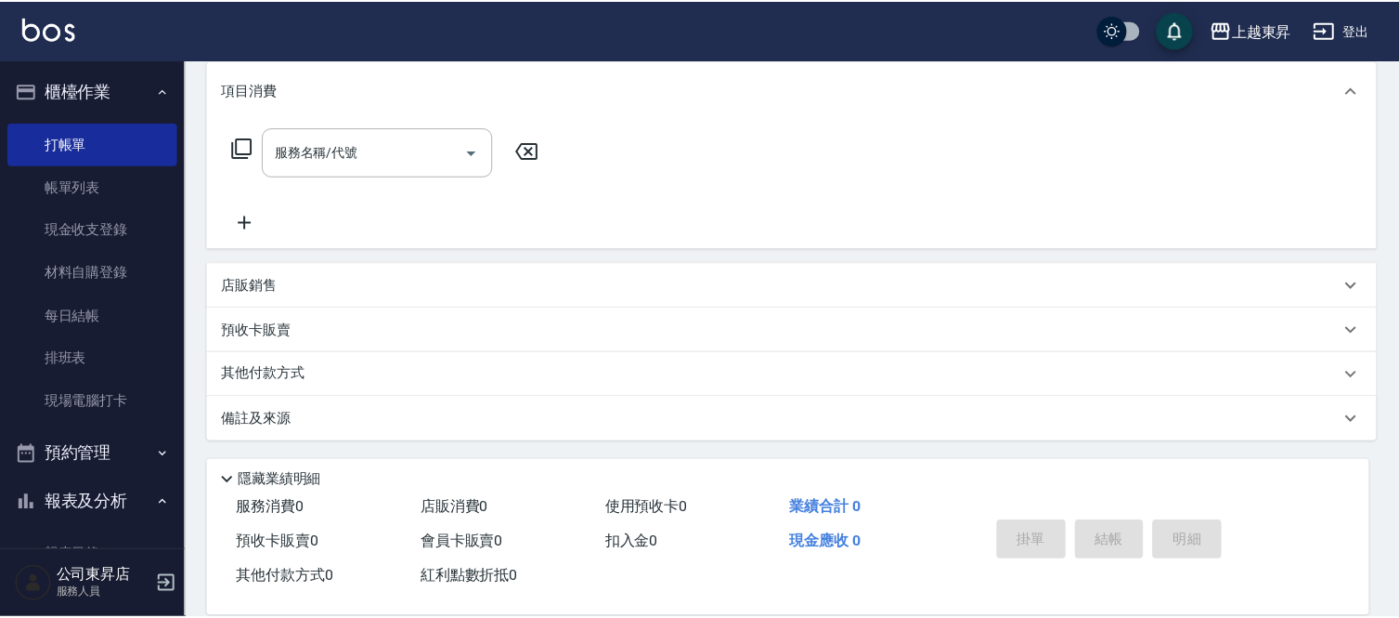
scroll to position [0, 0]
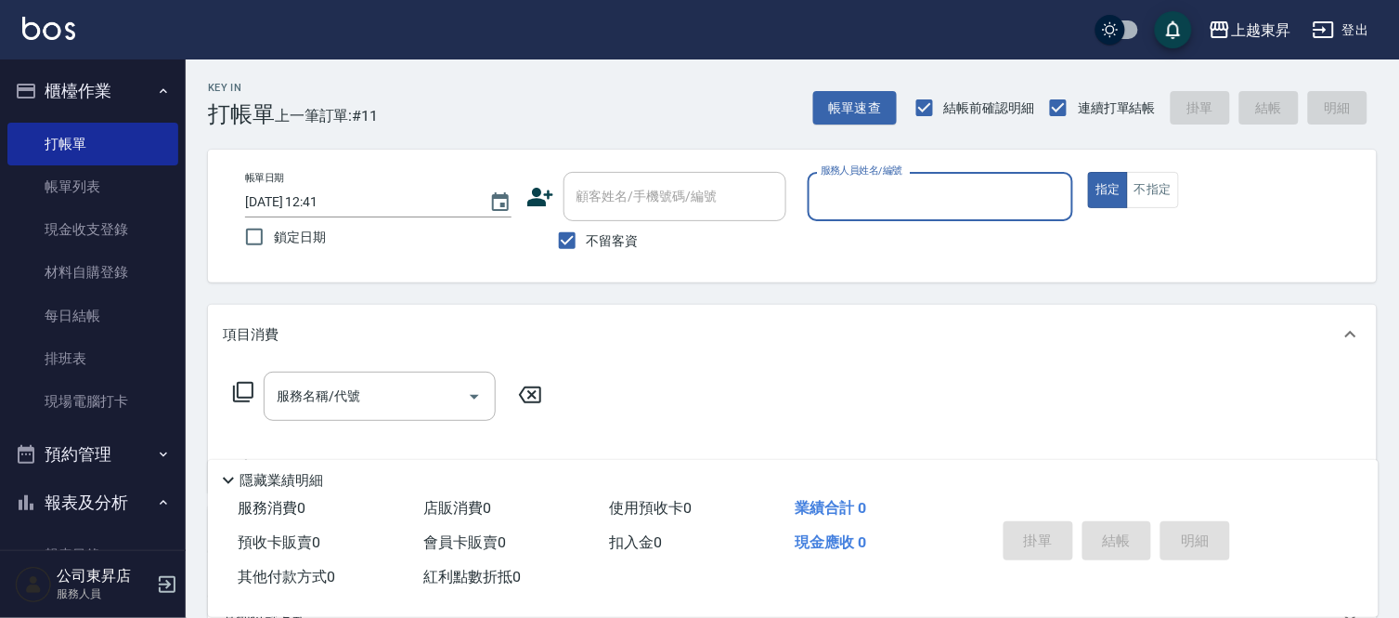
click at [876, 209] on input "服務人員姓名/編號" at bounding box center [941, 196] width 250 height 33
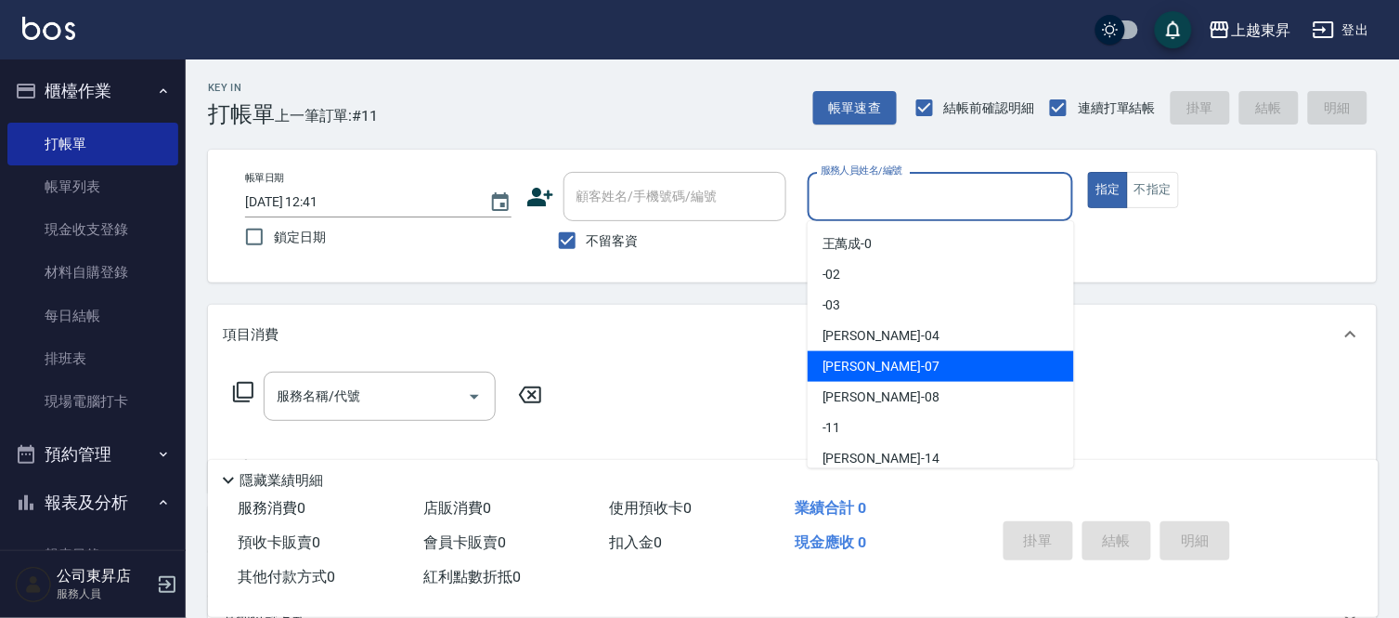
click at [870, 367] on div "榮松 -07" at bounding box center [941, 366] width 267 height 31
type input "[PERSON_NAME]-07"
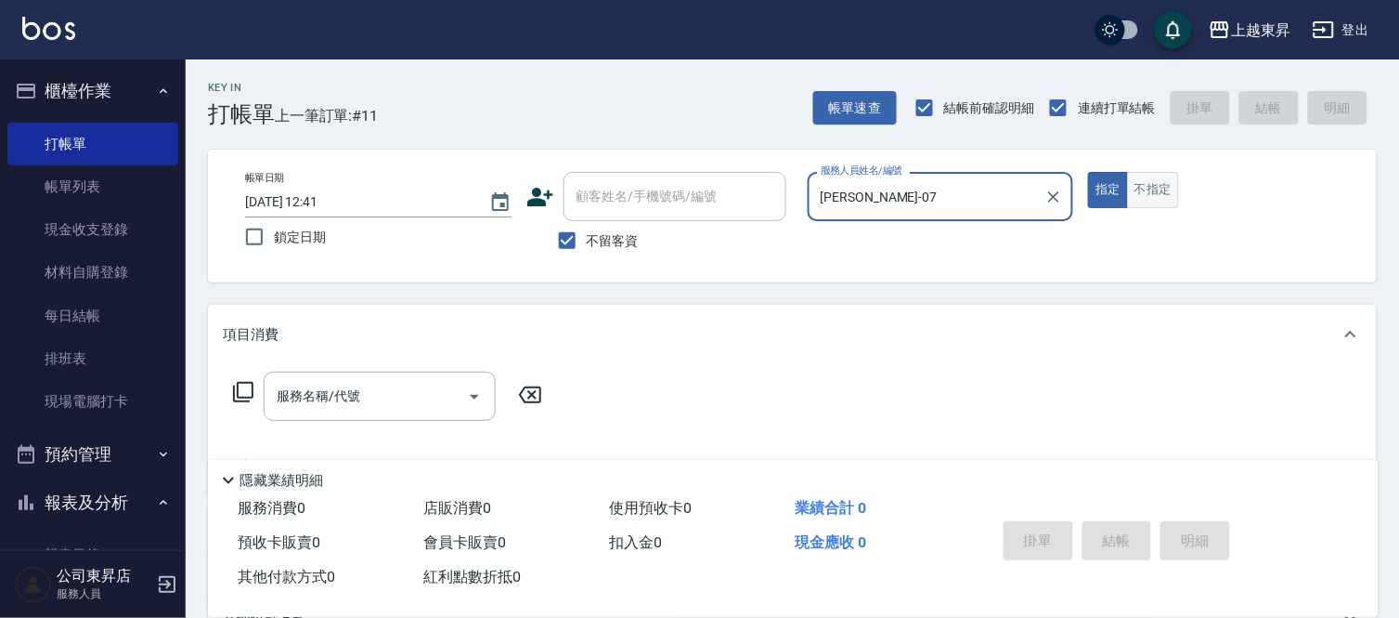
click at [1156, 188] on button "不指定" at bounding box center [1153, 190] width 52 height 36
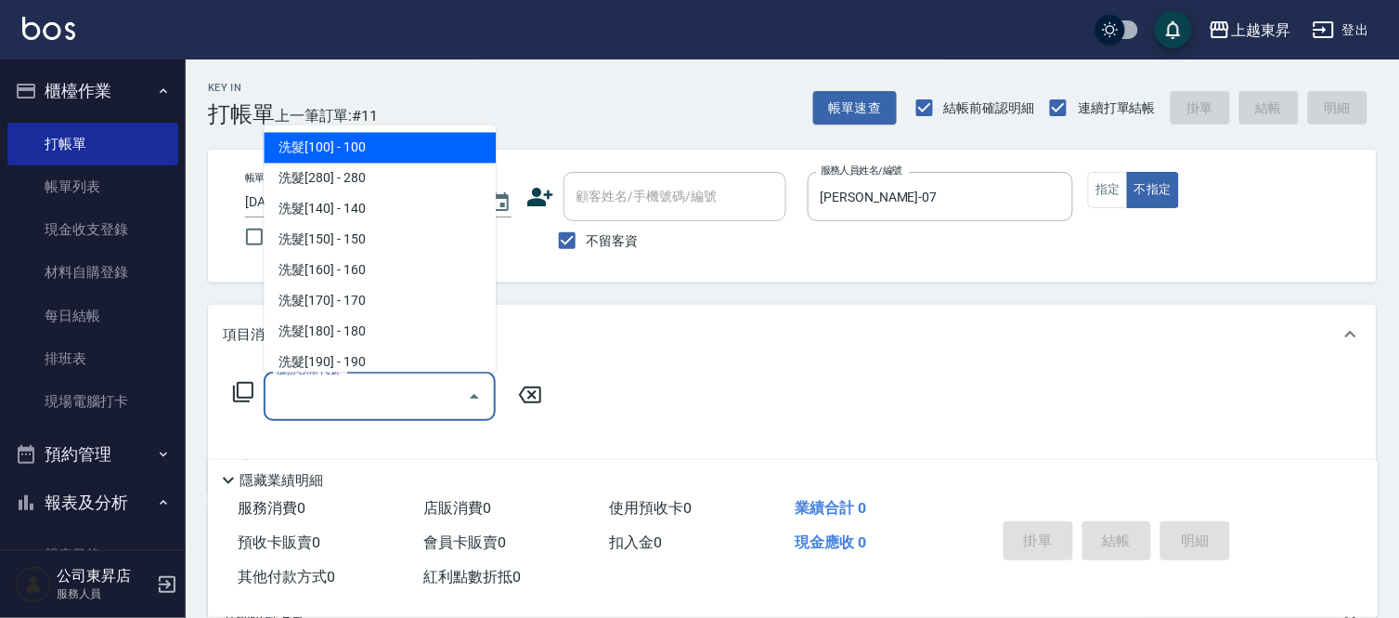
click at [374, 395] on input "服務名稱/代號" at bounding box center [366, 396] width 188 height 33
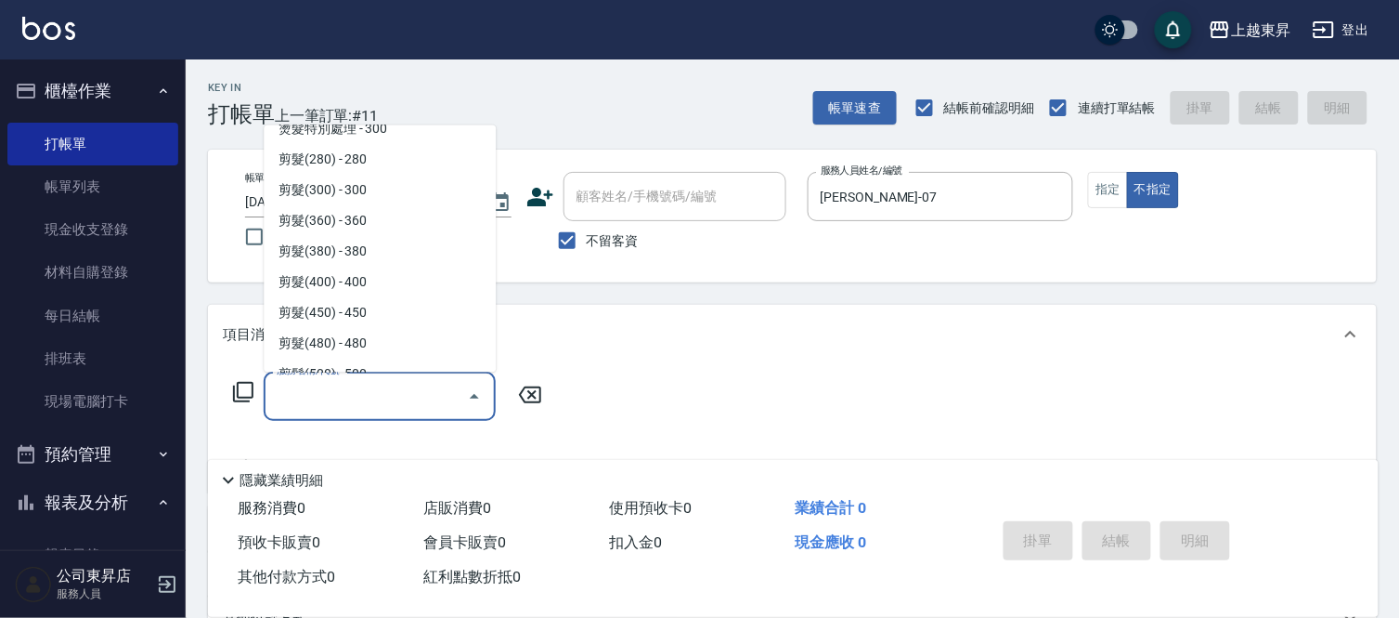
scroll to position [1341, 0]
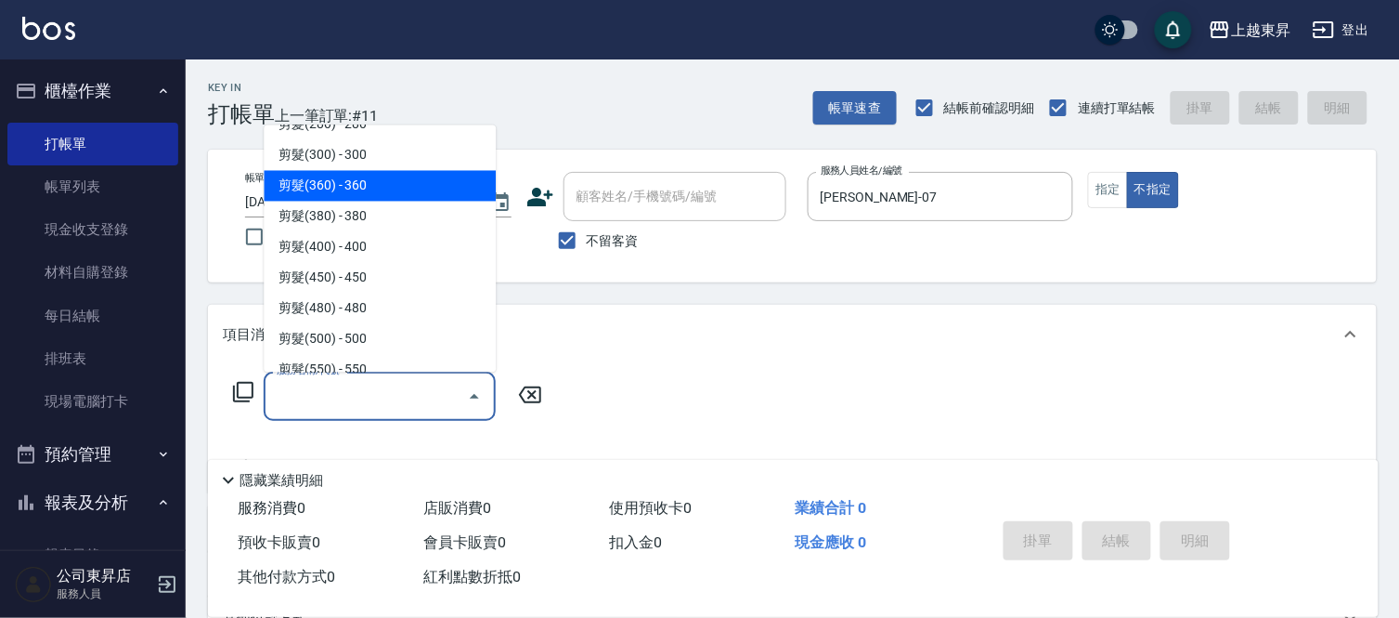
click at [401, 177] on span "剪髮(360) - 360" at bounding box center [380, 186] width 232 height 31
type input "剪髮(360)(403)"
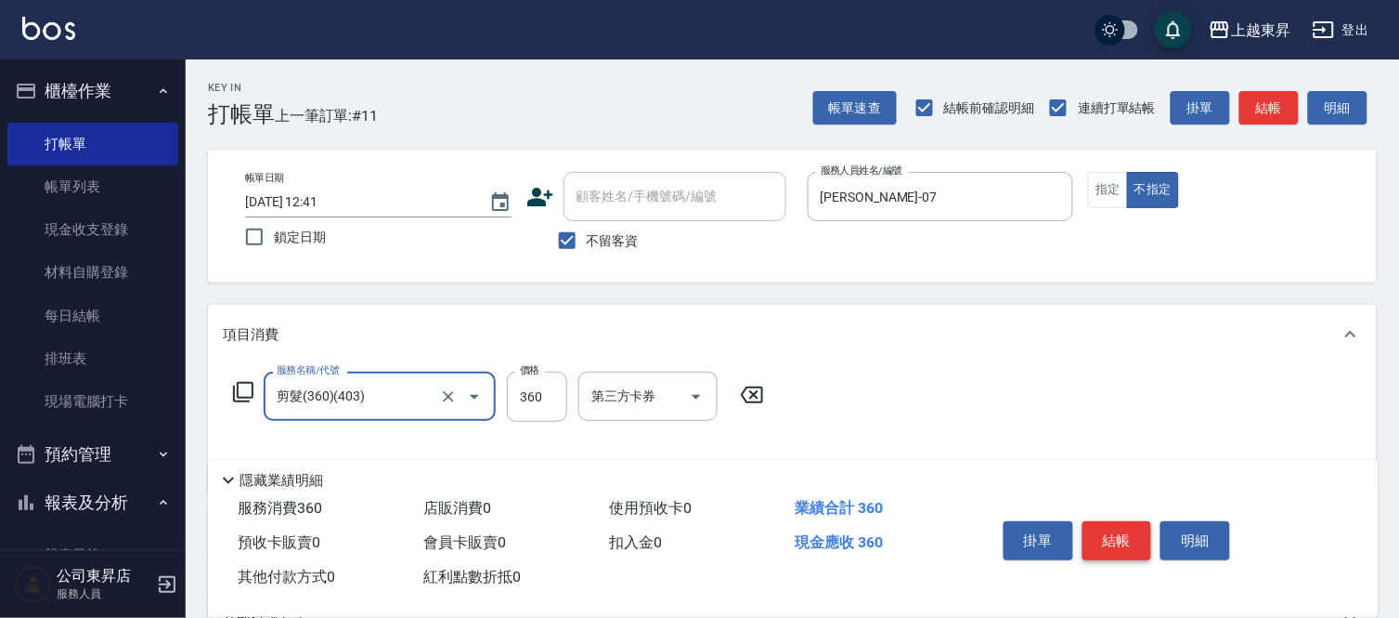
click at [1125, 530] on button "結帳" at bounding box center [1118, 540] width 70 height 39
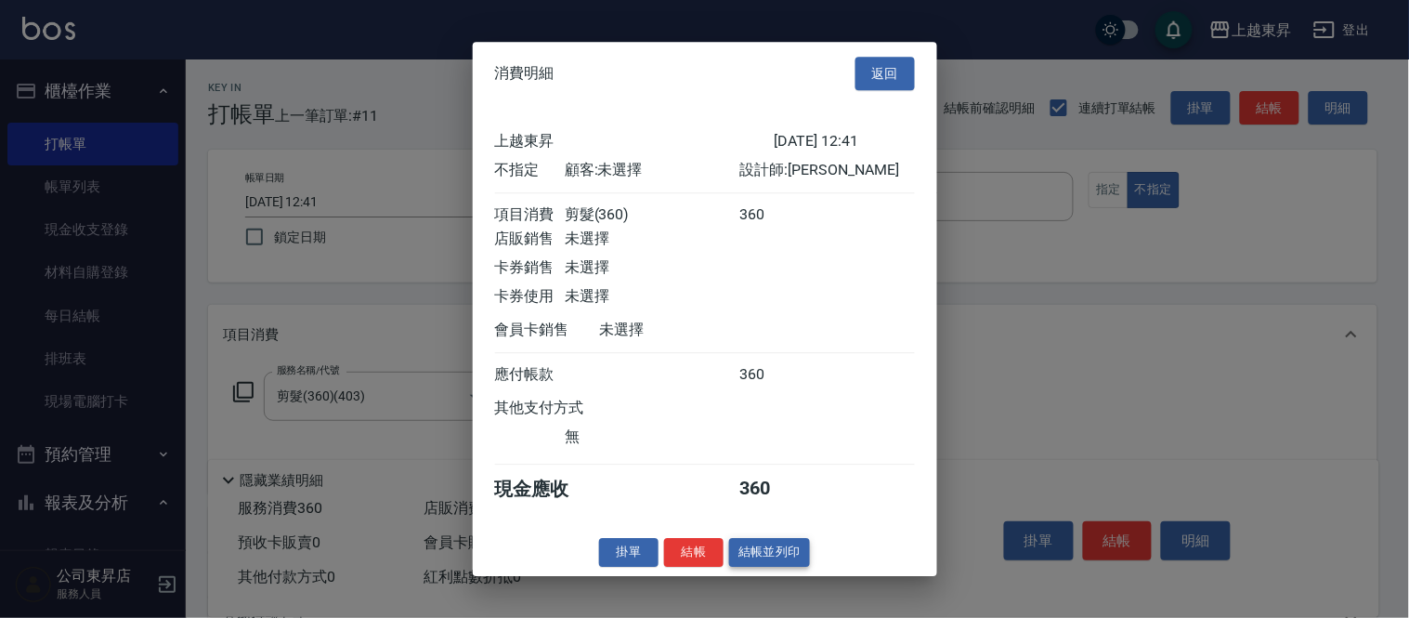
click at [792, 555] on button "結帳並列印" at bounding box center [769, 552] width 81 height 29
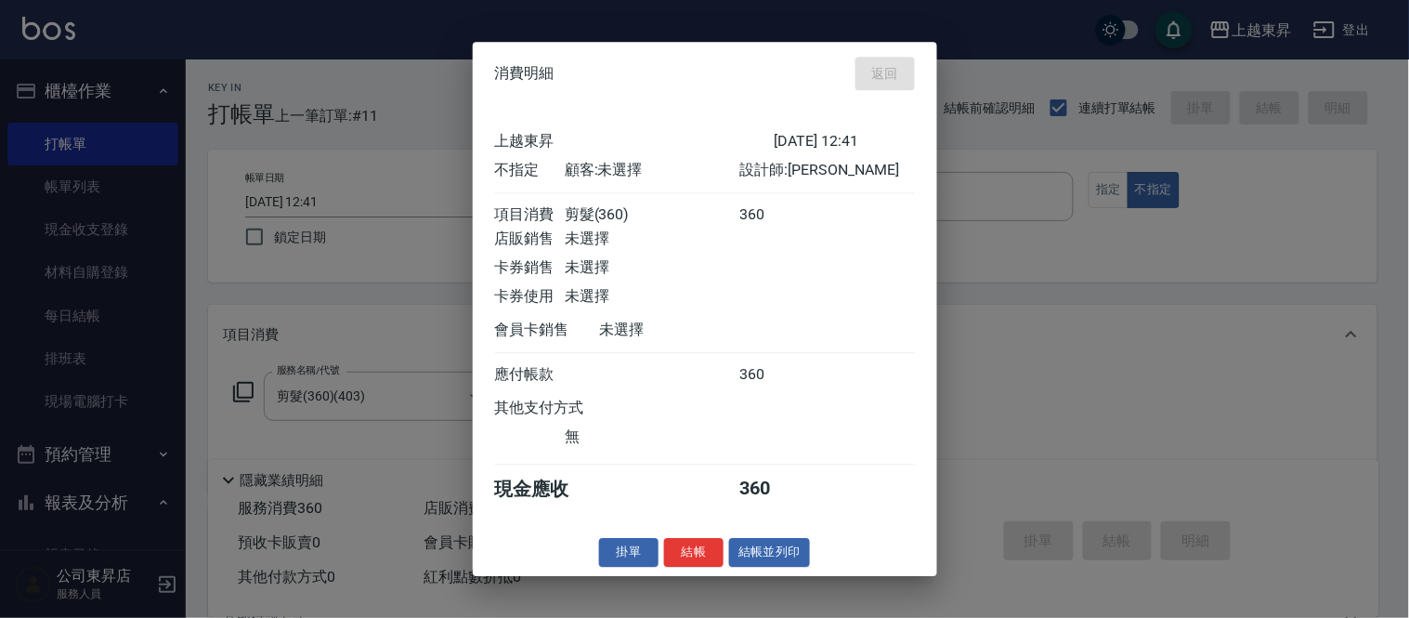
type input "[DATE] 12:42"
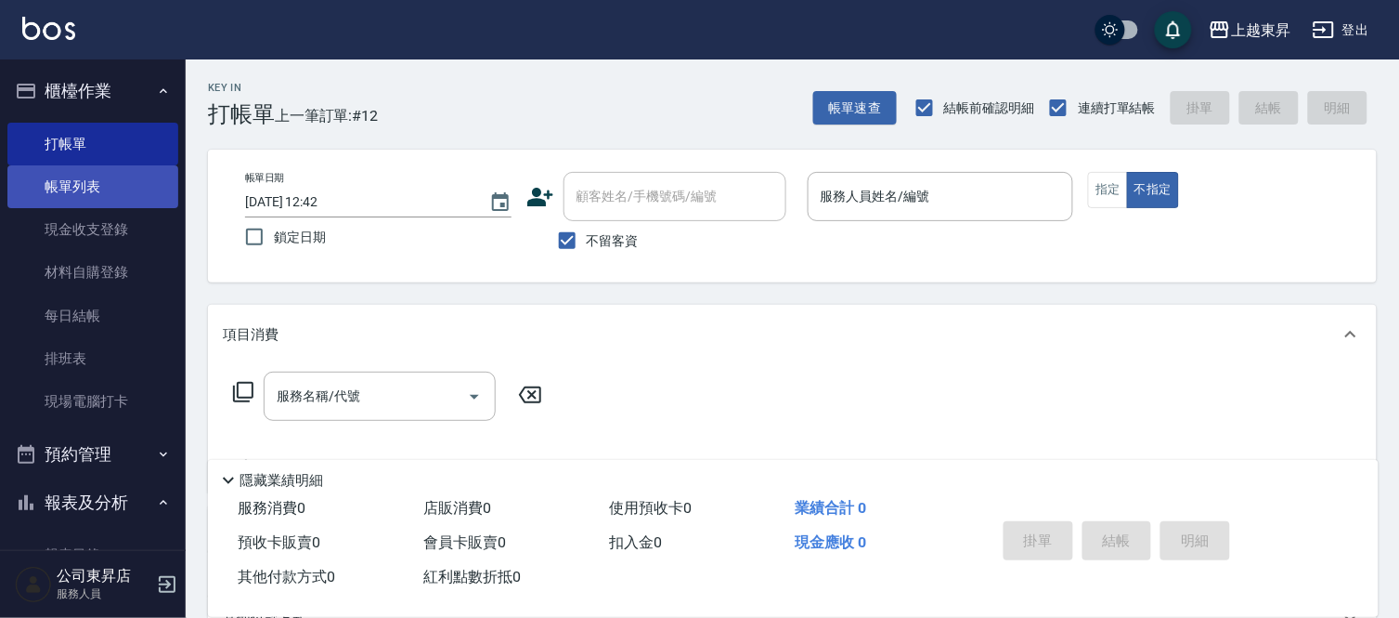
click at [86, 187] on link "帳單列表" at bounding box center [92, 186] width 171 height 43
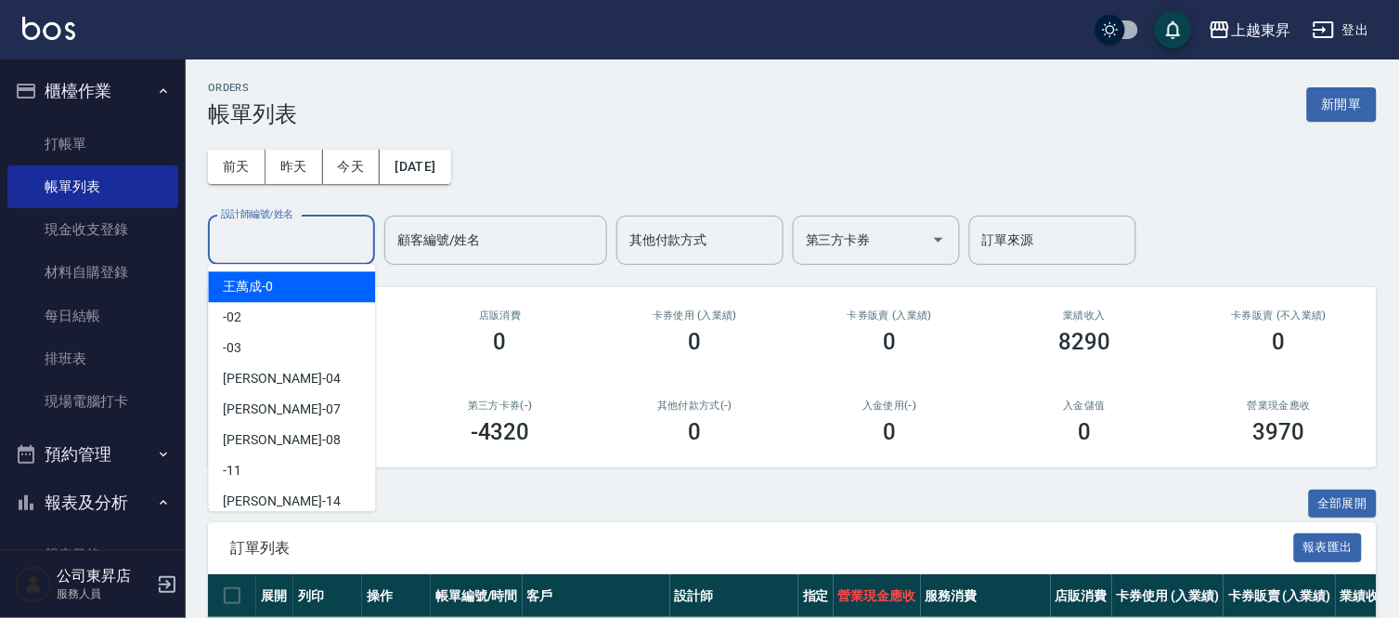
click at [253, 236] on input "設計師編號/姓名" at bounding box center [291, 240] width 150 height 33
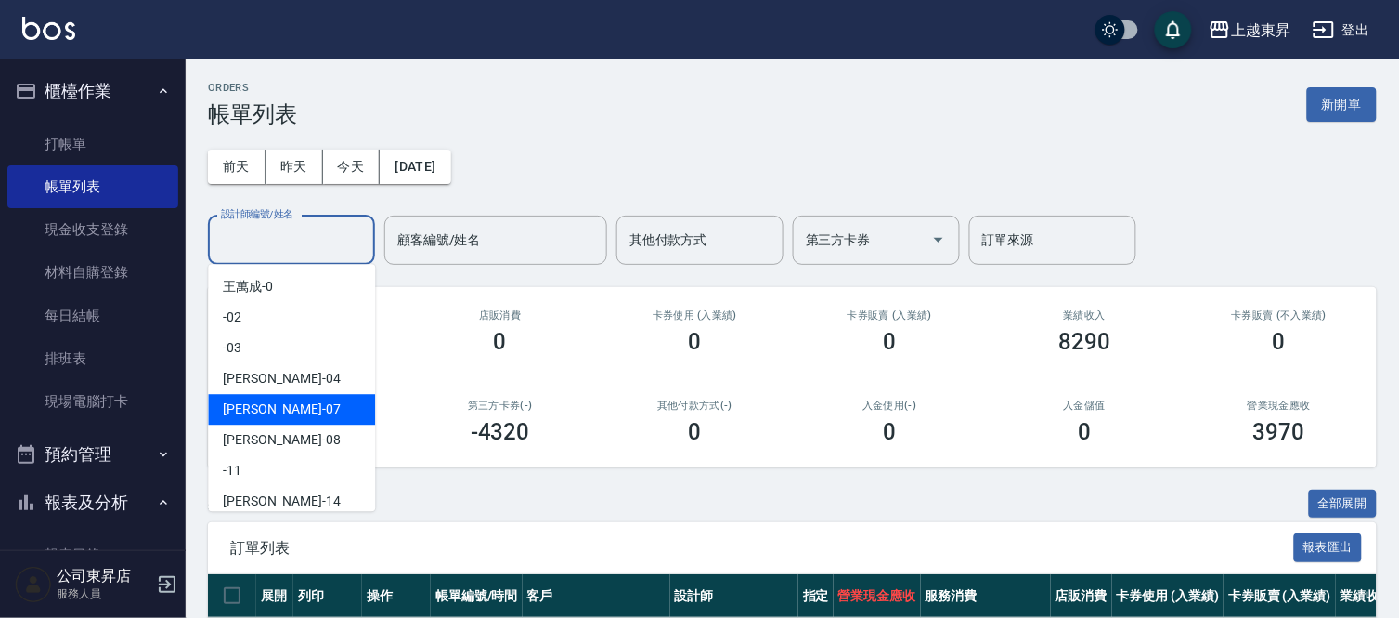
click at [290, 410] on div "榮松 -07" at bounding box center [291, 409] width 167 height 31
type input "[PERSON_NAME]-07"
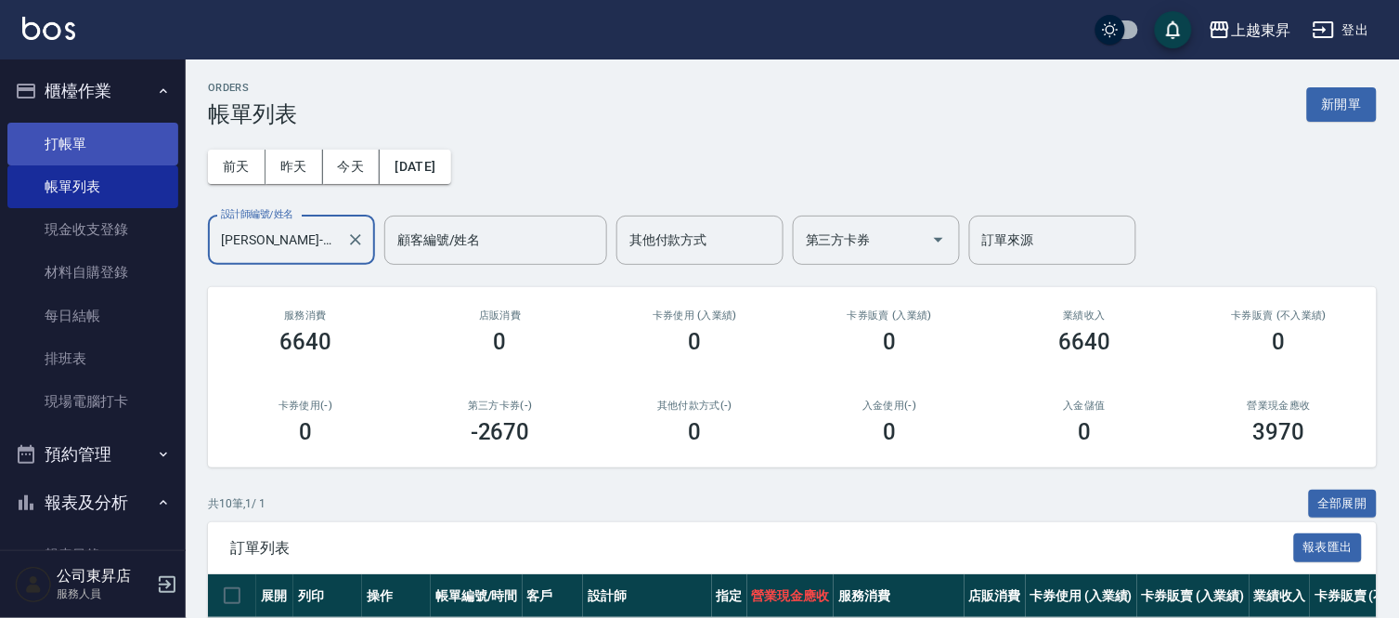
click at [65, 132] on link "打帳單" at bounding box center [92, 144] width 171 height 43
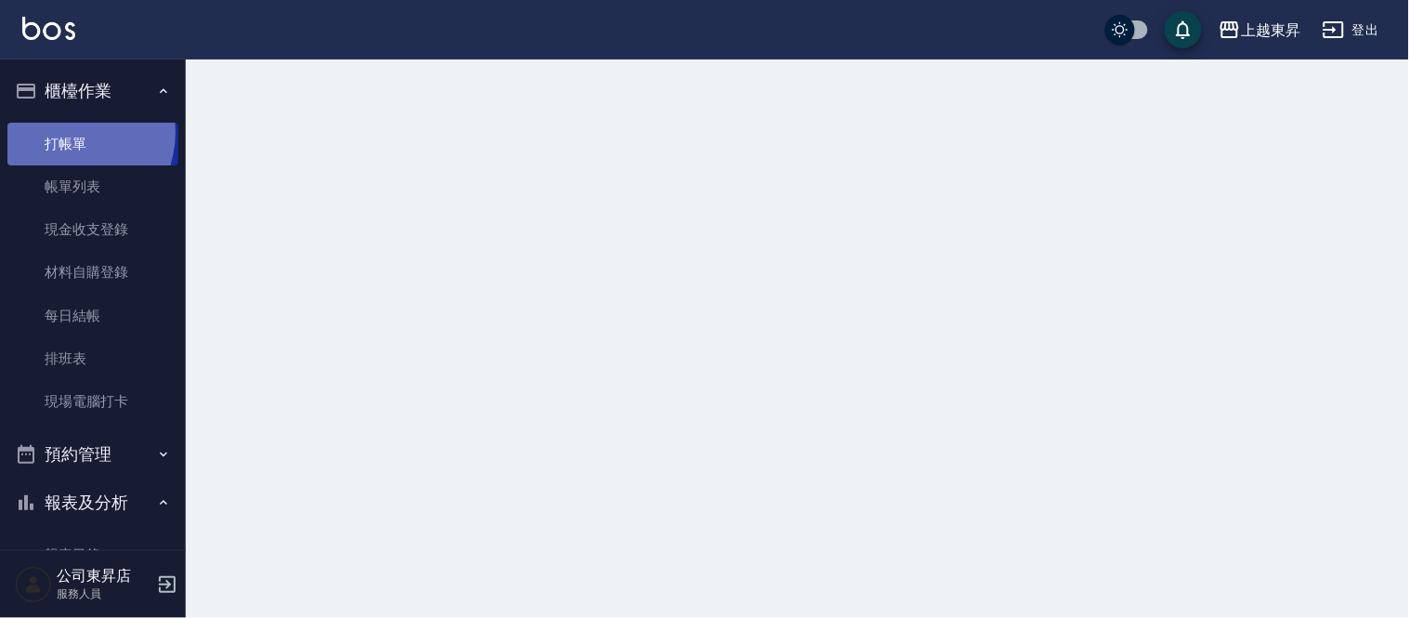
drag, startPoint x: 65, startPoint y: 132, endPoint x: 80, endPoint y: 79, distance: 55.0
click at [65, 134] on link "打帳單" at bounding box center [92, 144] width 171 height 43
click at [68, 117] on ul "打帳單 帳單列表 現金收支登錄 材料自購登錄 每日結帳 排班表 現場電腦打卡" at bounding box center [92, 273] width 171 height 316
